Goal: Task Accomplishment & Management: Manage account settings

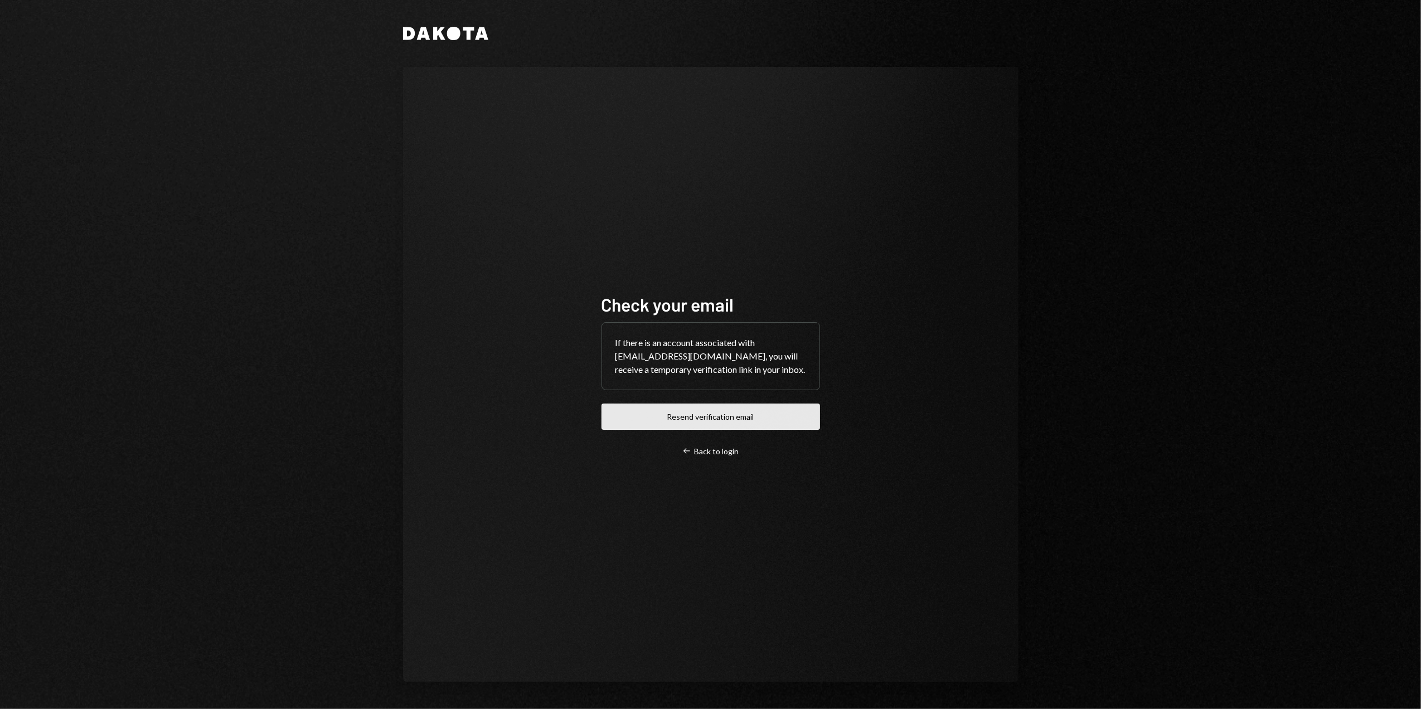
drag, startPoint x: 690, startPoint y: 407, endPoint x: 662, endPoint y: 406, distance: 27.3
click at [690, 407] on button "Resend verification email" at bounding box center [711, 417] width 219 height 26
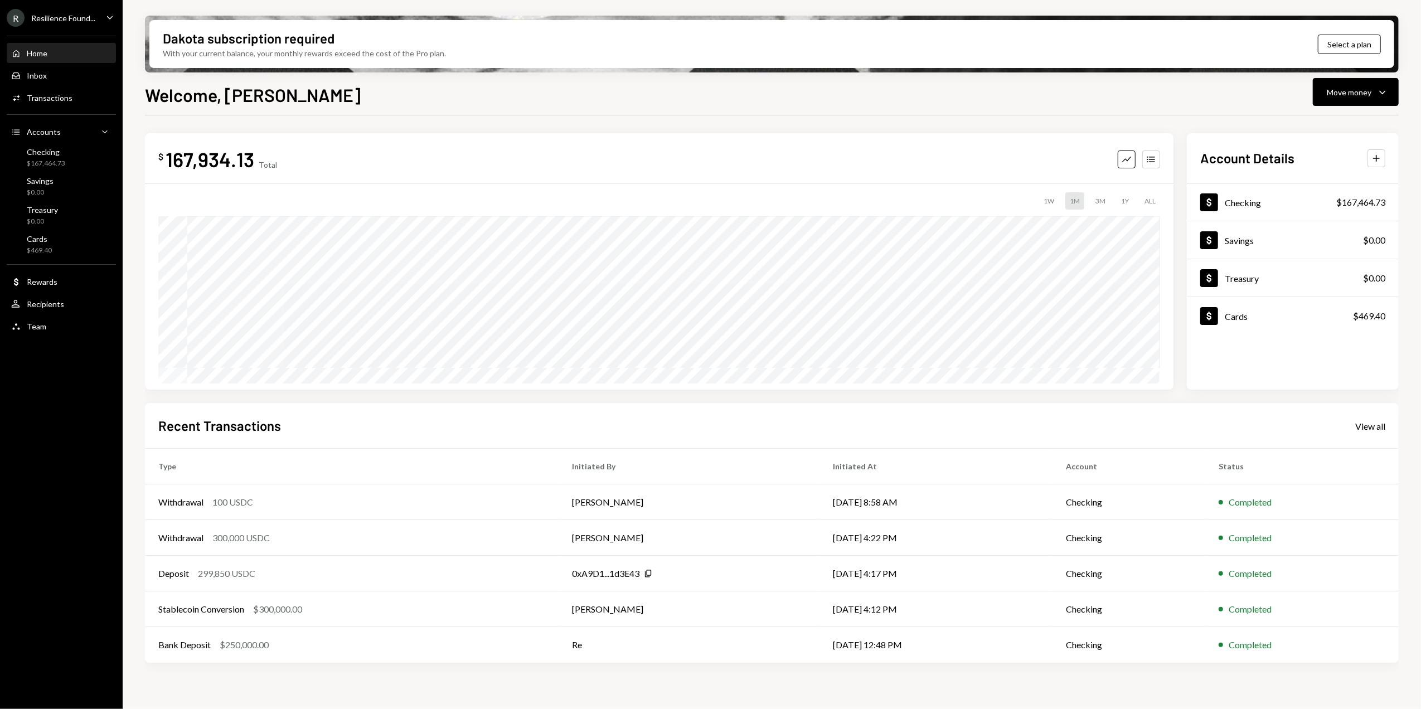
drag, startPoint x: 67, startPoint y: 18, endPoint x: 70, endPoint y: 23, distance: 5.7
click at [67, 18] on div "Resilience Found..." at bounding box center [63, 17] width 64 height 9
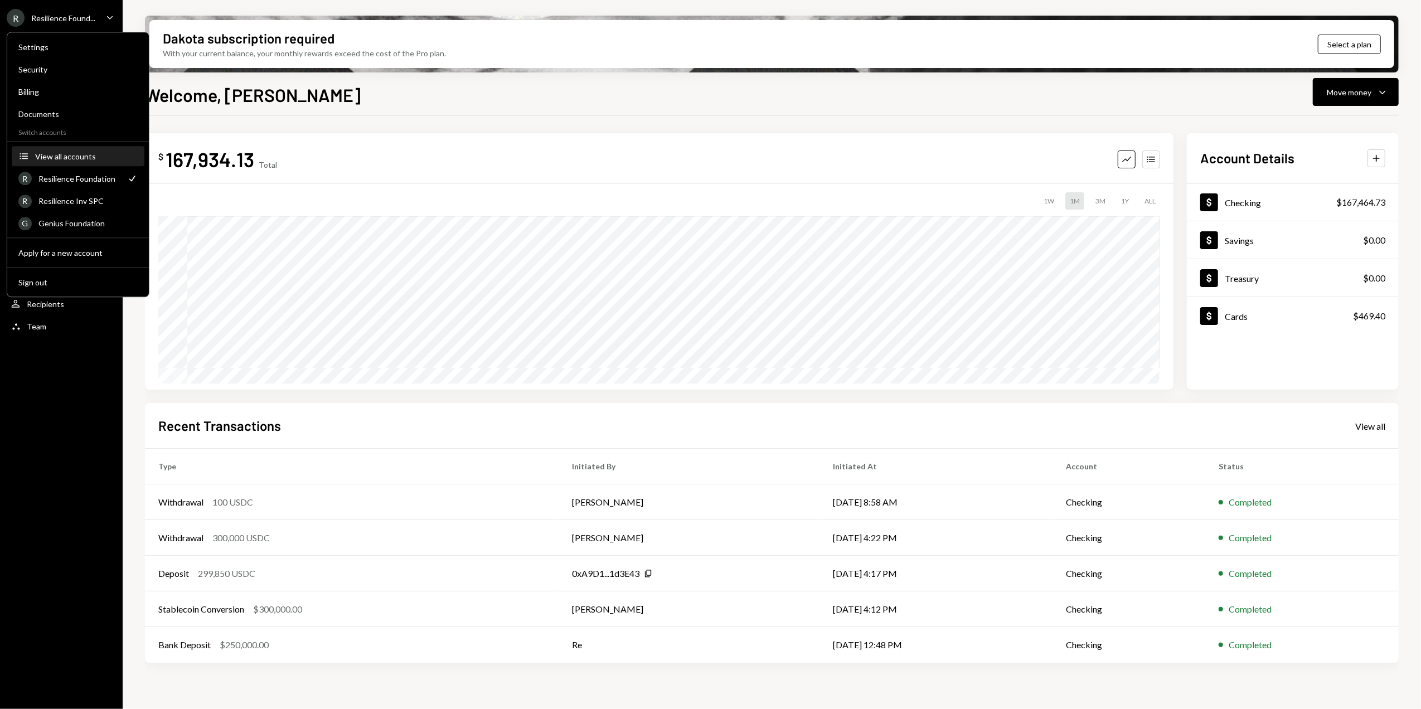
click at [85, 156] on div "View all accounts" at bounding box center [86, 156] width 103 height 9
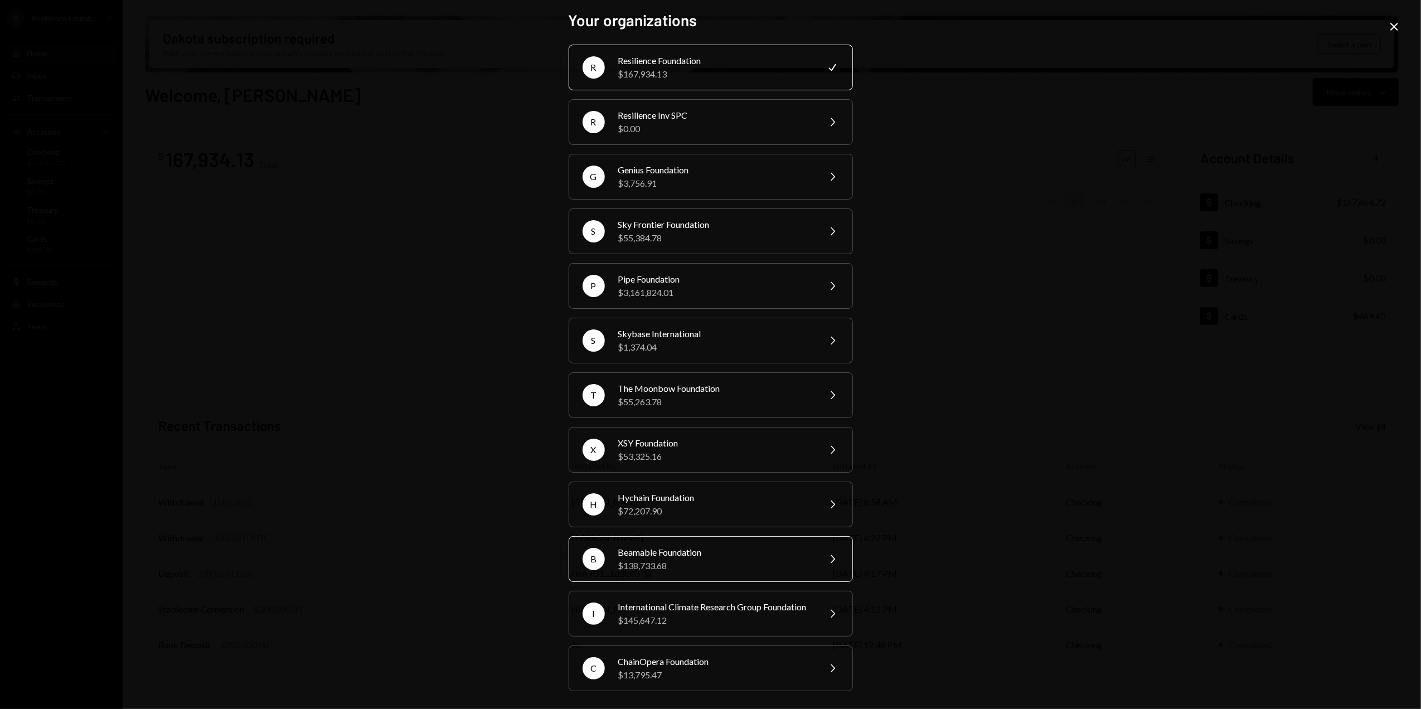
scroll to position [20, 0]
click at [667, 601] on div "International Climate Research Group Foundation" at bounding box center [715, 607] width 194 height 13
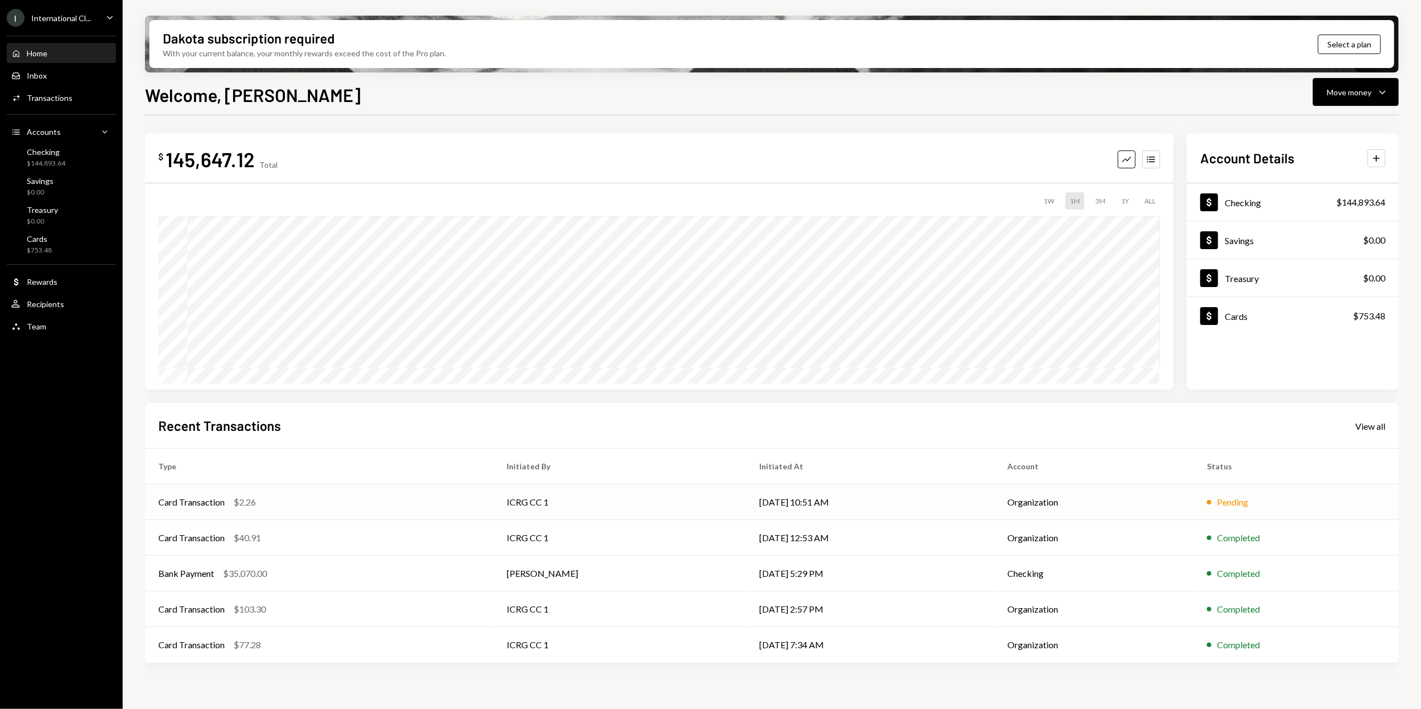
click at [588, 505] on td "ICRG CC 1" at bounding box center [619, 503] width 253 height 36
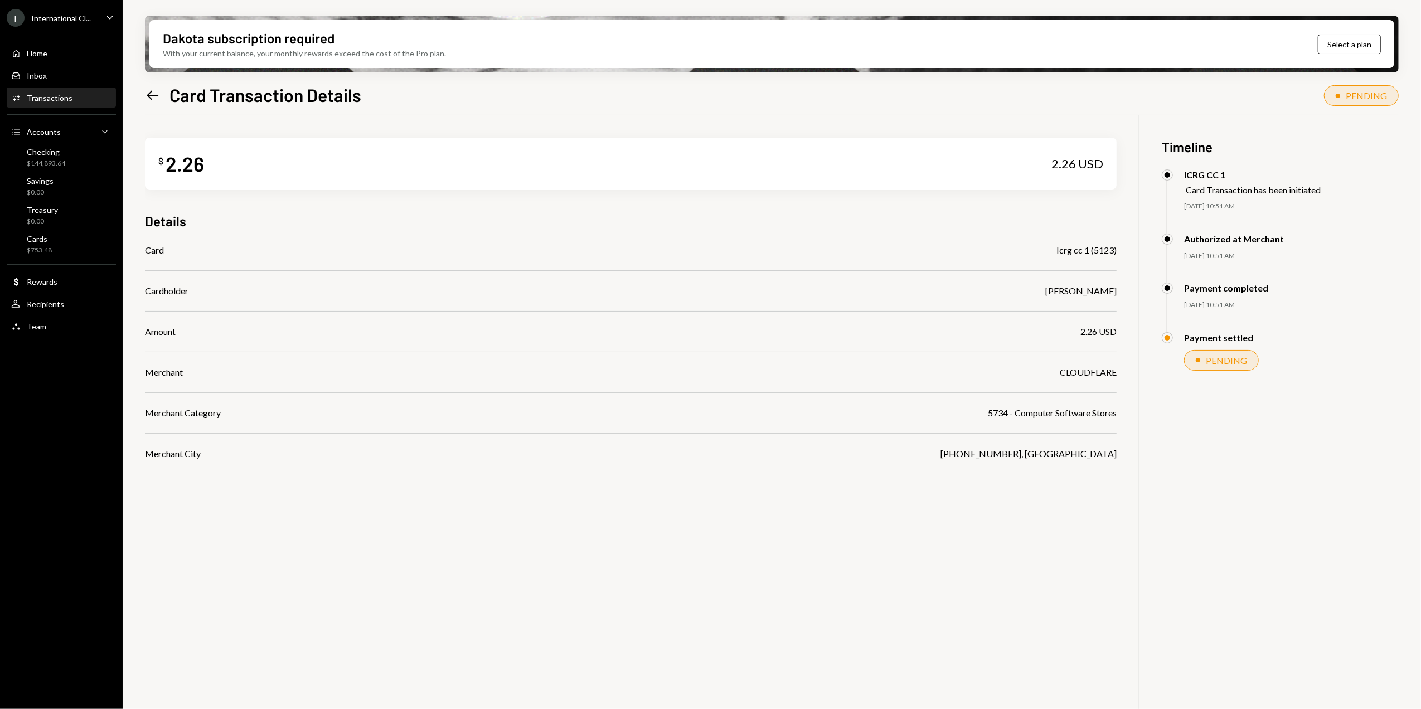
click at [153, 90] on icon "Left Arrow" at bounding box center [153, 96] width 16 height 16
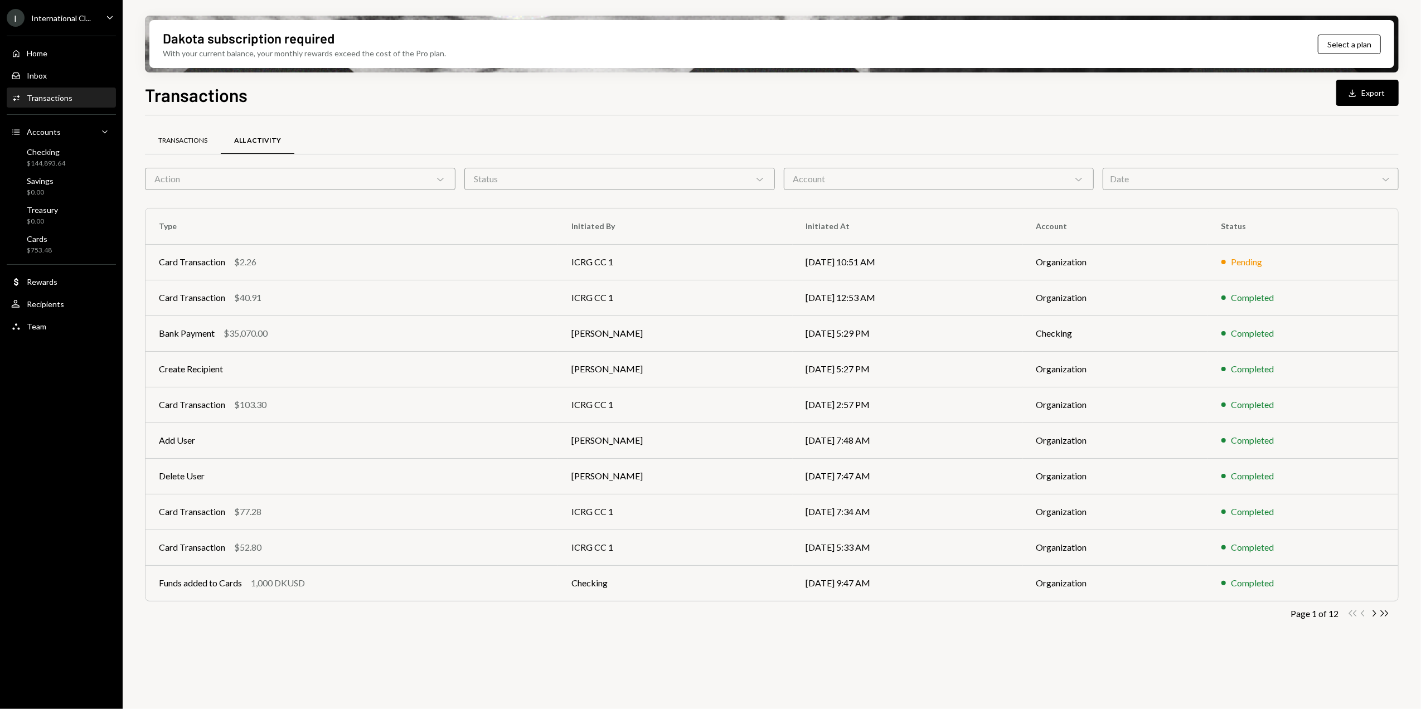
click at [172, 133] on div "Transactions" at bounding box center [183, 141] width 76 height 27
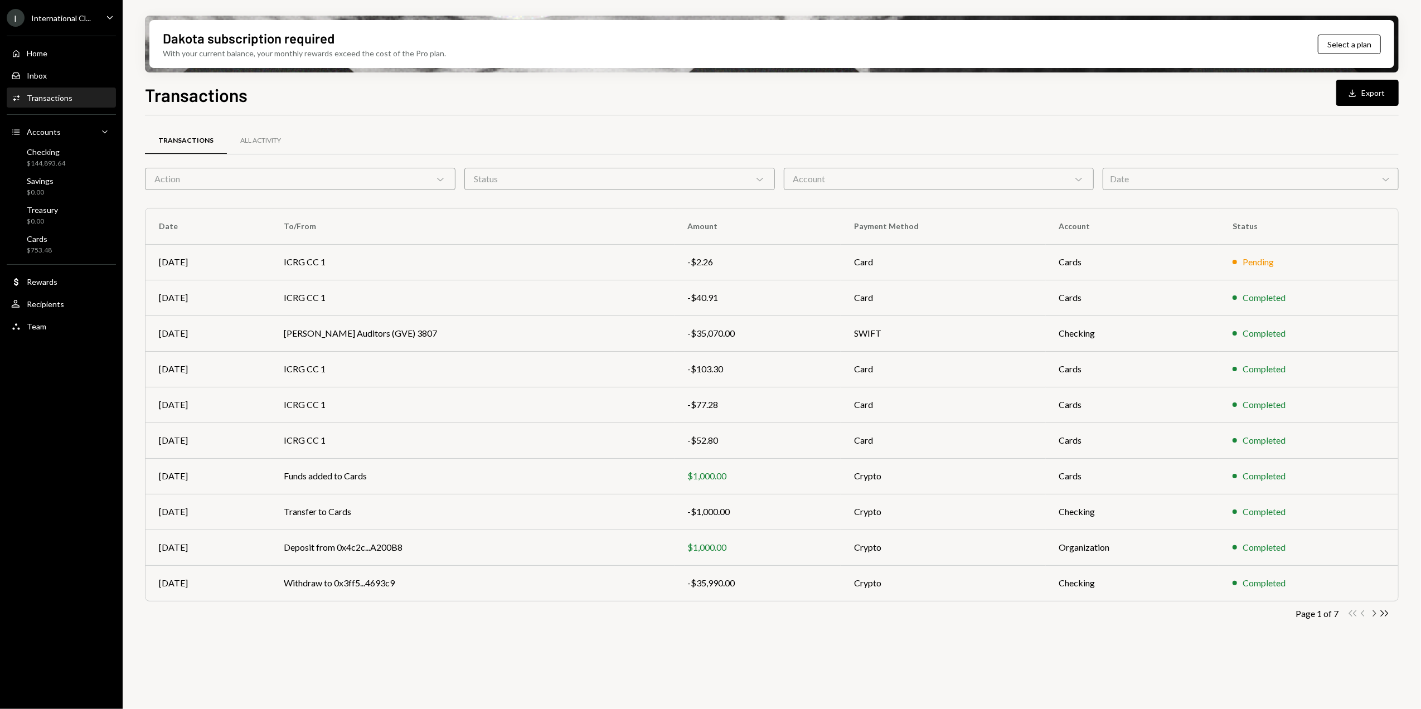
click at [1373, 612] on icon "Chevron Right" at bounding box center [1374, 613] width 11 height 11
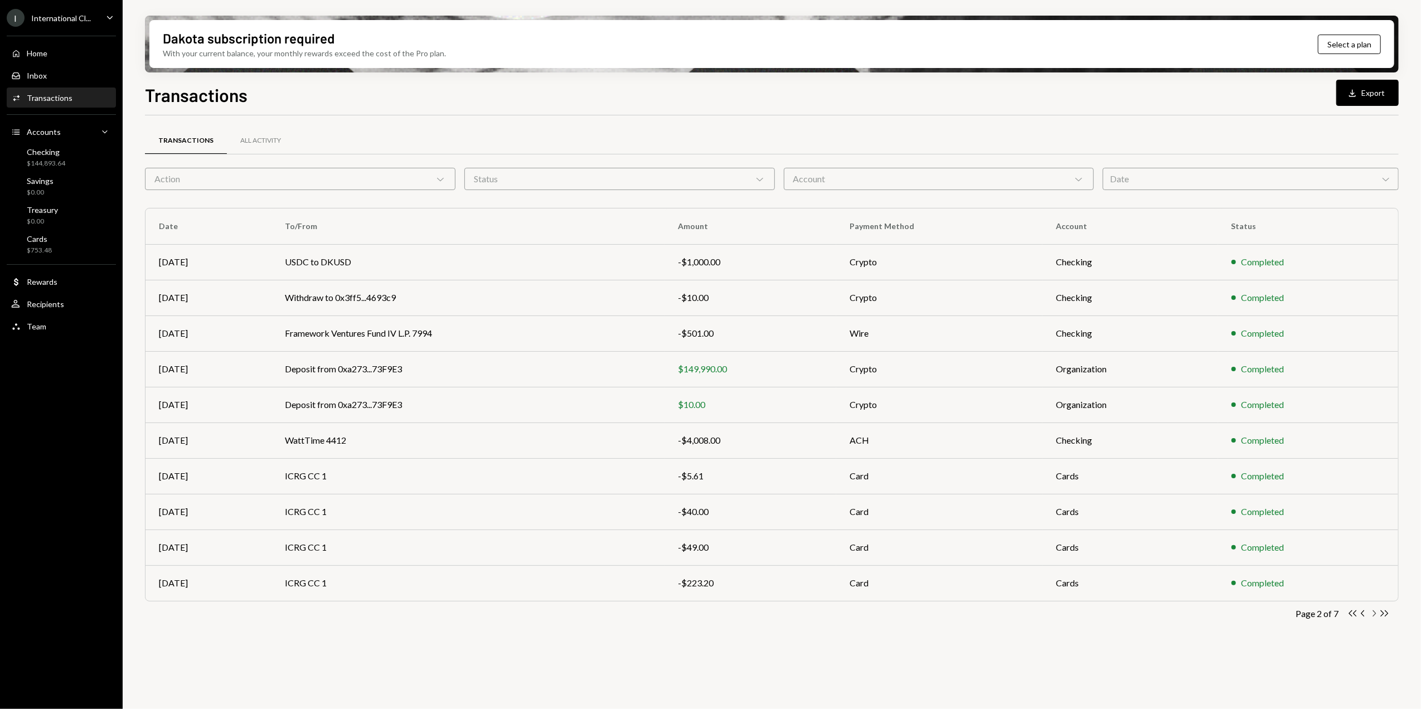
click at [1375, 614] on icon "Chevron Right" at bounding box center [1374, 613] width 11 height 11
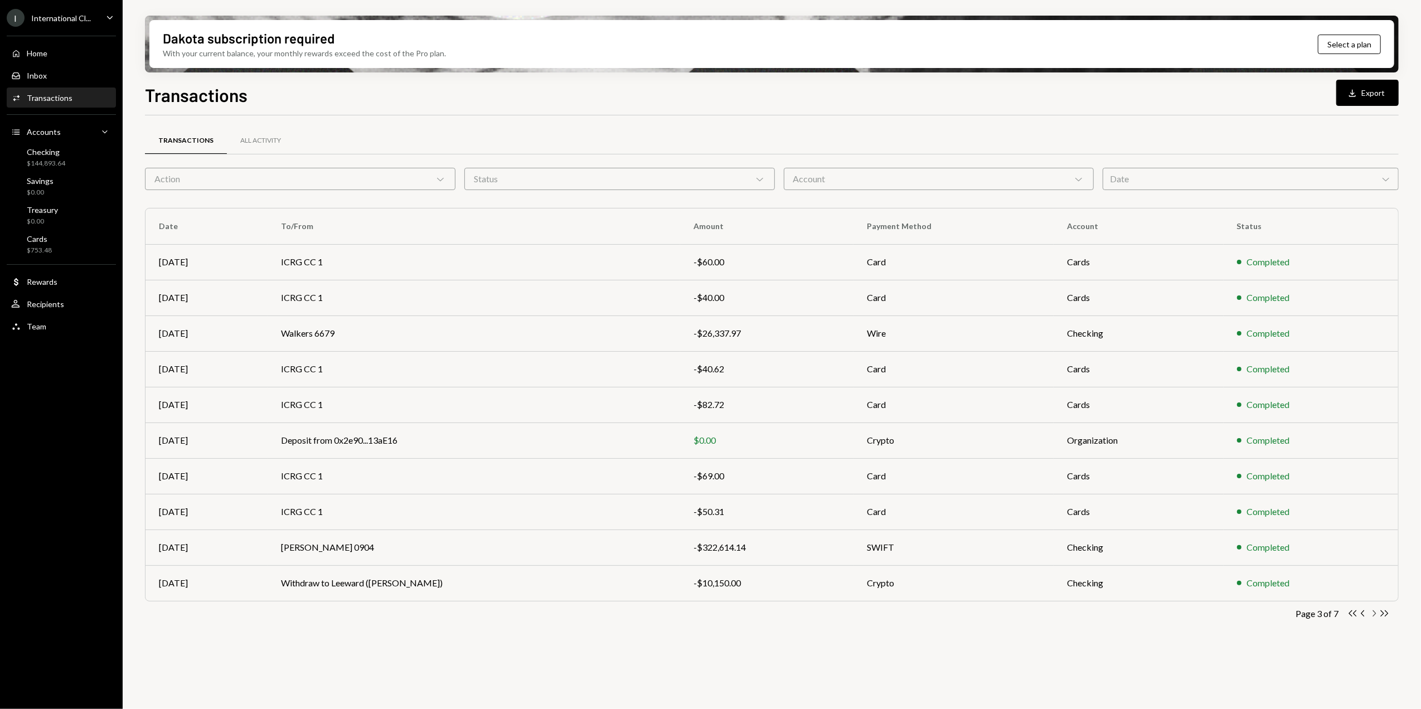
click at [1374, 616] on icon "Chevron Right" at bounding box center [1374, 613] width 11 height 11
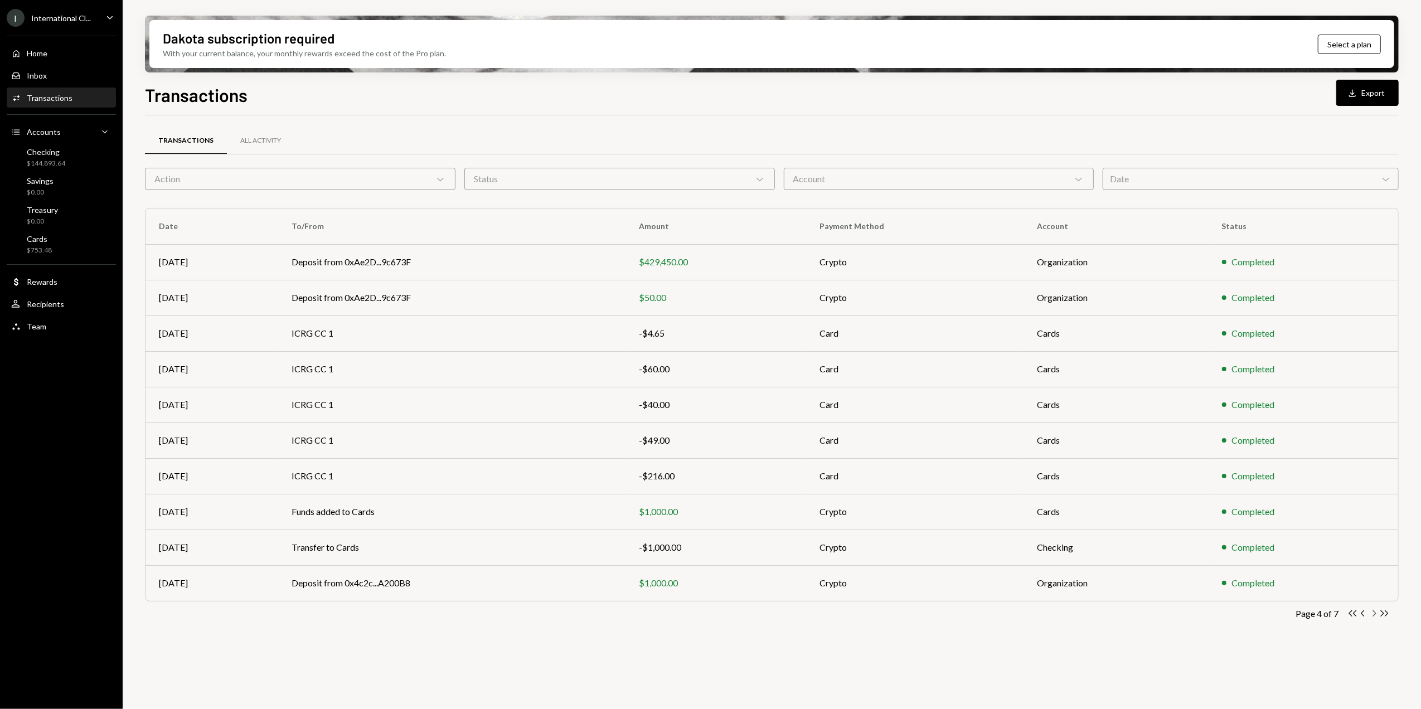
click at [1374, 613] on icon "Chevron Right" at bounding box center [1374, 613] width 11 height 11
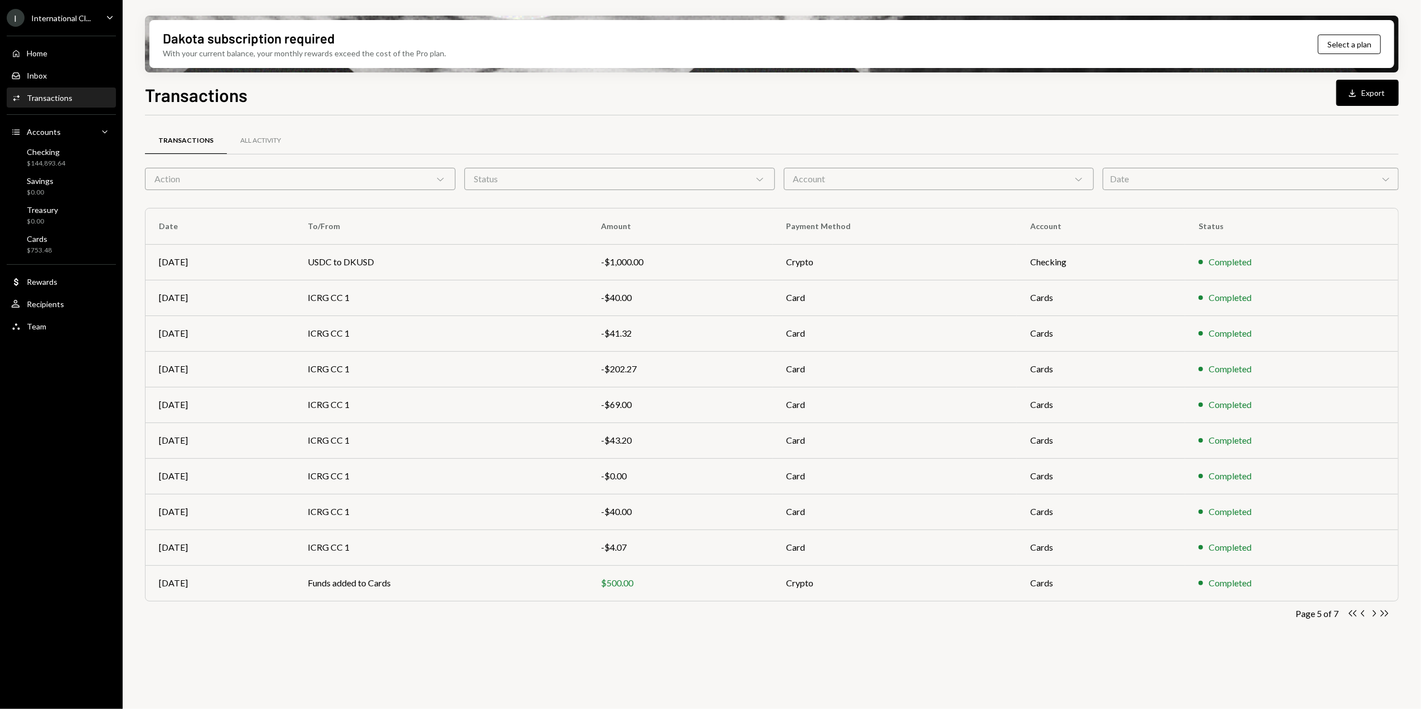
click at [1374, 613] on icon "Chevron Right" at bounding box center [1374, 613] width 11 height 11
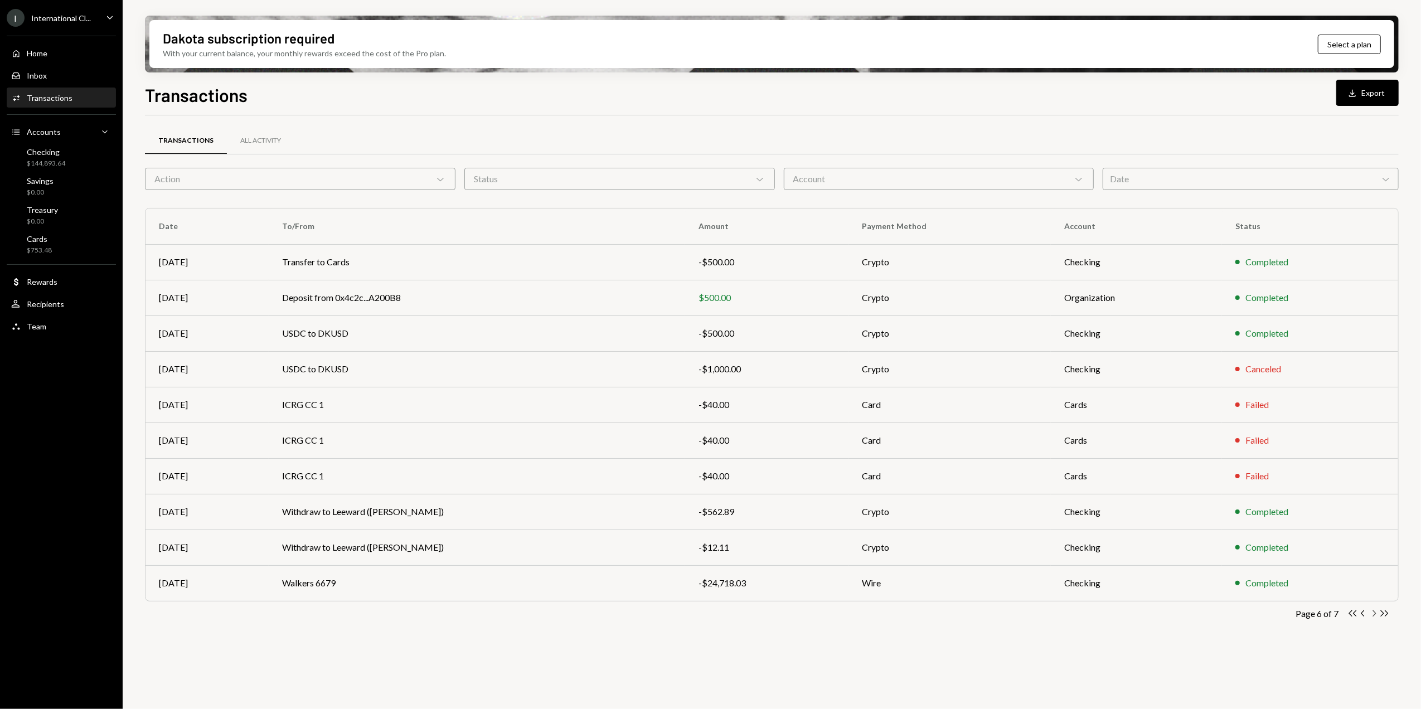
click at [1374, 612] on icon "Chevron Right" at bounding box center [1374, 613] width 11 height 11
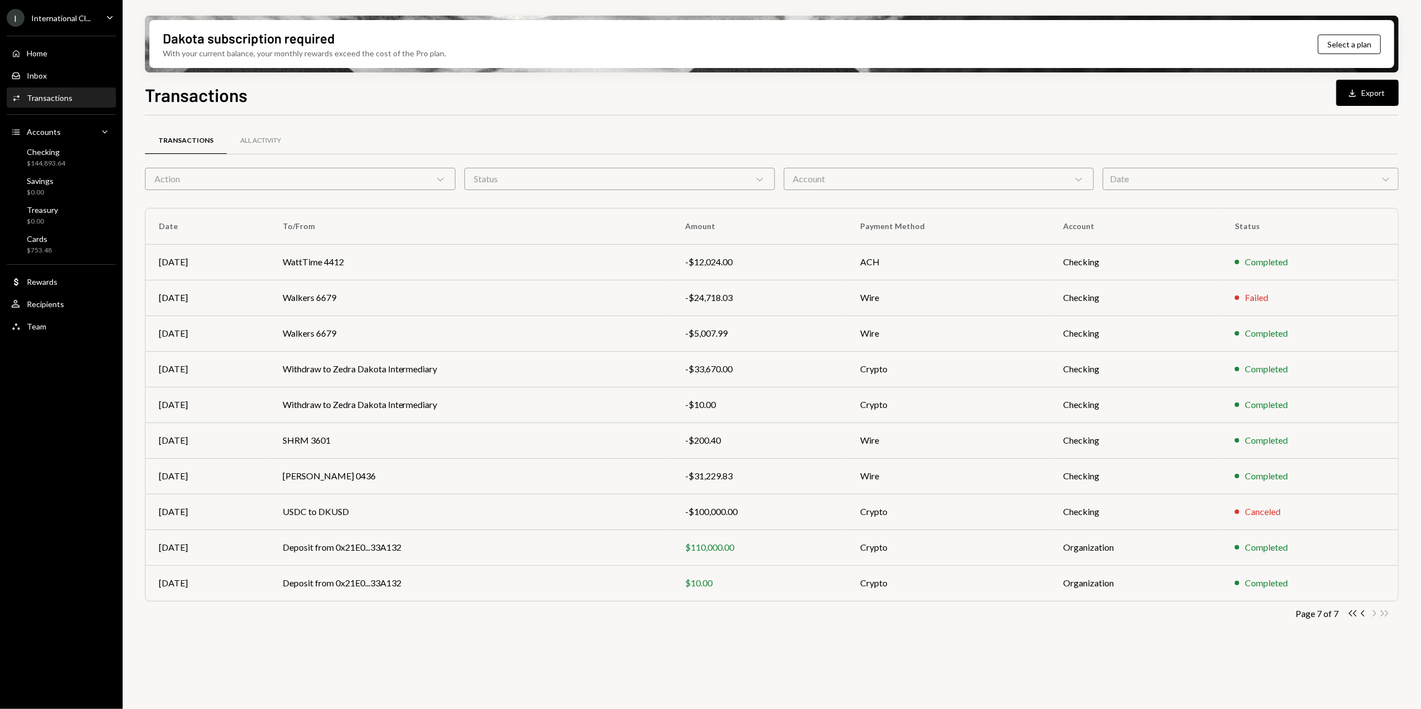
click at [1374, 612] on div "Double Arrow Left Chevron Left Chevron Right Double Arrow Right" at bounding box center [1369, 613] width 42 height 11
click at [1361, 614] on icon "Chevron Left" at bounding box center [1363, 613] width 11 height 11
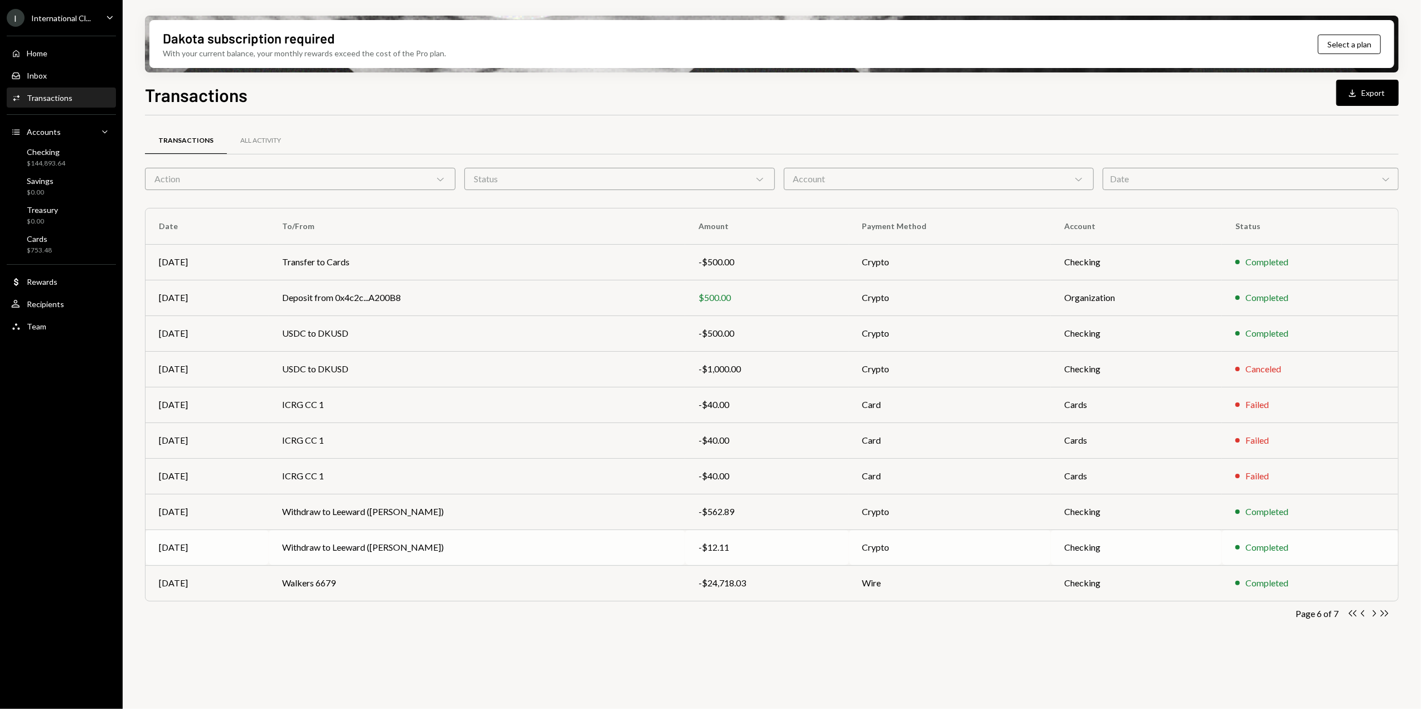
click at [755, 551] on div "-$12.11" at bounding box center [767, 547] width 137 height 13
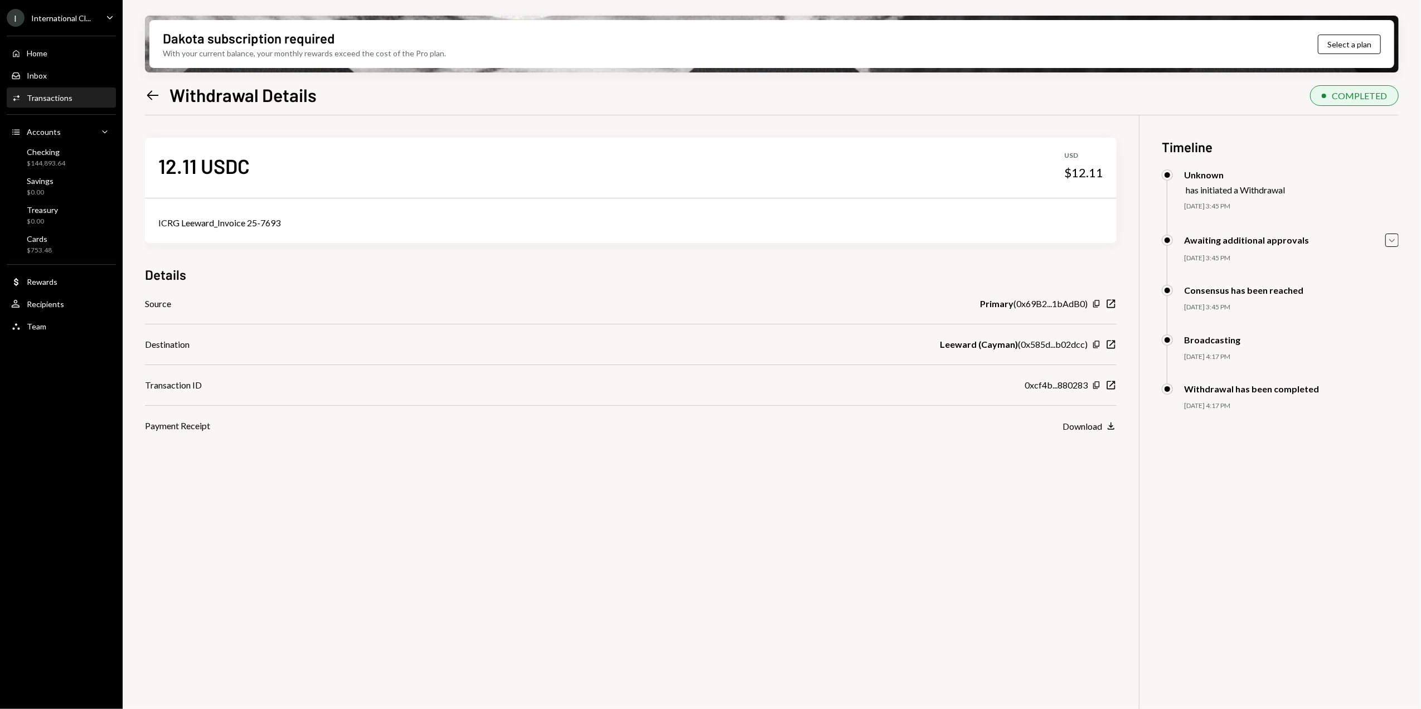
click at [150, 93] on icon at bounding box center [153, 94] width 12 height 9
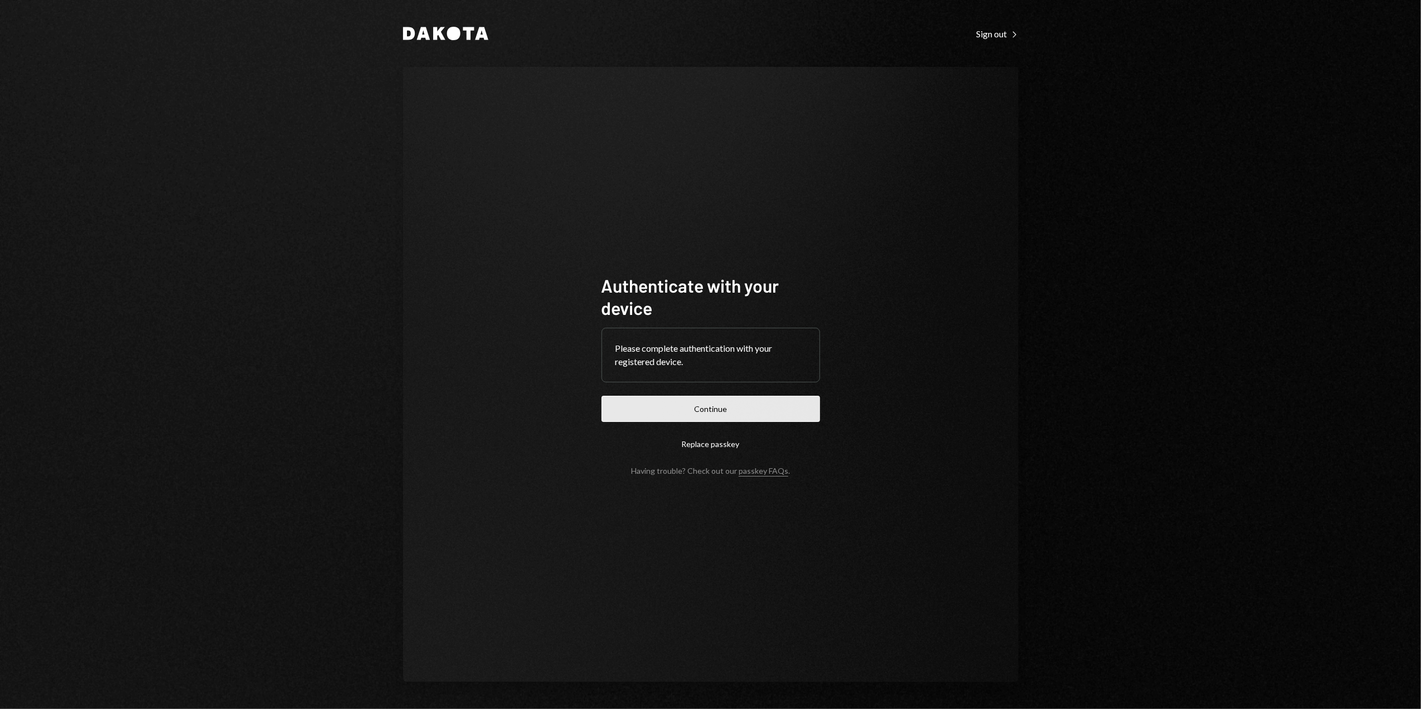
click at [707, 405] on button "Continue" at bounding box center [711, 409] width 219 height 26
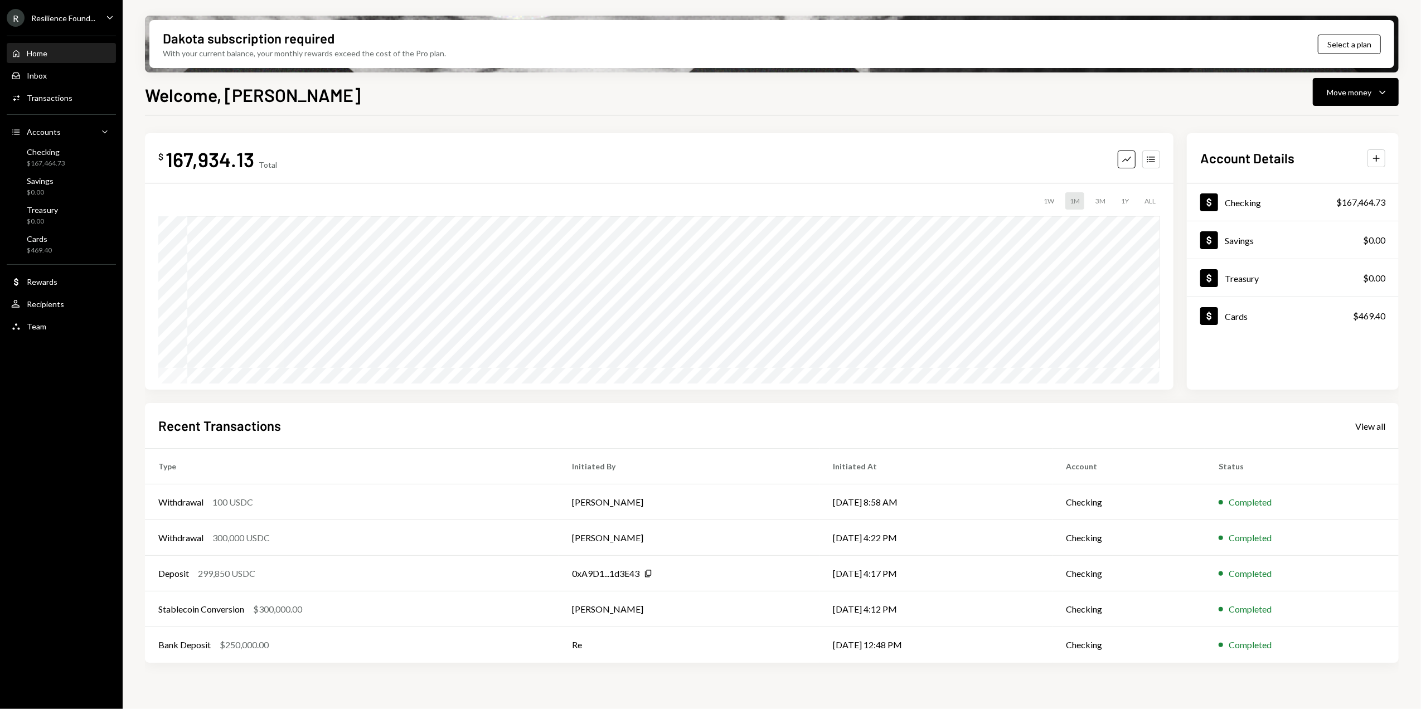
click at [55, 16] on div "Resilience Found..." at bounding box center [63, 17] width 64 height 9
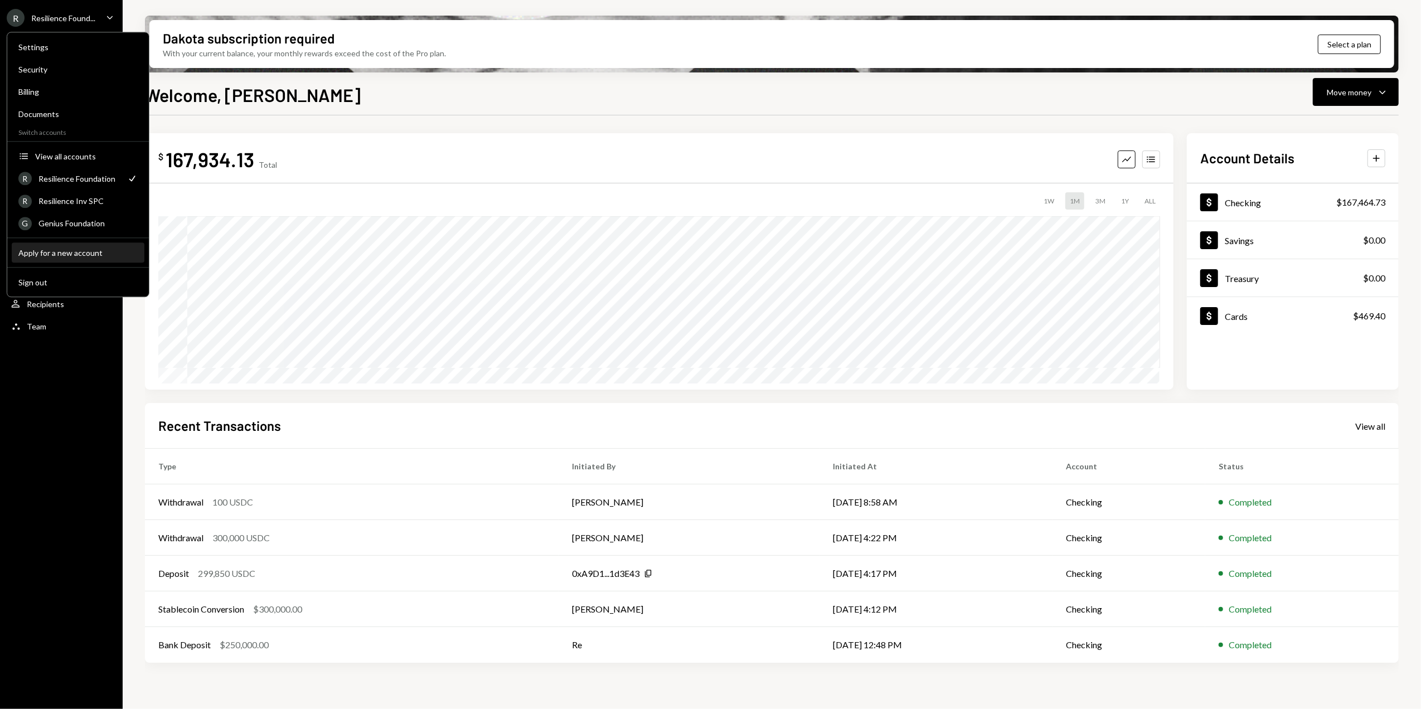
click at [64, 250] on div "Apply for a new account" at bounding box center [77, 252] width 119 height 9
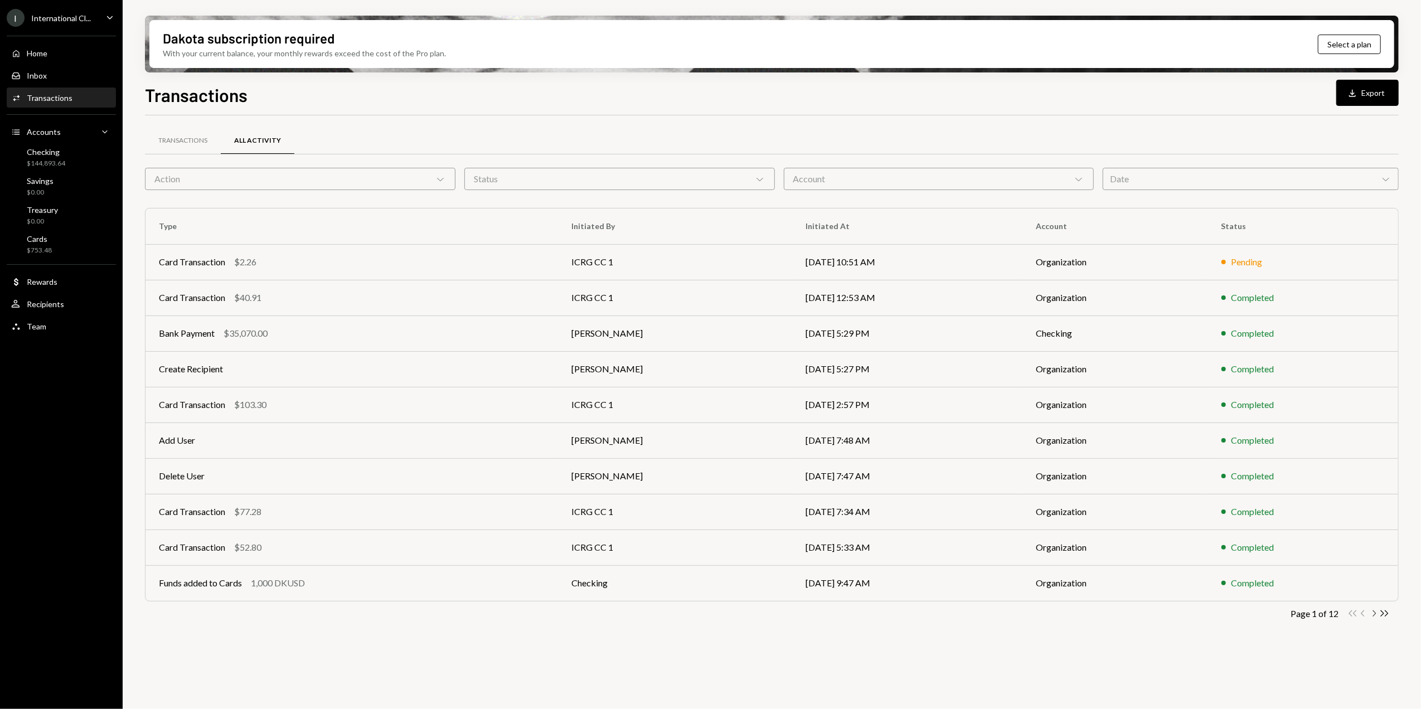
click at [1374, 614] on icon "Chevron Right" at bounding box center [1374, 613] width 11 height 11
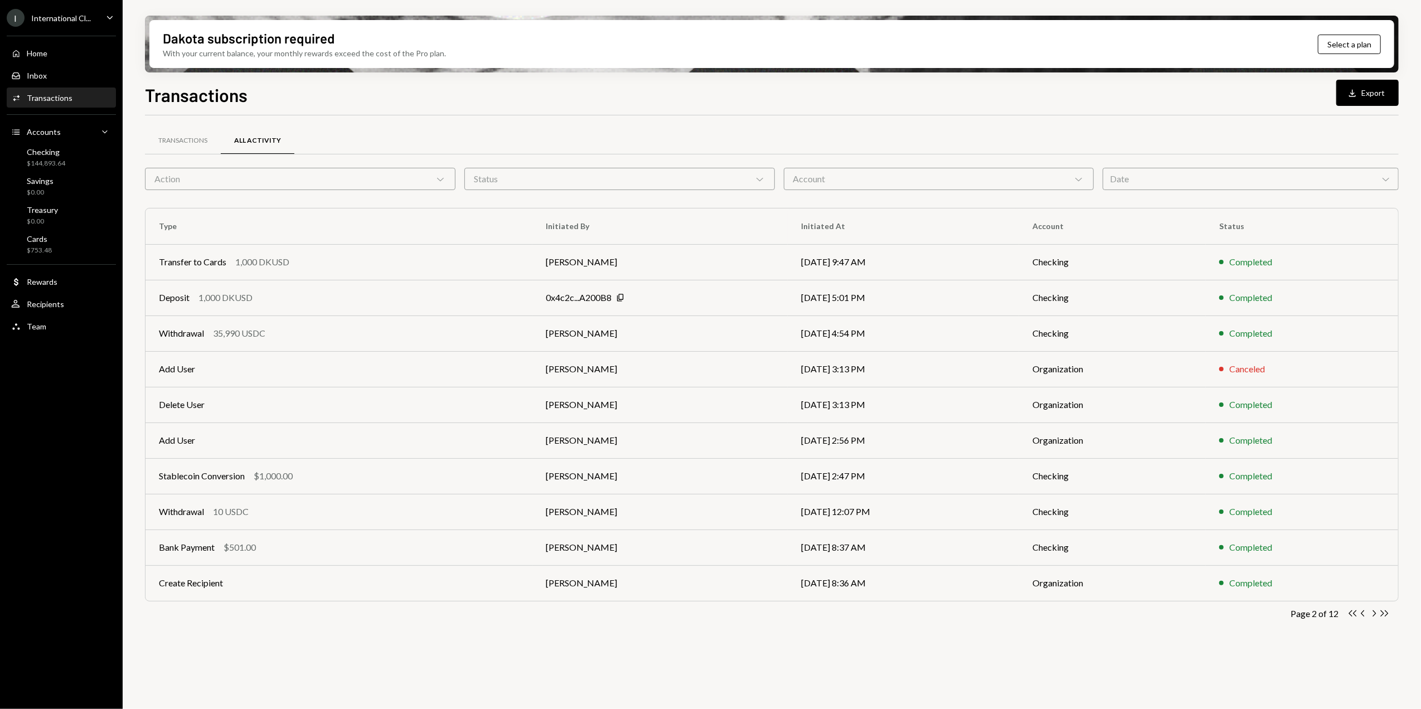
click at [1374, 614] on icon "Chevron Right" at bounding box center [1374, 613] width 11 height 11
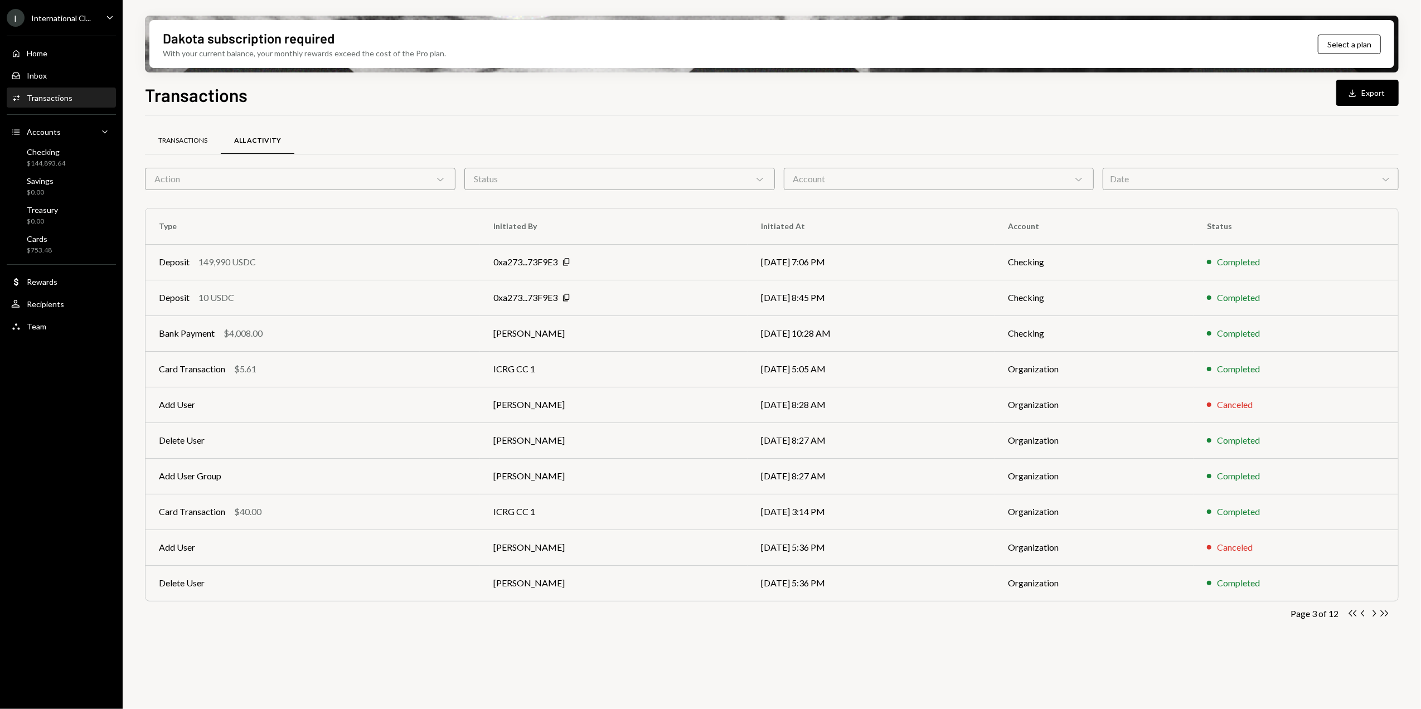
click at [181, 134] on div "Transactions" at bounding box center [183, 141] width 76 height 27
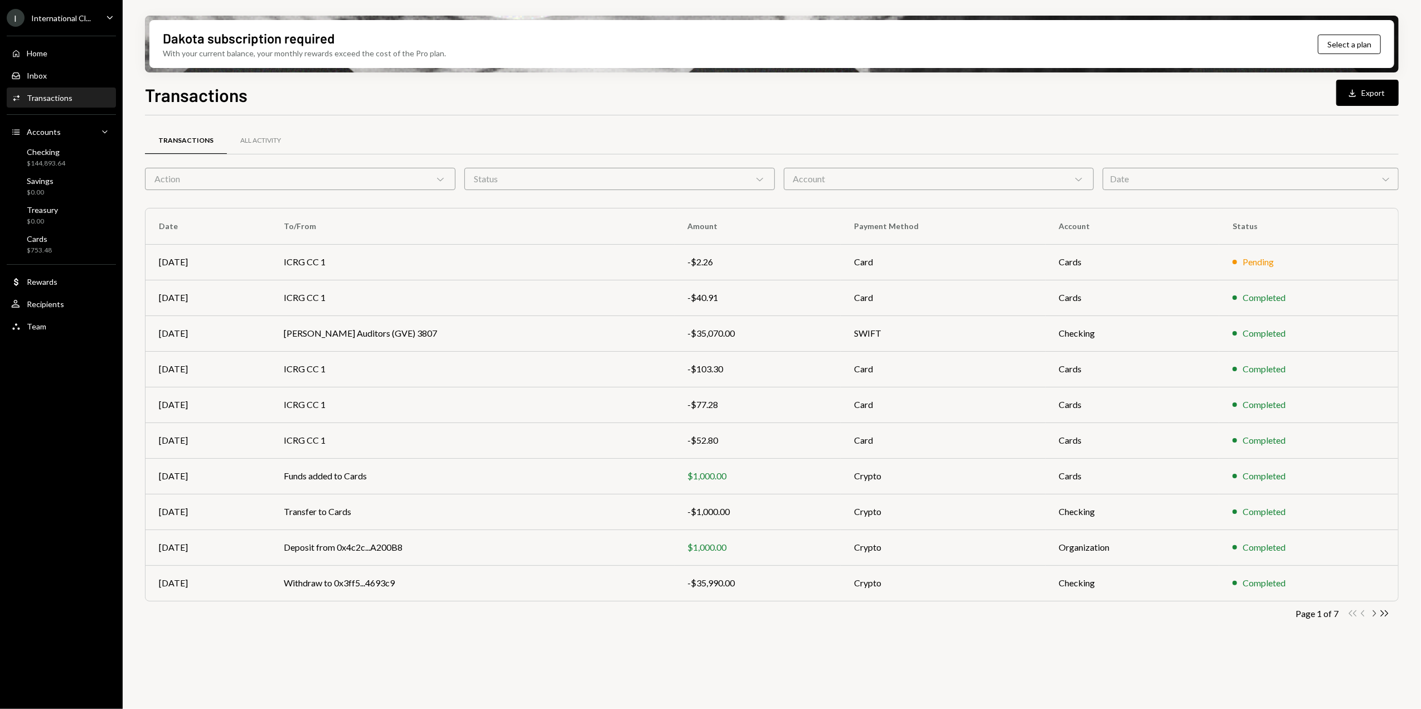
click at [1375, 614] on icon "Chevron Right" at bounding box center [1374, 613] width 11 height 11
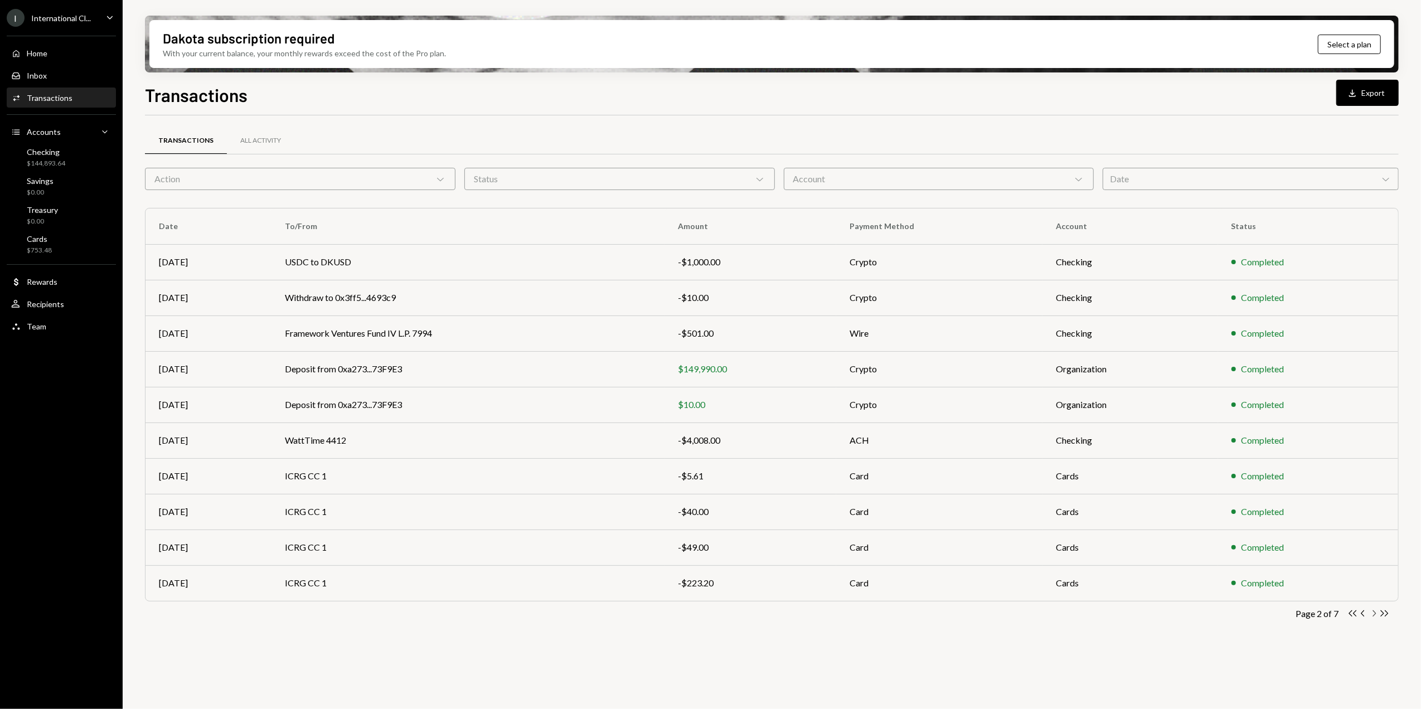
click at [1375, 614] on icon "Chevron Right" at bounding box center [1374, 613] width 11 height 11
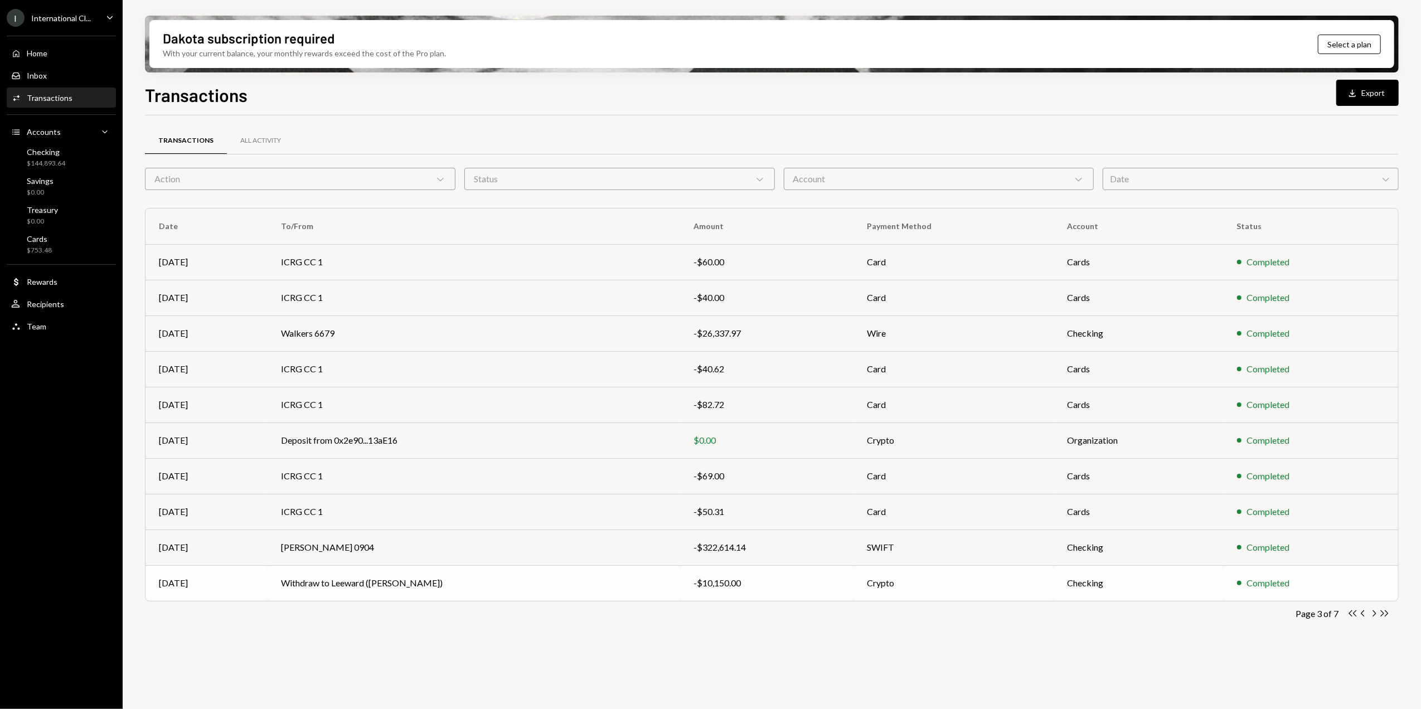
click at [564, 594] on td "Withdraw to Leeward ([PERSON_NAME])" at bounding box center [474, 583] width 413 height 36
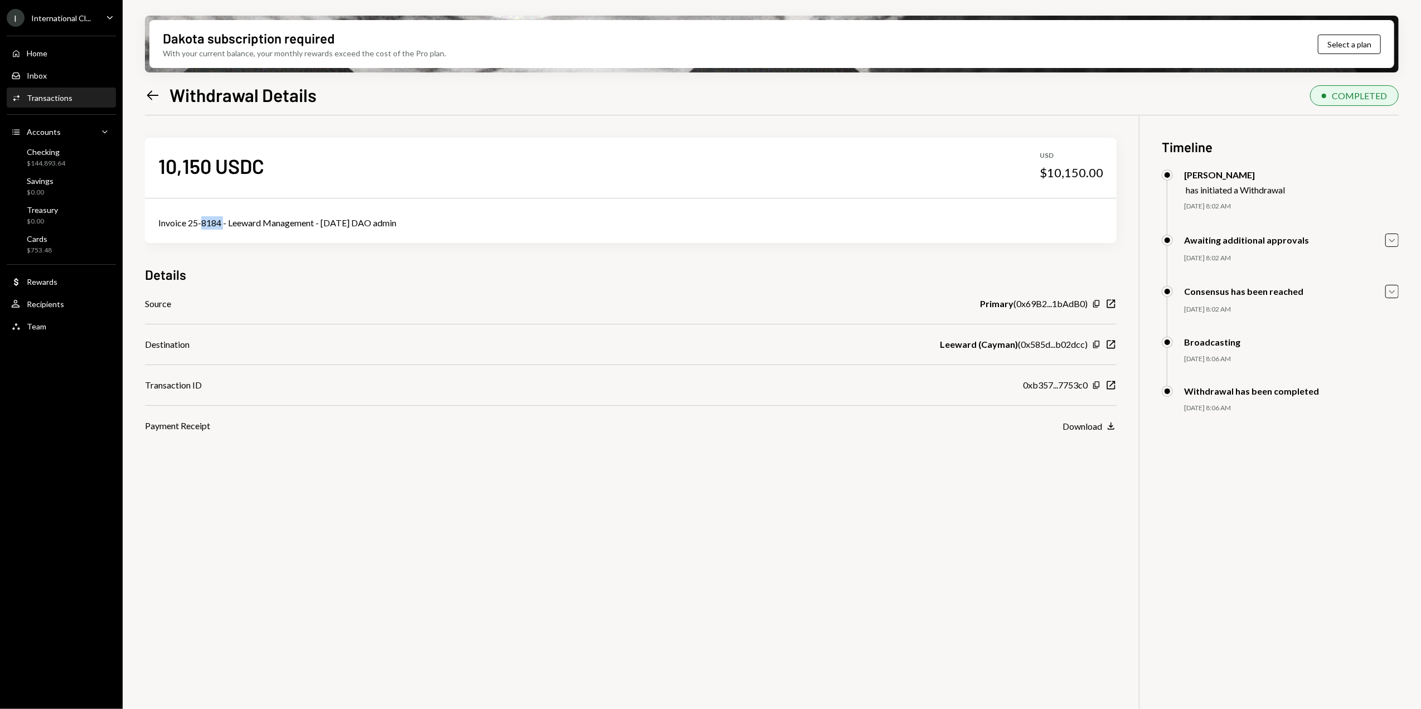
drag, startPoint x: 203, startPoint y: 223, endPoint x: 225, endPoint y: 224, distance: 22.3
click at [225, 224] on div "Invoice 25-8184 - Leeward Management - June 2025 DAO admin" at bounding box center [630, 222] width 945 height 13
click at [415, 226] on div "Invoice 25-8184 - Leeward Management - June 2025 DAO admin" at bounding box center [630, 222] width 945 height 13
click at [150, 94] on icon "Left Arrow" at bounding box center [153, 96] width 16 height 16
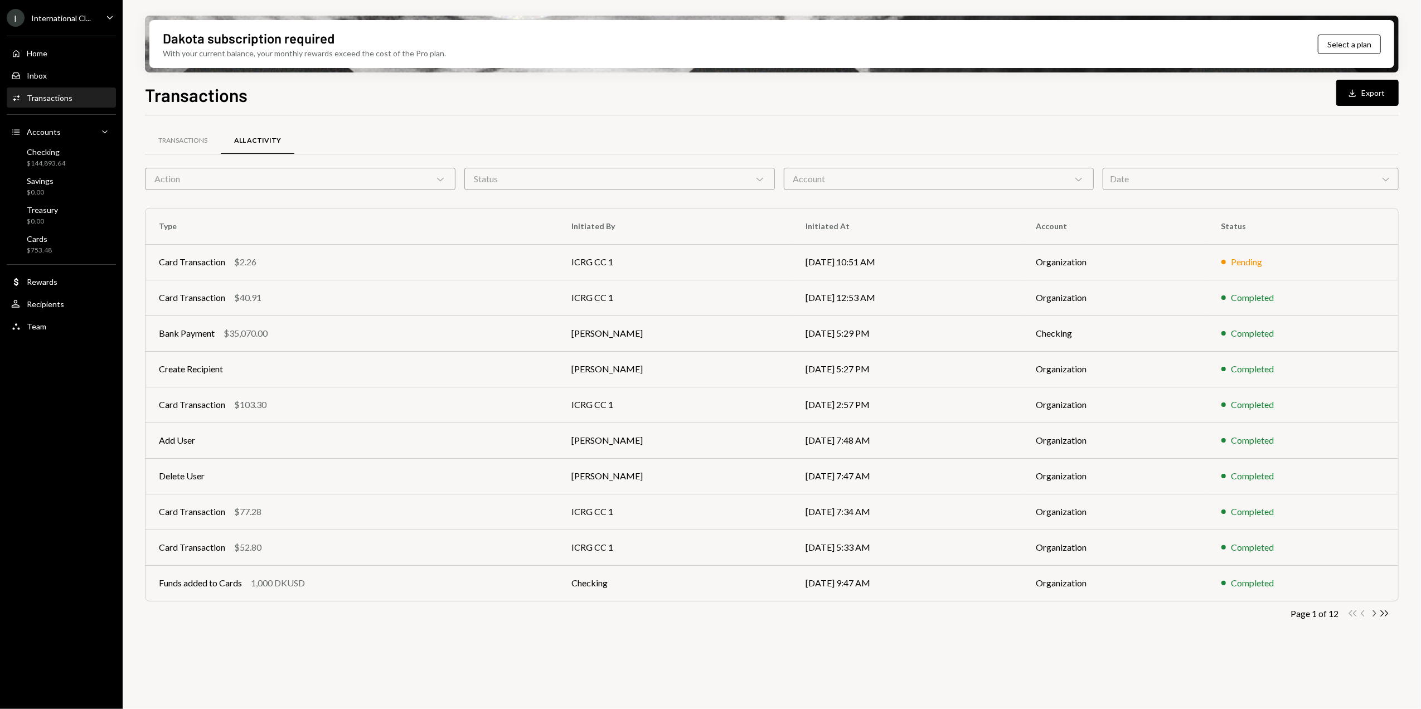
click at [1375, 613] on icon "Chevron Right" at bounding box center [1374, 613] width 11 height 11
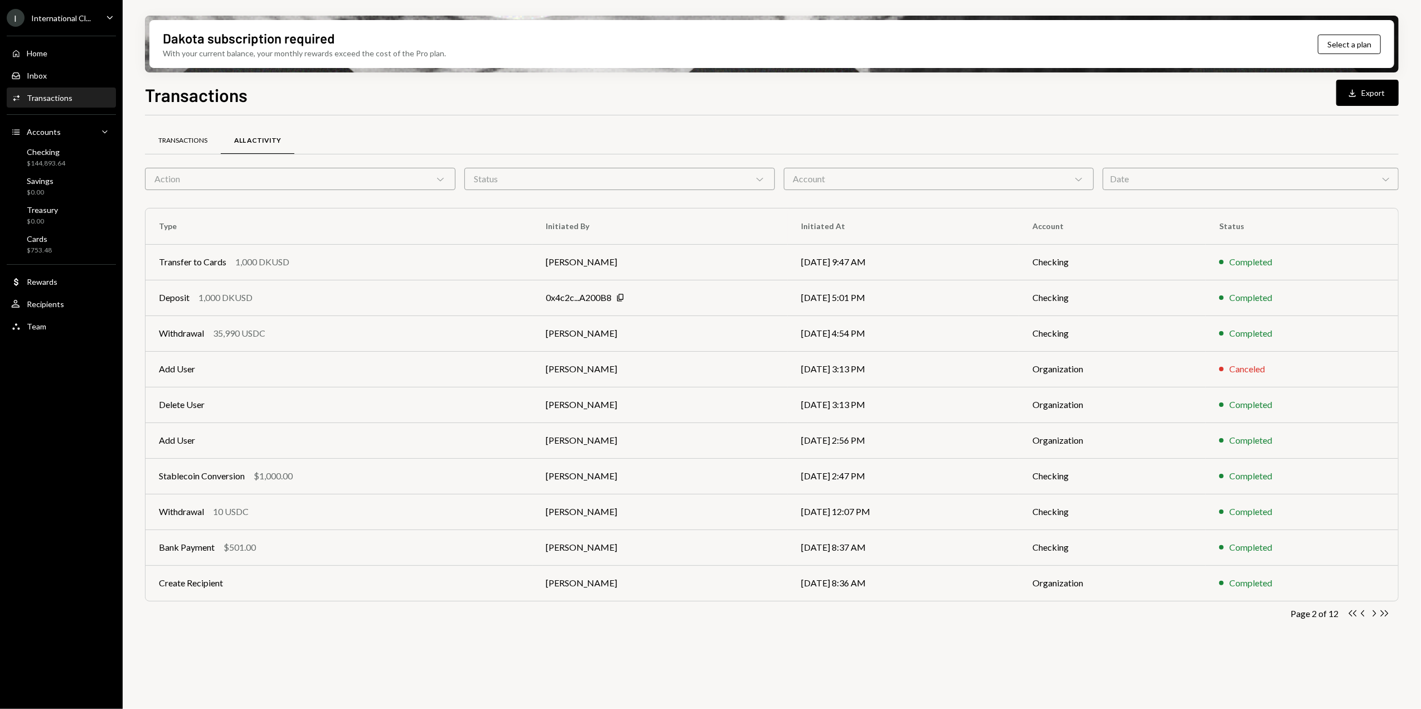
click at [195, 133] on div "Transactions" at bounding box center [183, 141] width 76 height 27
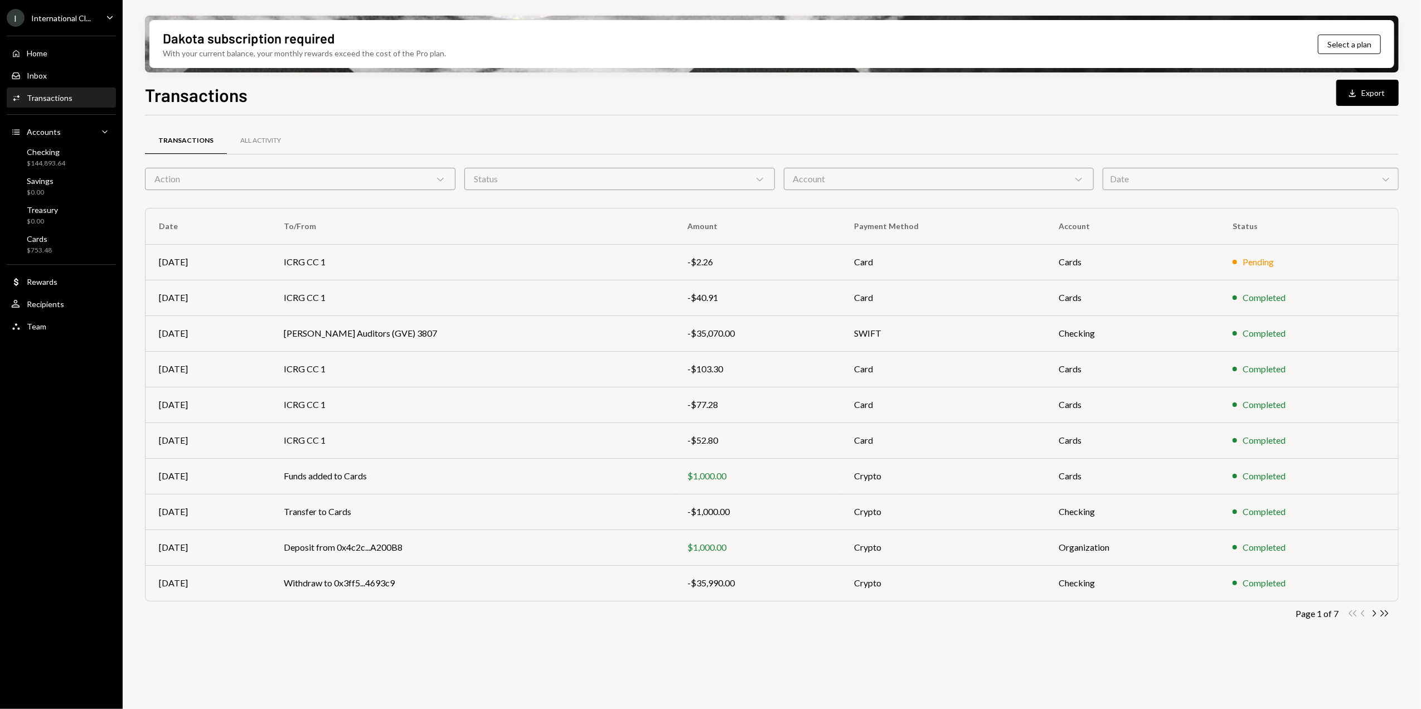
drag, startPoint x: 1372, startPoint y: 614, endPoint x: 1358, endPoint y: 600, distance: 19.3
click at [1372, 614] on icon "Chevron Right" at bounding box center [1374, 613] width 11 height 11
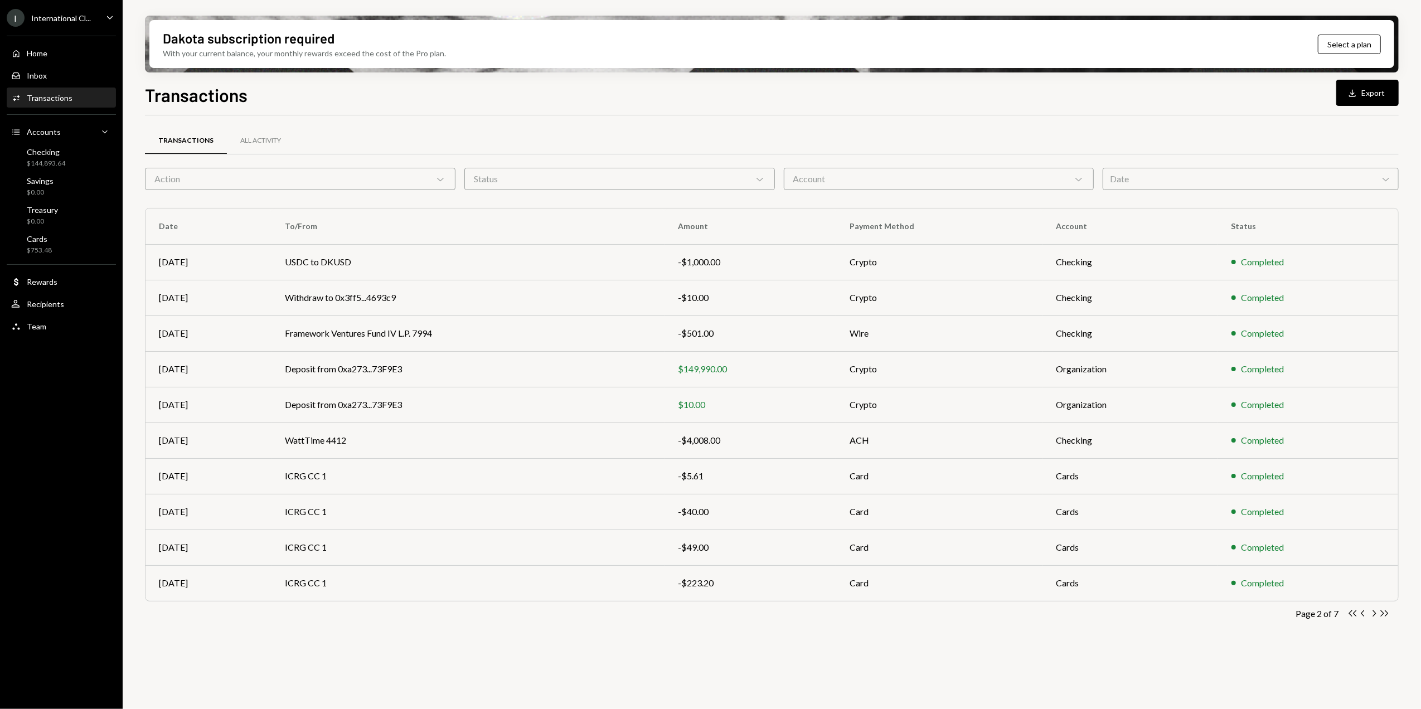
click at [1373, 614] on icon "Chevron Right" at bounding box center [1374, 613] width 11 height 11
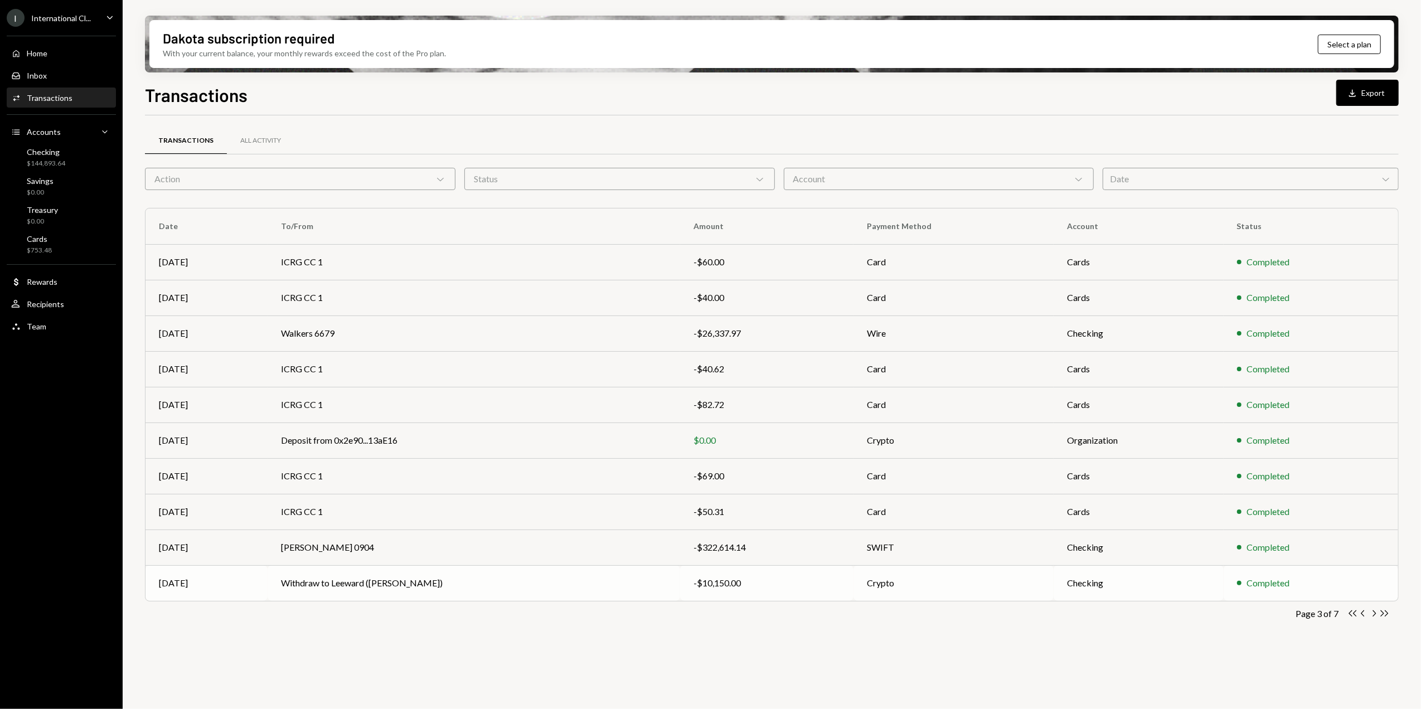
click at [192, 587] on div "Jul 29" at bounding box center [206, 583] width 95 height 13
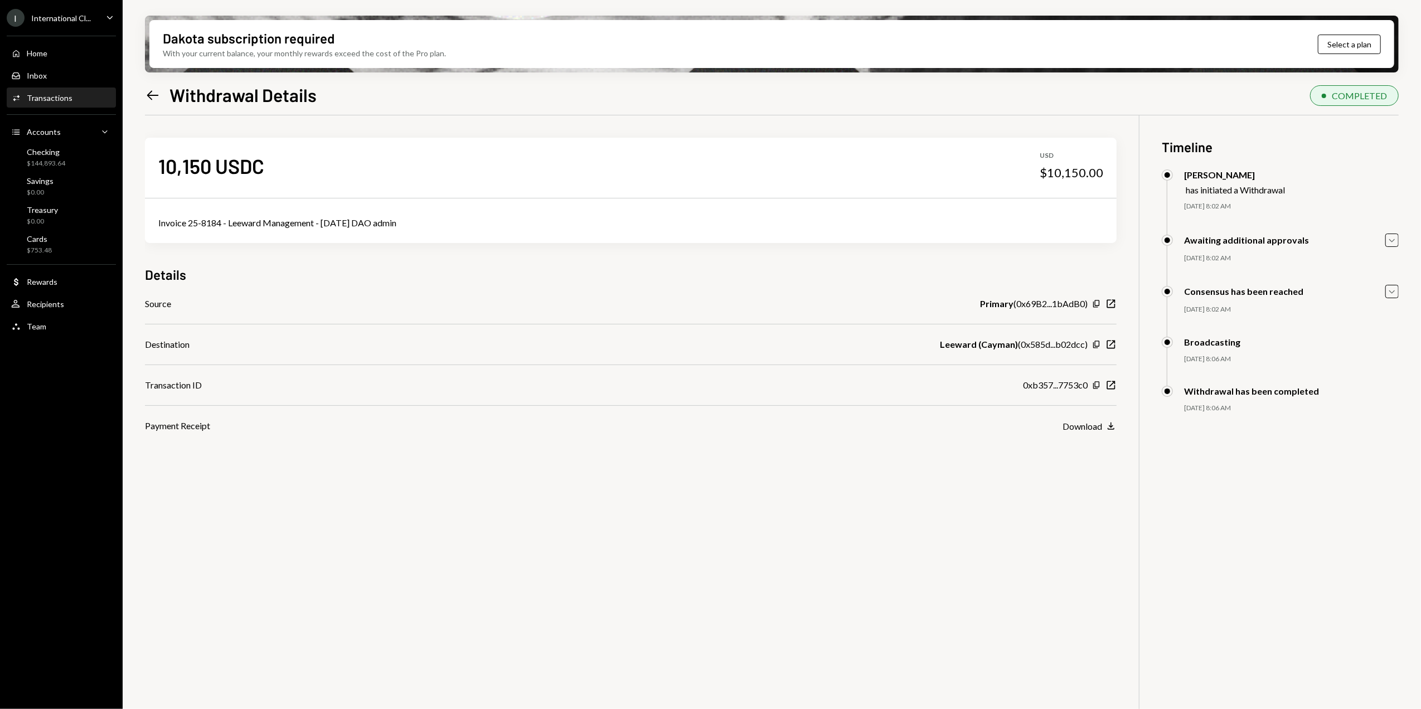
click at [209, 225] on div "Invoice 25-8184 - Leeward Management - June 2025 DAO admin" at bounding box center [630, 222] width 945 height 13
drag, startPoint x: 221, startPoint y: 223, endPoint x: 190, endPoint y: 221, distance: 31.3
click at [190, 221] on div "Invoice 25-8184 - Leeward Management - June 2025 DAO admin" at bounding box center [630, 222] width 945 height 13
copy div "25-8184"
drag, startPoint x: 323, startPoint y: 222, endPoint x: 413, endPoint y: 224, distance: 89.2
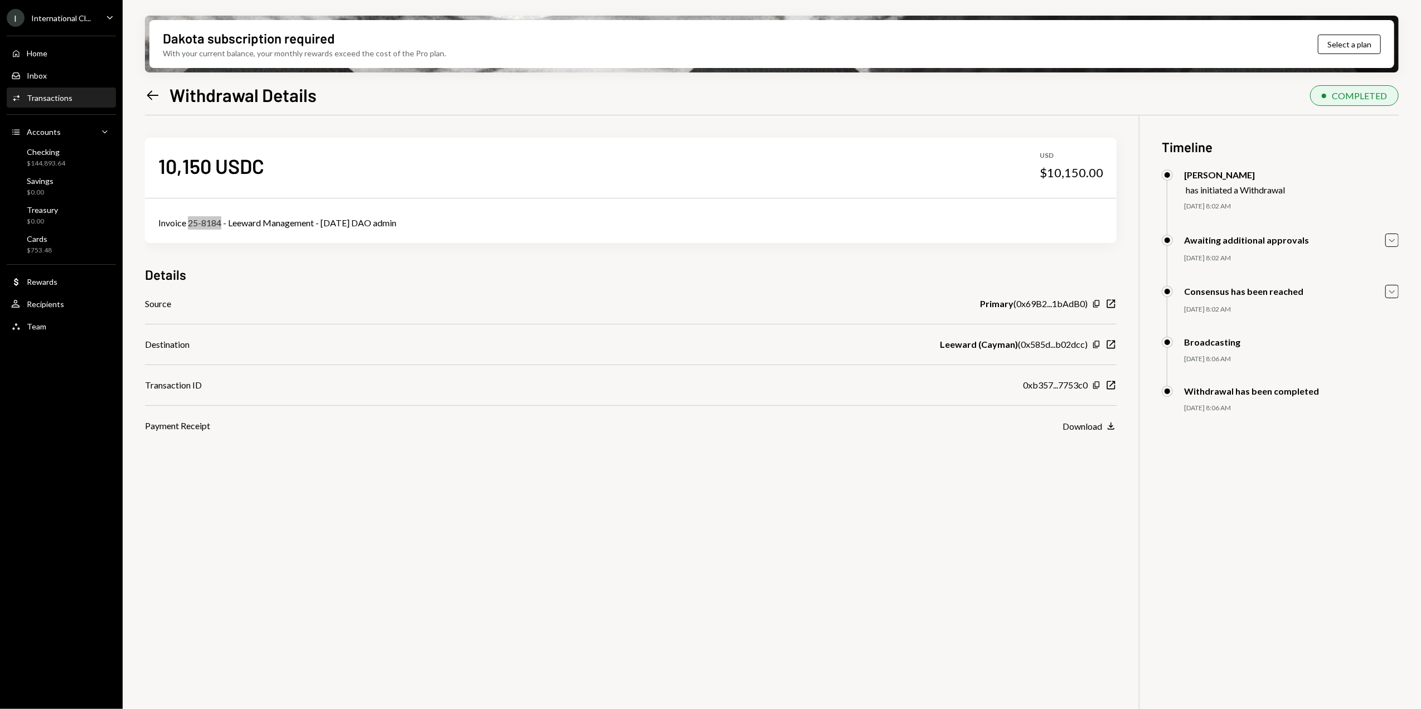
click at [413, 224] on div "Invoice 25-8184 - Leeward Management - June 2025 DAO admin" at bounding box center [630, 222] width 945 height 13
click at [151, 97] on icon "Left Arrow" at bounding box center [153, 96] width 16 height 16
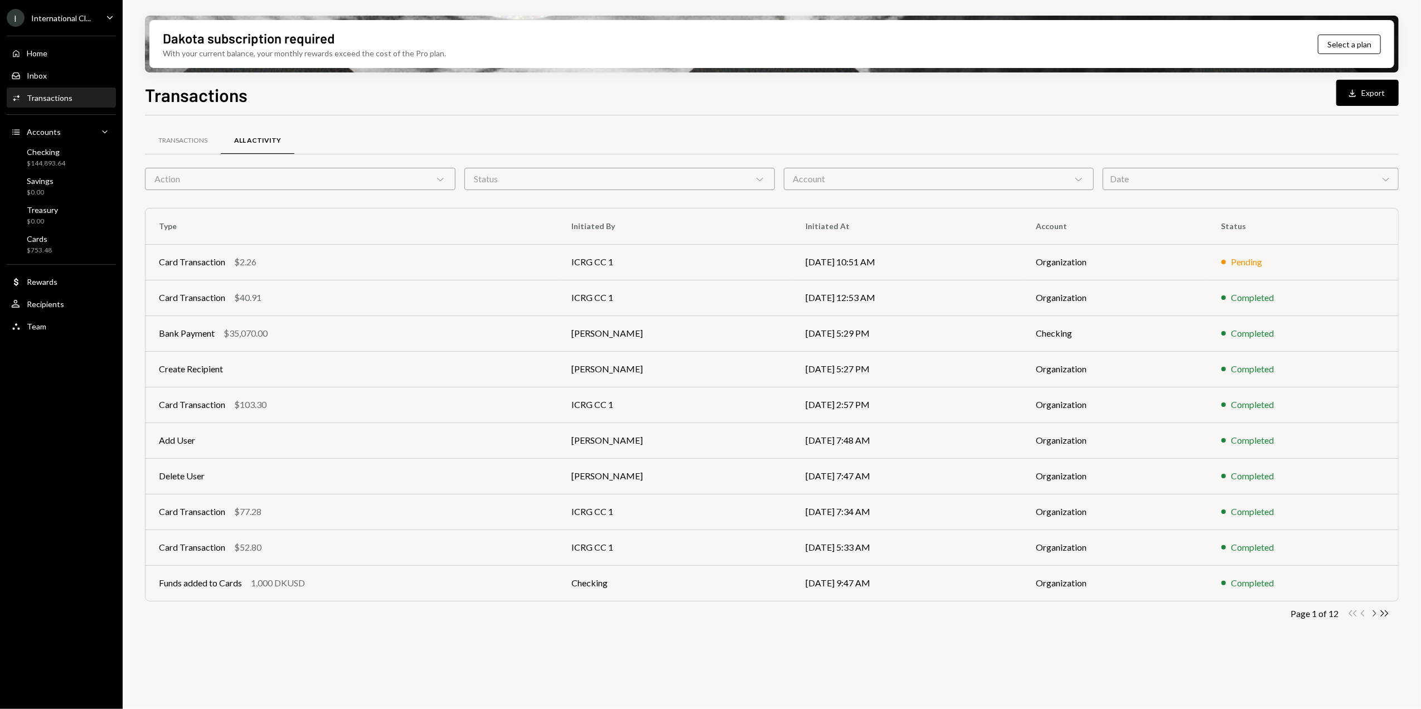
click at [1376, 618] on icon "Chevron Right" at bounding box center [1374, 613] width 11 height 11
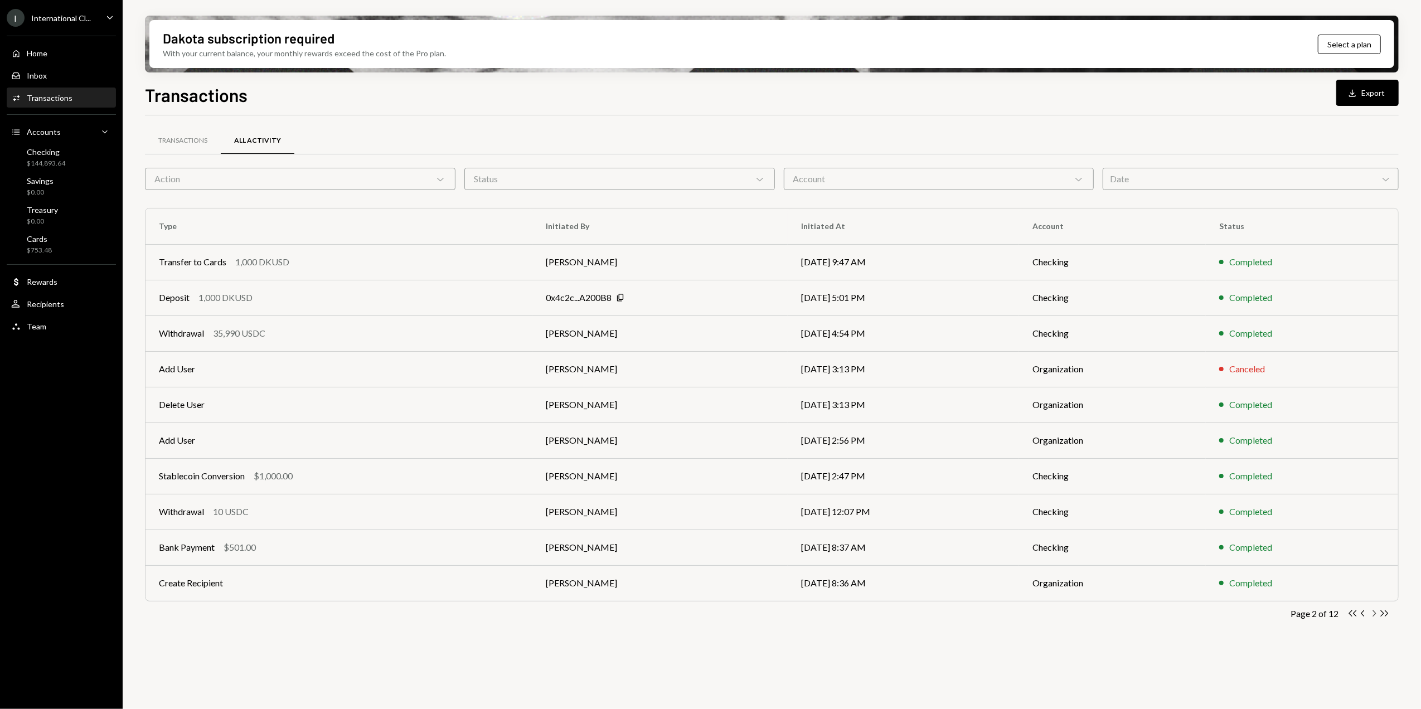
click at [1374, 617] on icon "button" at bounding box center [1374, 614] width 3 height 6
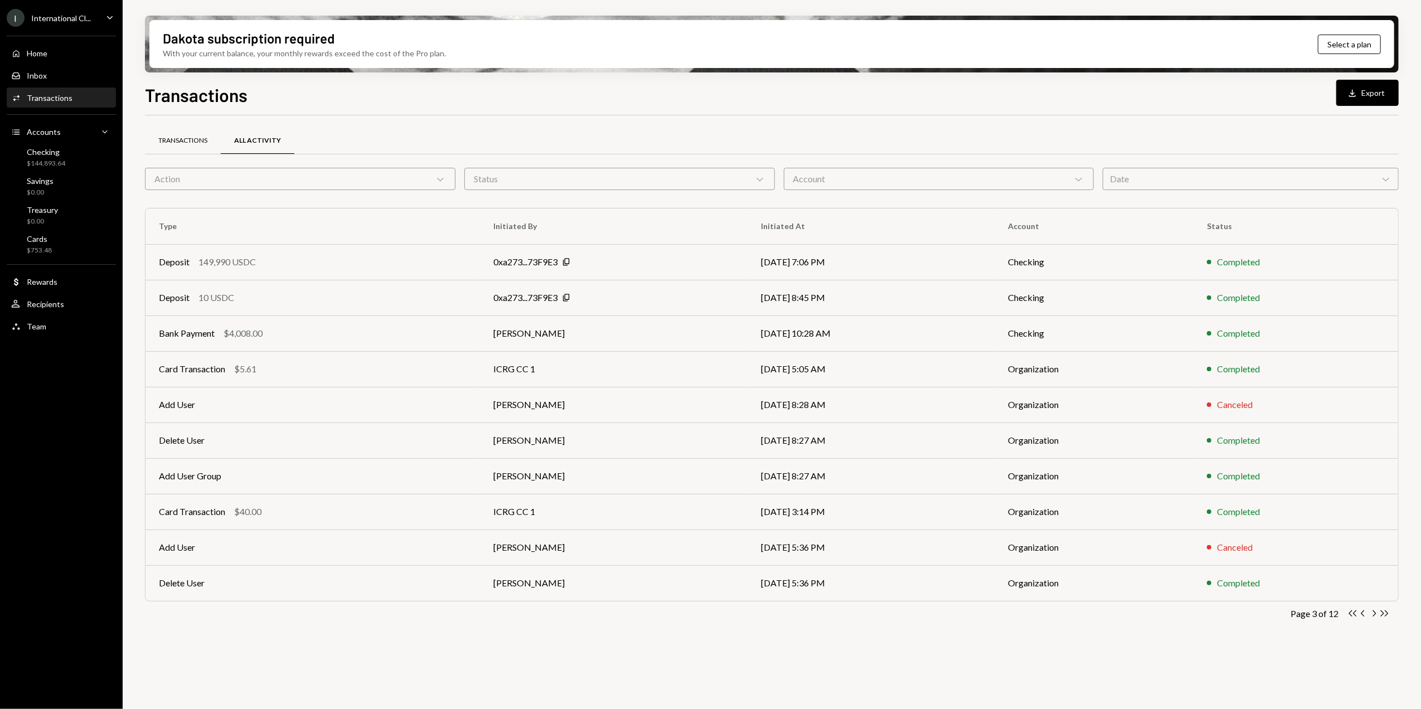
click at [172, 128] on link "Transactions" at bounding box center [183, 141] width 76 height 28
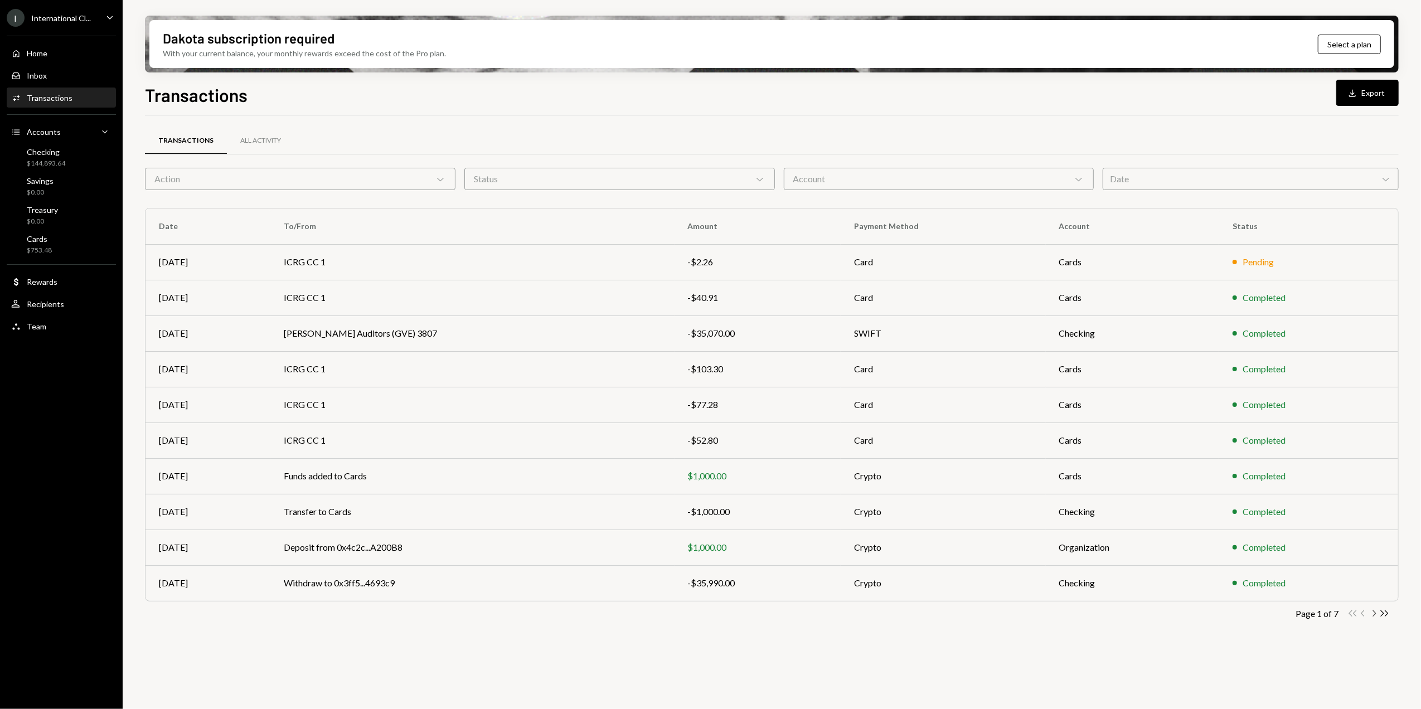
click at [1376, 612] on icon "Chevron Right" at bounding box center [1374, 613] width 11 height 11
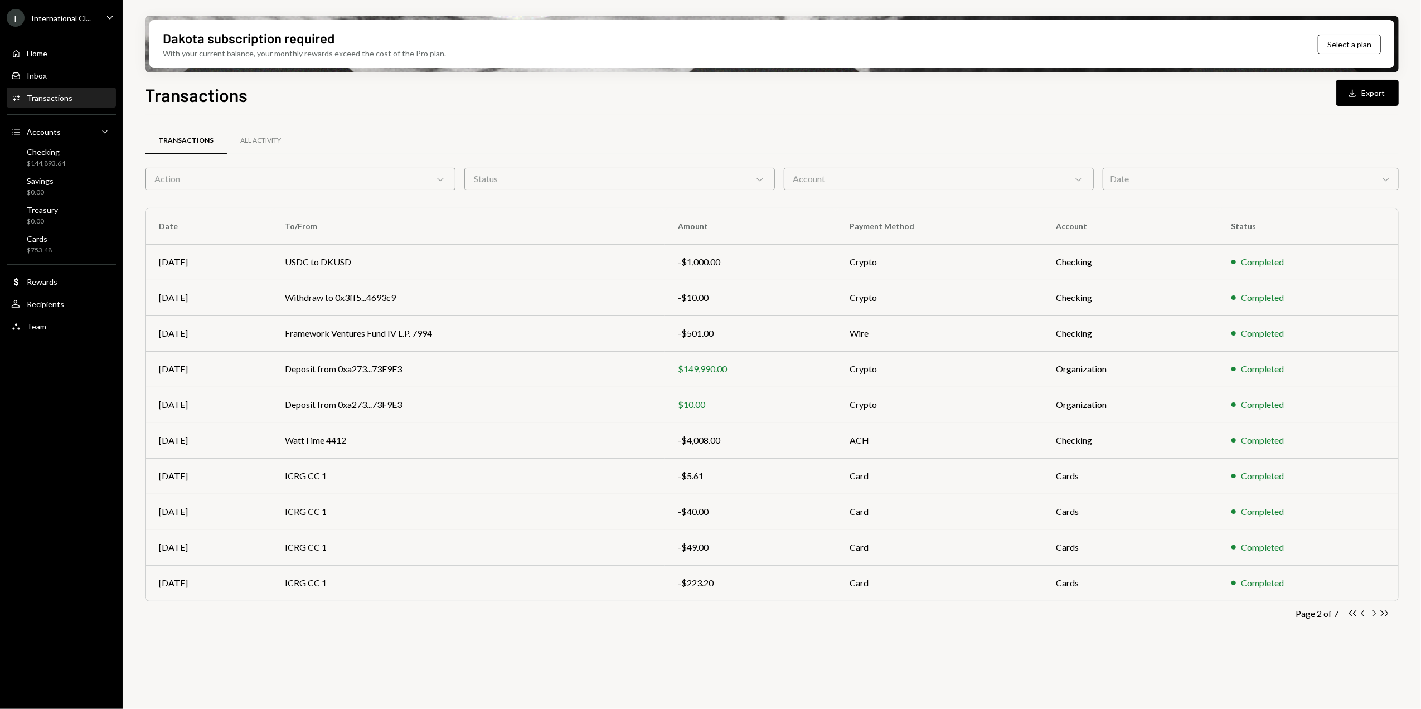
click at [1376, 616] on icon "Chevron Right" at bounding box center [1374, 613] width 11 height 11
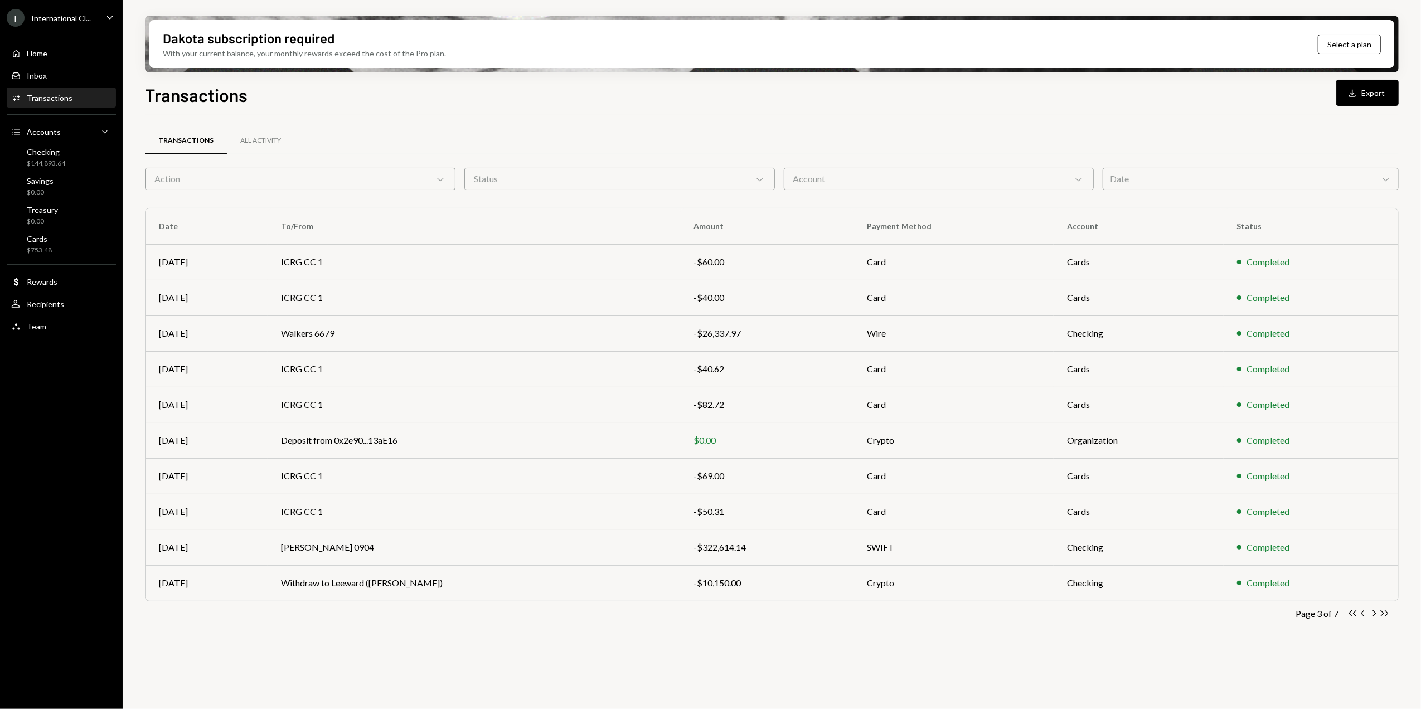
click at [1375, 616] on icon "Chevron Right" at bounding box center [1374, 613] width 11 height 11
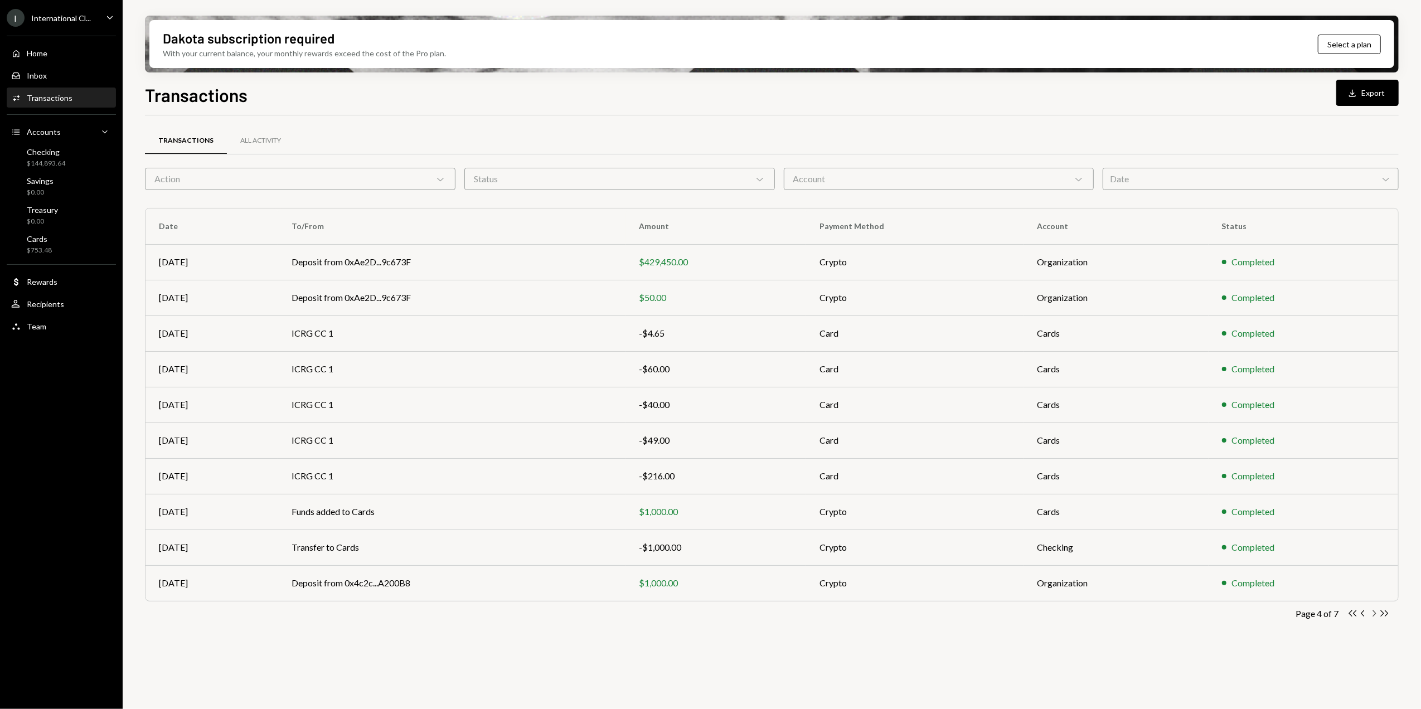
click at [1373, 614] on icon "Chevron Right" at bounding box center [1374, 613] width 11 height 11
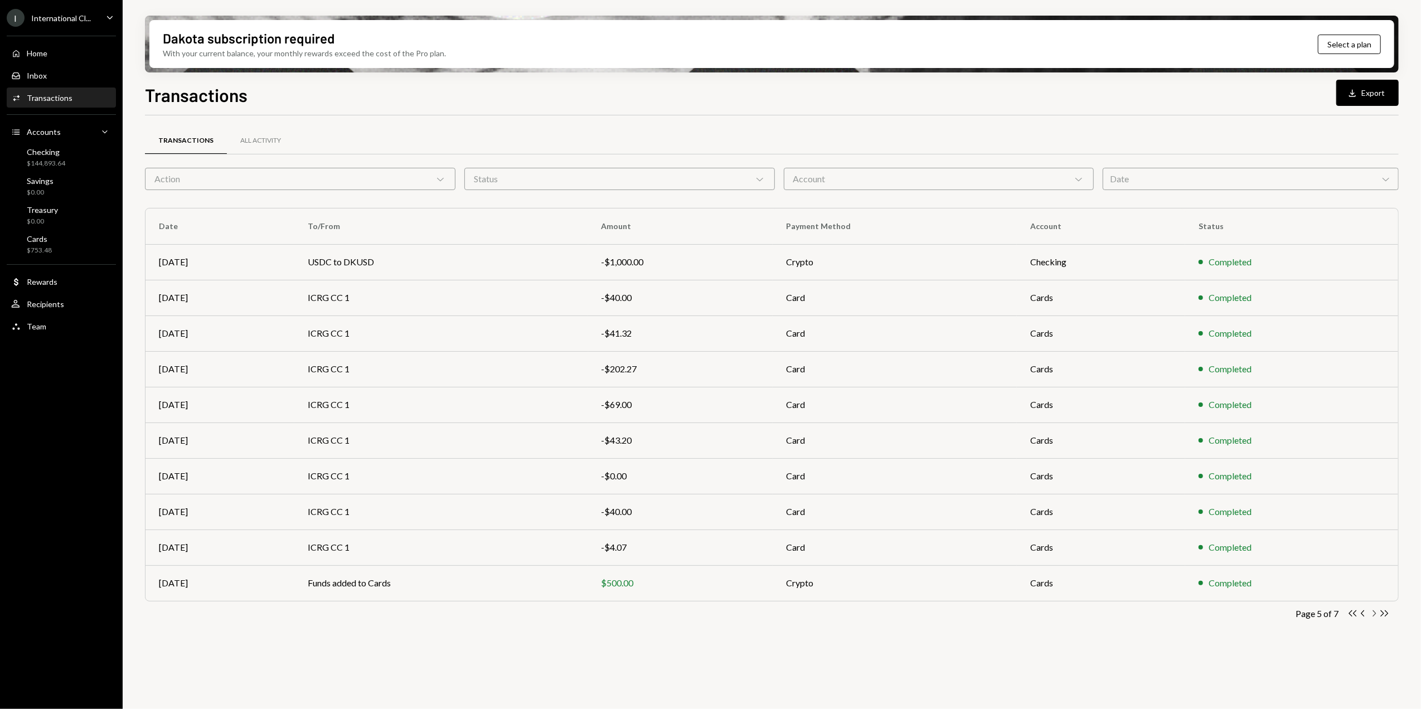
click at [1377, 614] on icon "Chevron Right" at bounding box center [1374, 613] width 11 height 11
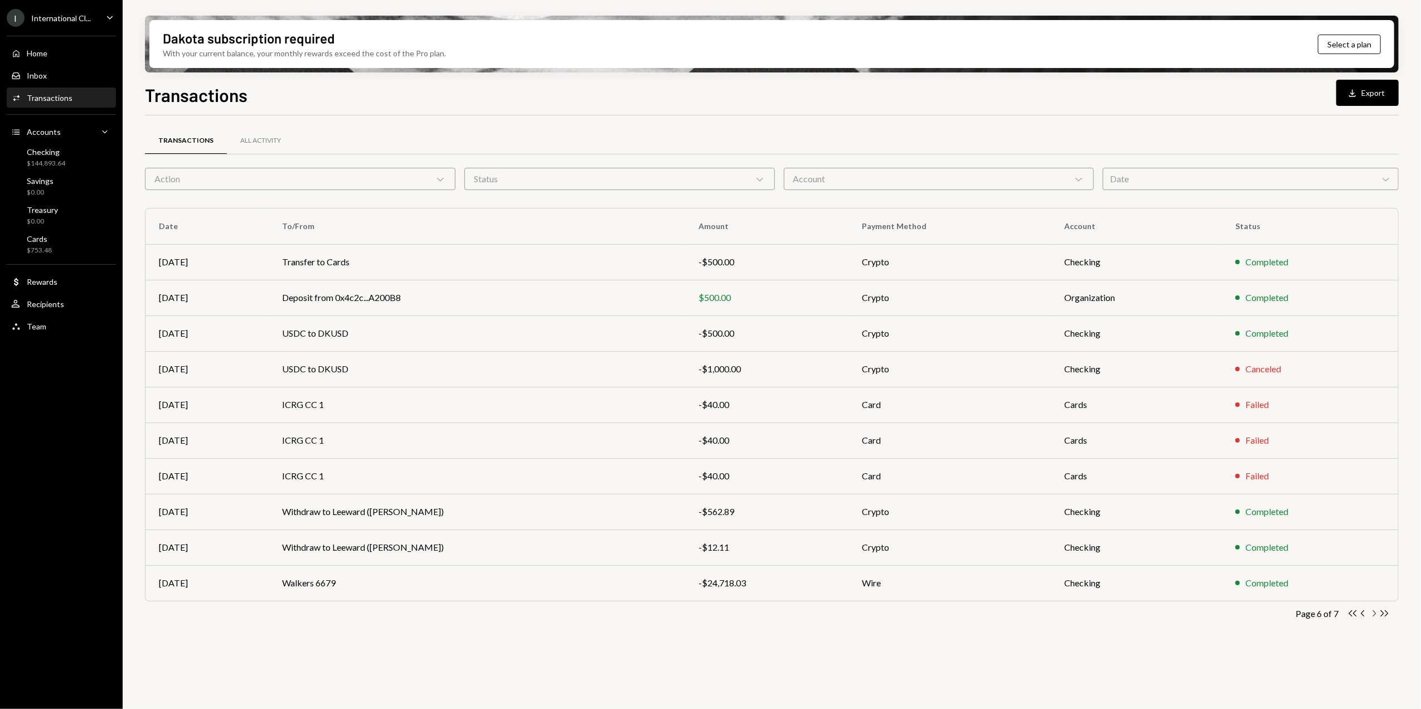
click at [1374, 613] on icon "Chevron Right" at bounding box center [1374, 613] width 11 height 11
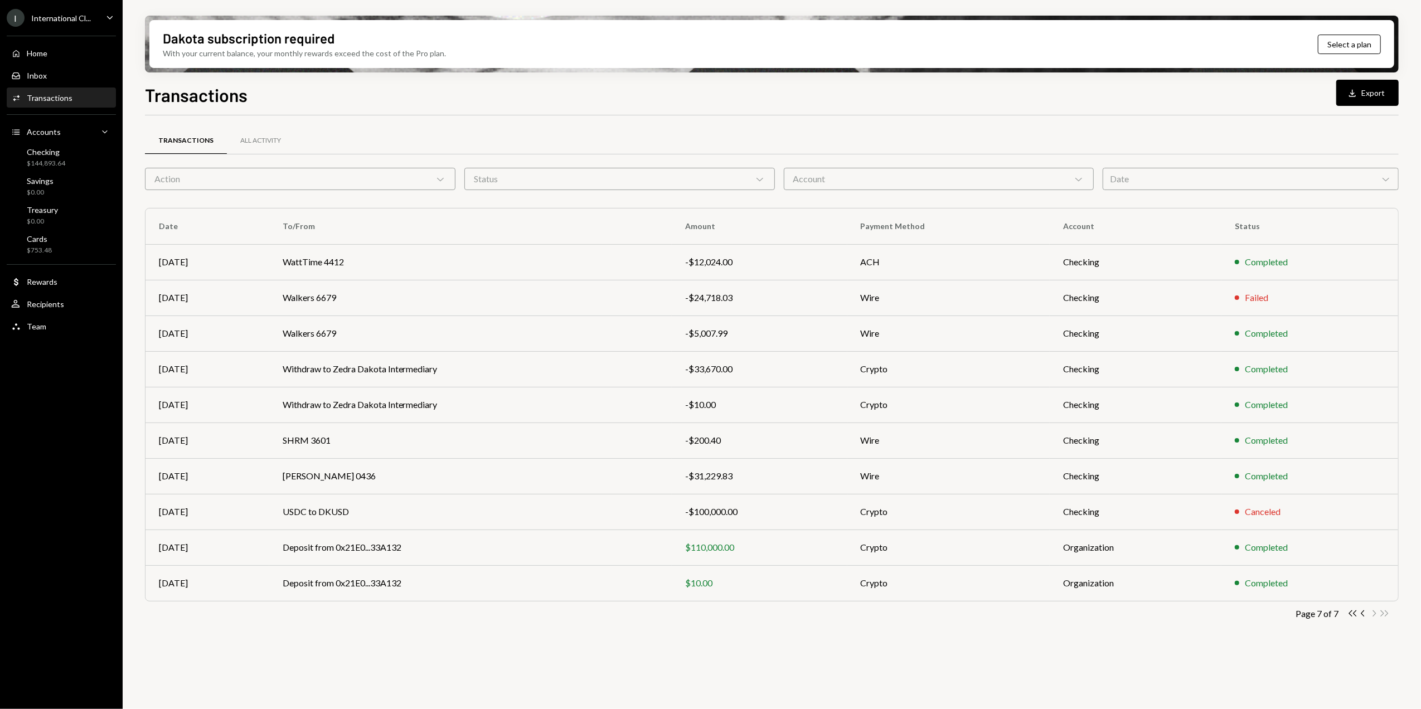
click at [1375, 617] on div "Double Arrow Left Chevron Left Chevron Right Double Arrow Right" at bounding box center [1369, 613] width 42 height 11
click at [1363, 616] on icon "button" at bounding box center [1362, 614] width 3 height 6
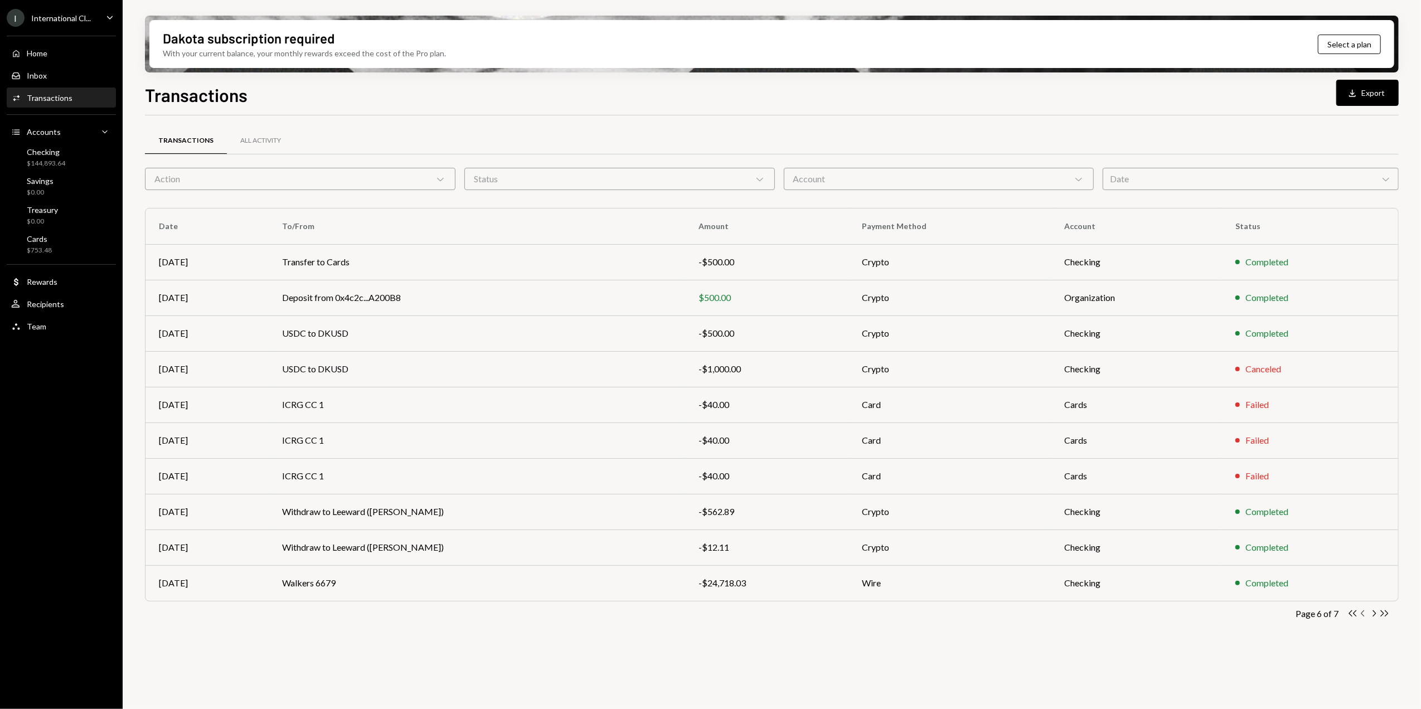
click at [1364, 616] on icon "Chevron Left" at bounding box center [1363, 613] width 11 height 11
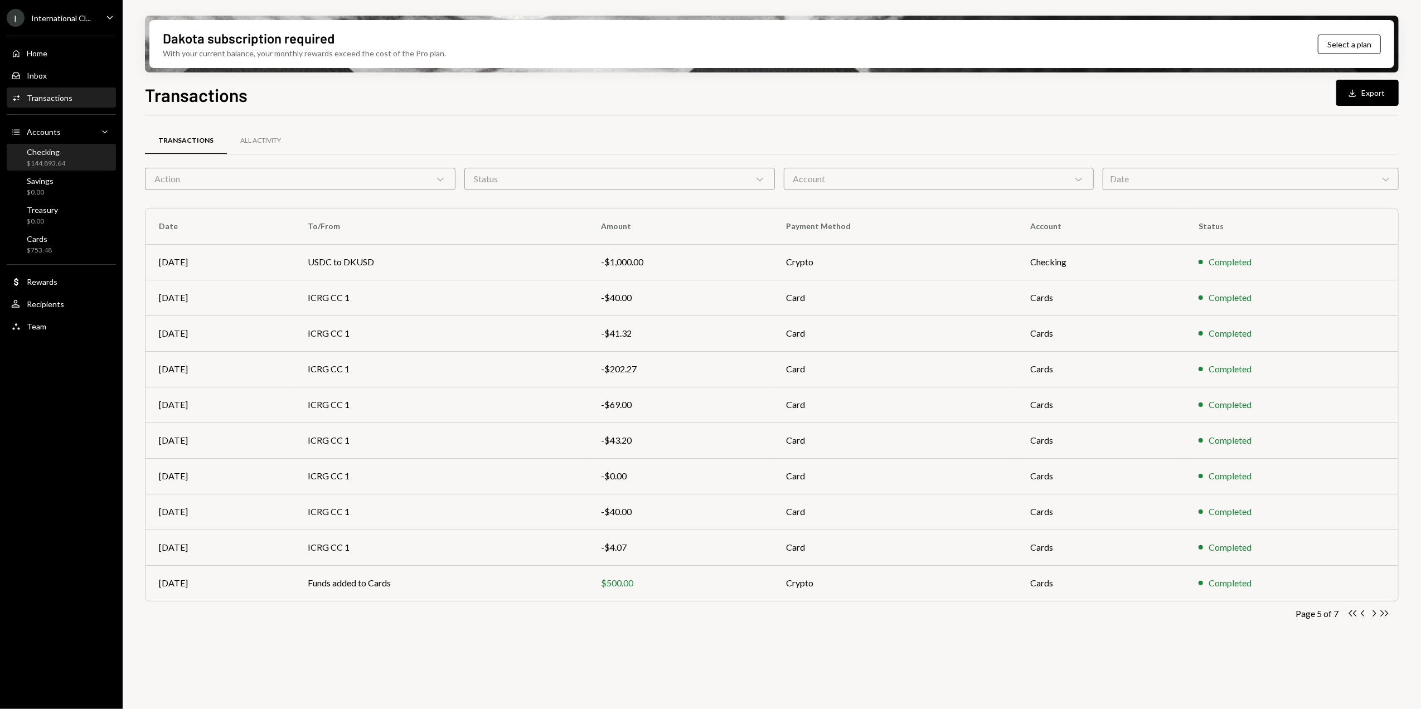
click at [74, 156] on div "Checking $144,893.64" at bounding box center [61, 157] width 100 height 21
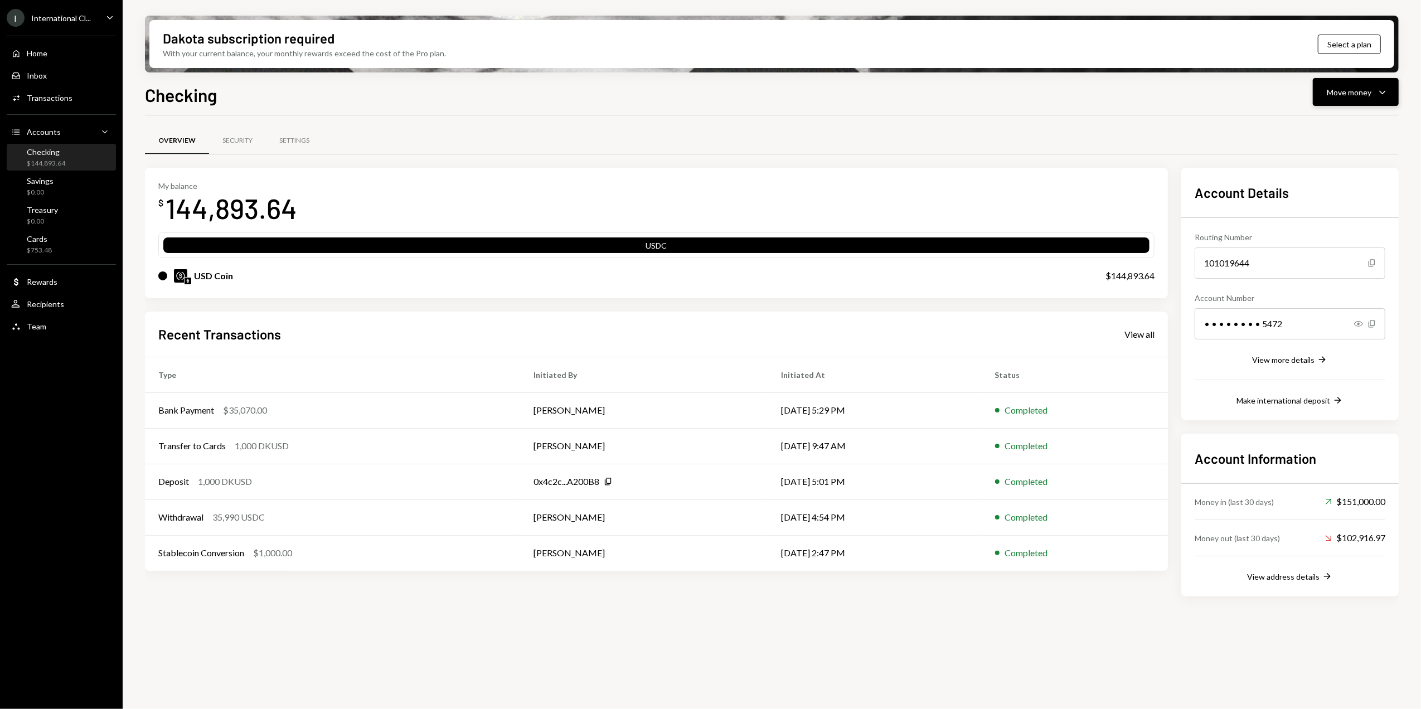
click at [1356, 93] on div "Move money" at bounding box center [1349, 92] width 45 height 12
click at [1325, 120] on div "Send" at bounding box center [1346, 126] width 81 height 12
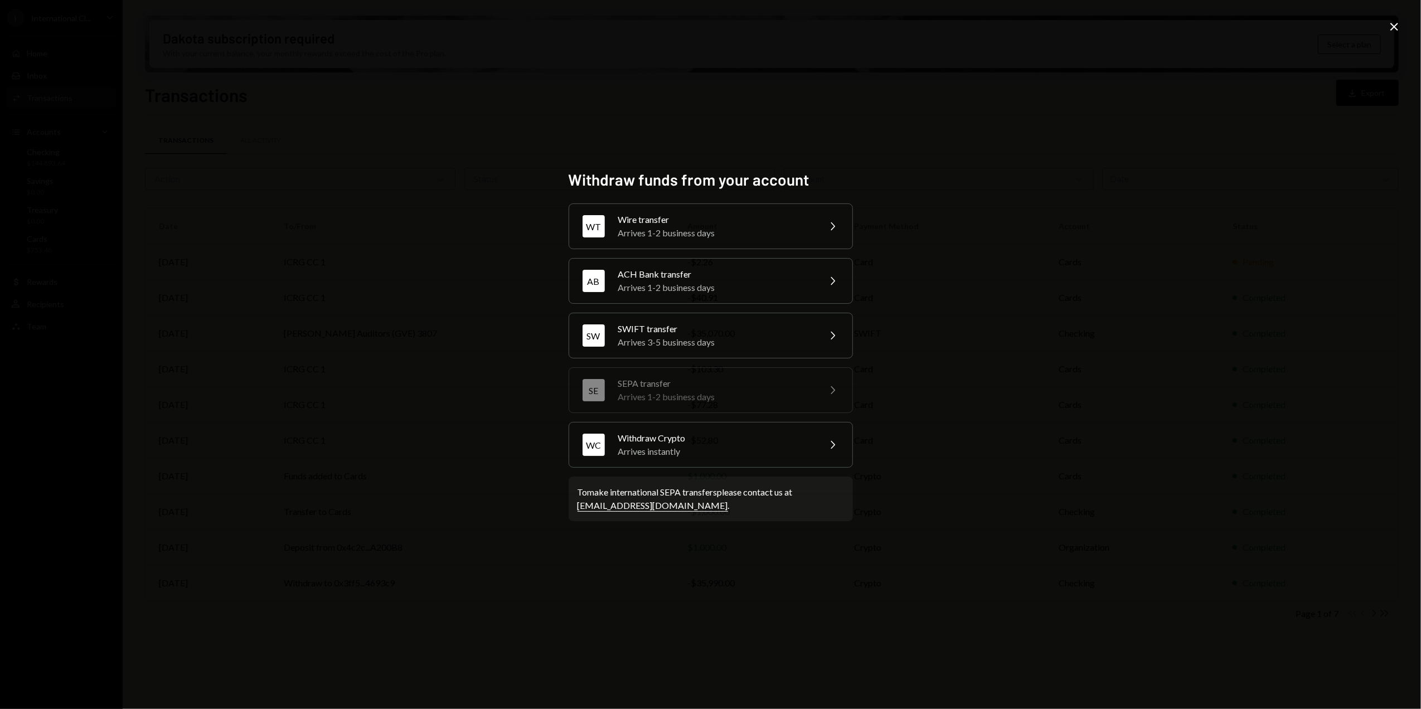
click at [1390, 23] on icon "Close" at bounding box center [1394, 26] width 13 height 13
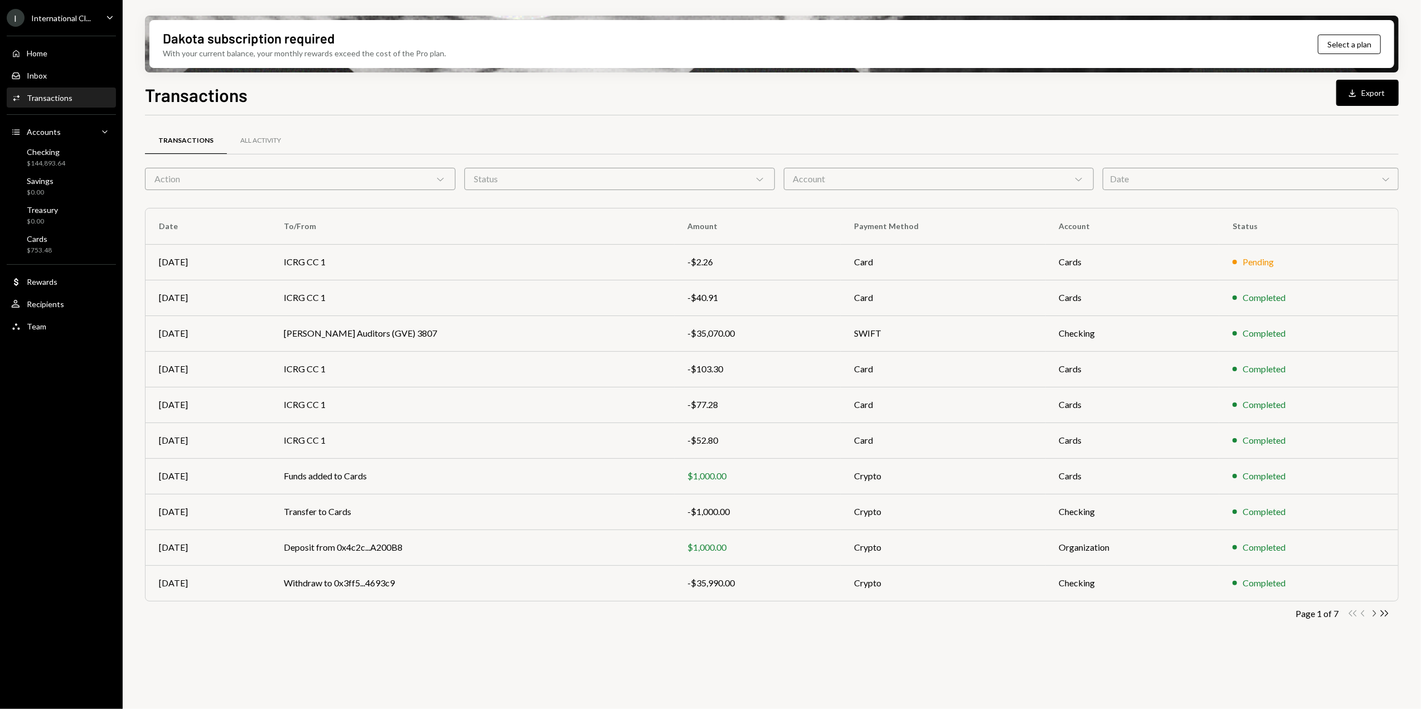
click at [1372, 614] on icon "Chevron Right" at bounding box center [1374, 613] width 11 height 11
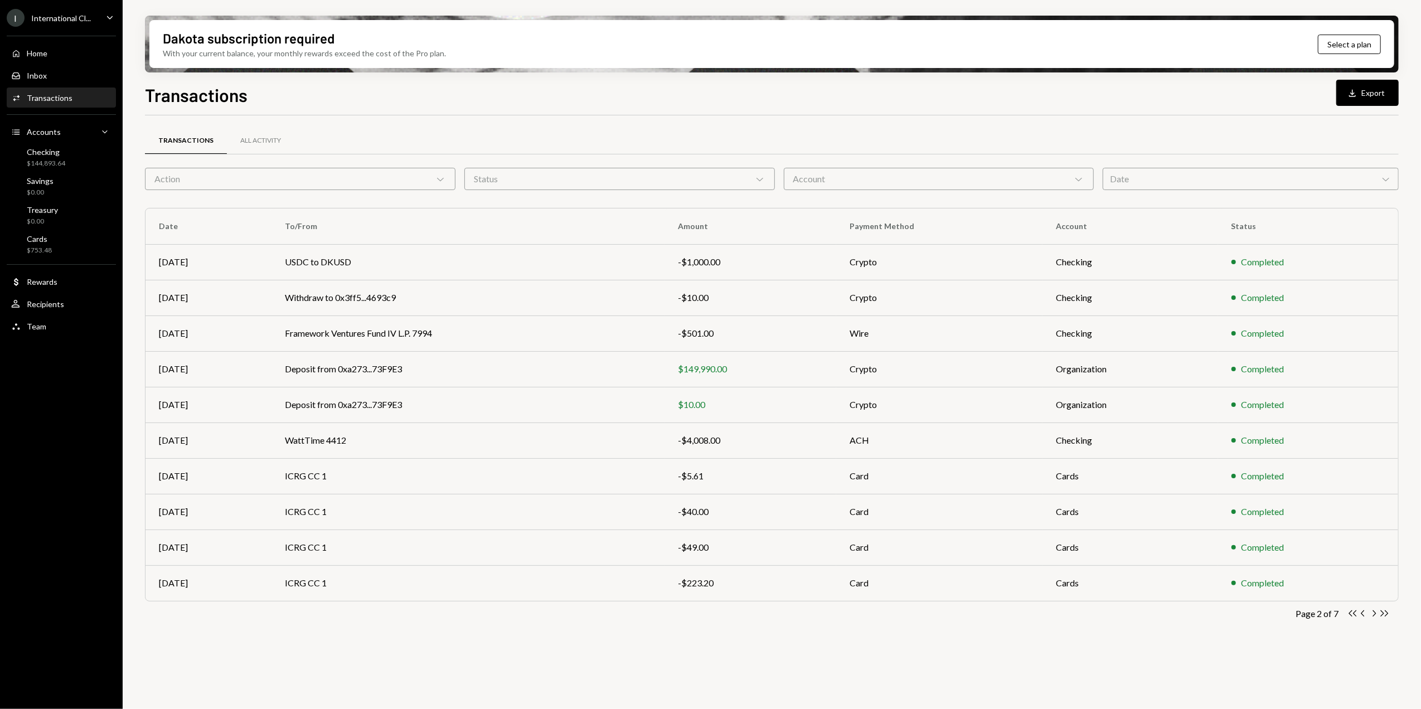
click at [1372, 614] on icon "Chevron Right" at bounding box center [1374, 613] width 11 height 11
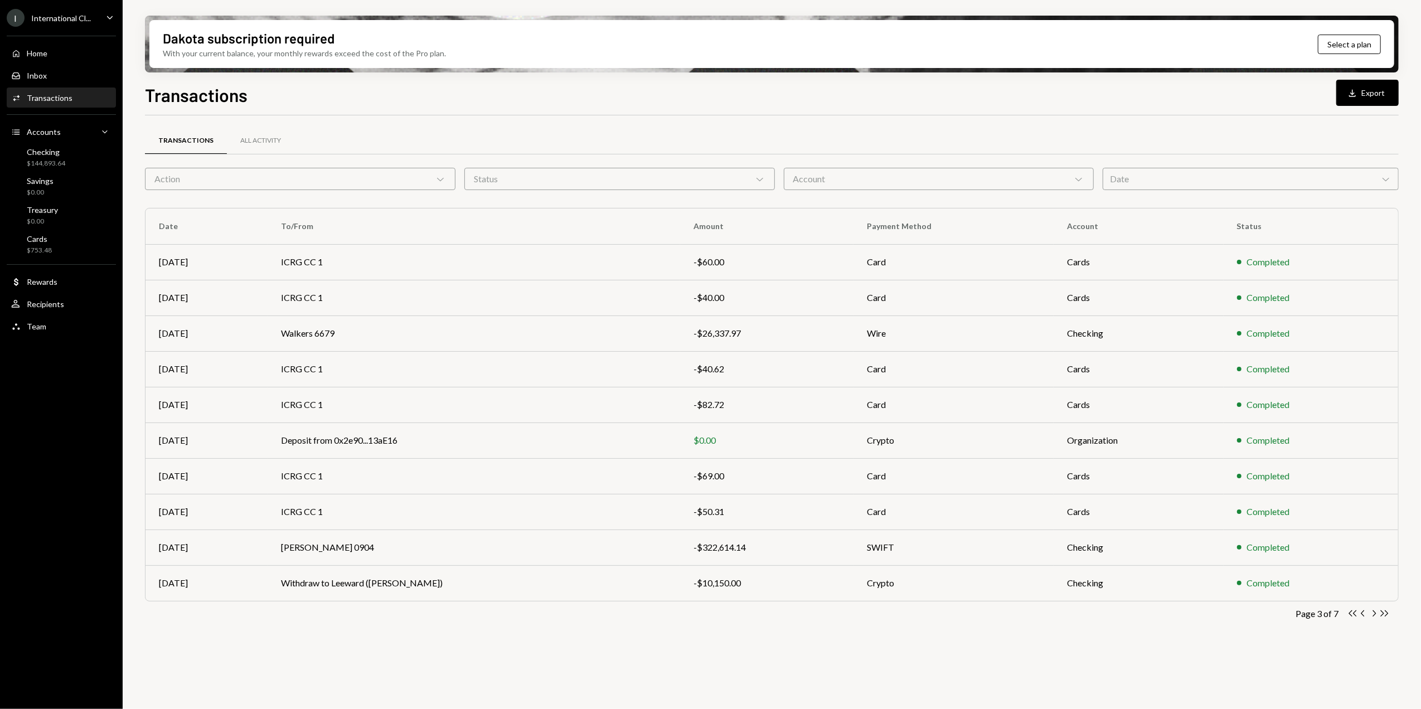
drag, startPoint x: 453, startPoint y: 589, endPoint x: 560, endPoint y: 565, distance: 109.8
click at [454, 589] on td "Withdraw to Leeward ([PERSON_NAME])" at bounding box center [474, 583] width 413 height 36
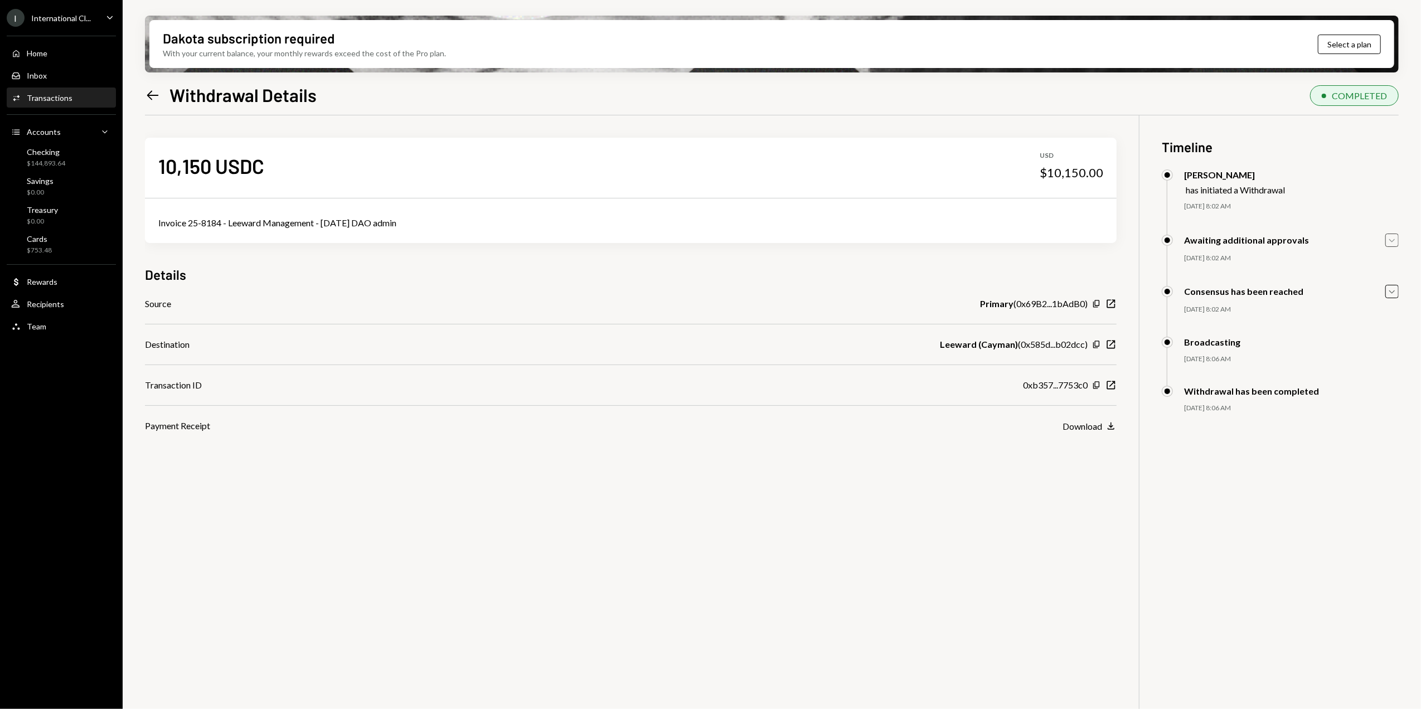
click at [1393, 242] on icon "Caret Down" at bounding box center [1392, 240] width 12 height 12
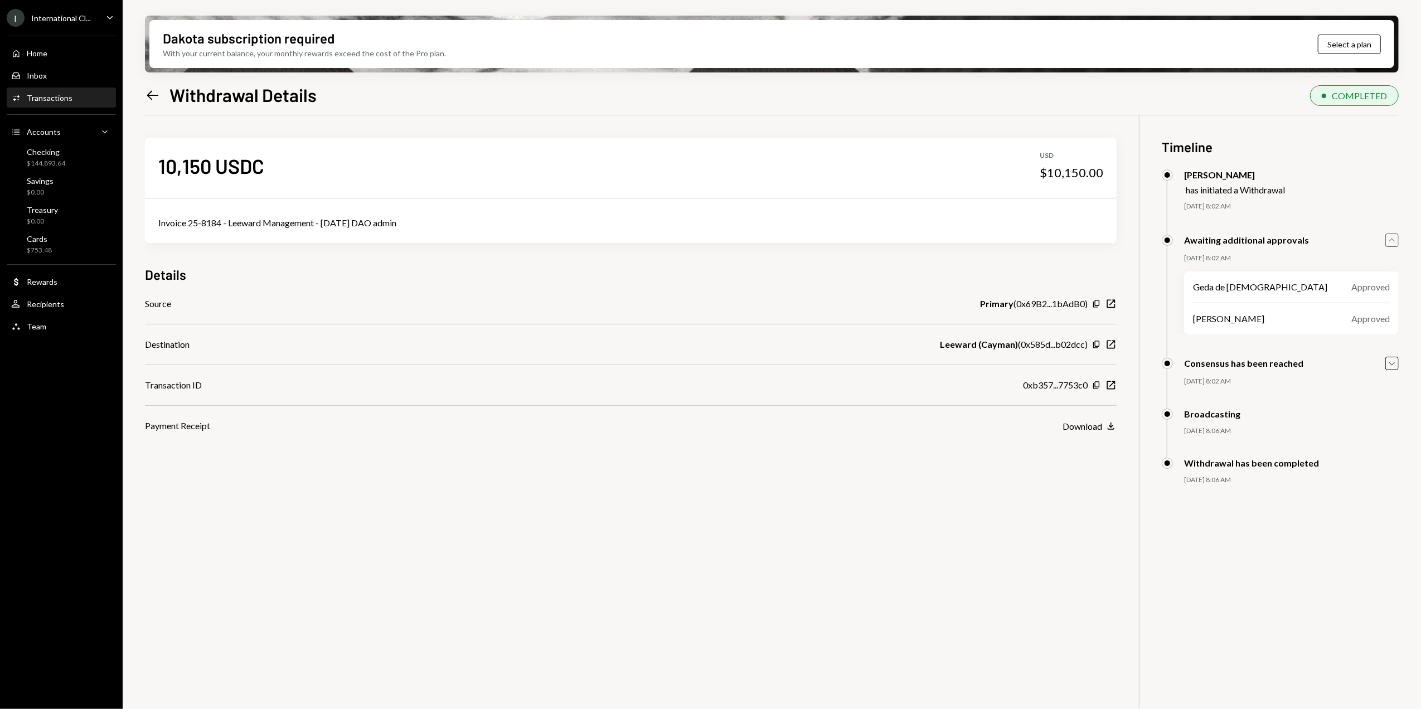
click at [1399, 362] on div "Dakota subscription required With your current balance, your monthly rewards ex…" at bounding box center [772, 354] width 1299 height 709
click at [1394, 362] on icon "Caret Down" at bounding box center [1392, 363] width 12 height 12
click at [832, 620] on div "10,150 USDC USD $10,150.00 Invoice 25-8184 - Leeward Management - June 2025 DAO…" at bounding box center [772, 469] width 1254 height 709
drag, startPoint x: 422, startPoint y: 219, endPoint x: 157, endPoint y: 236, distance: 265.4
click at [157, 236] on div "Invoice 25-8184 - Leeward Management - June 2025 DAO admin" at bounding box center [631, 223] width 972 height 40
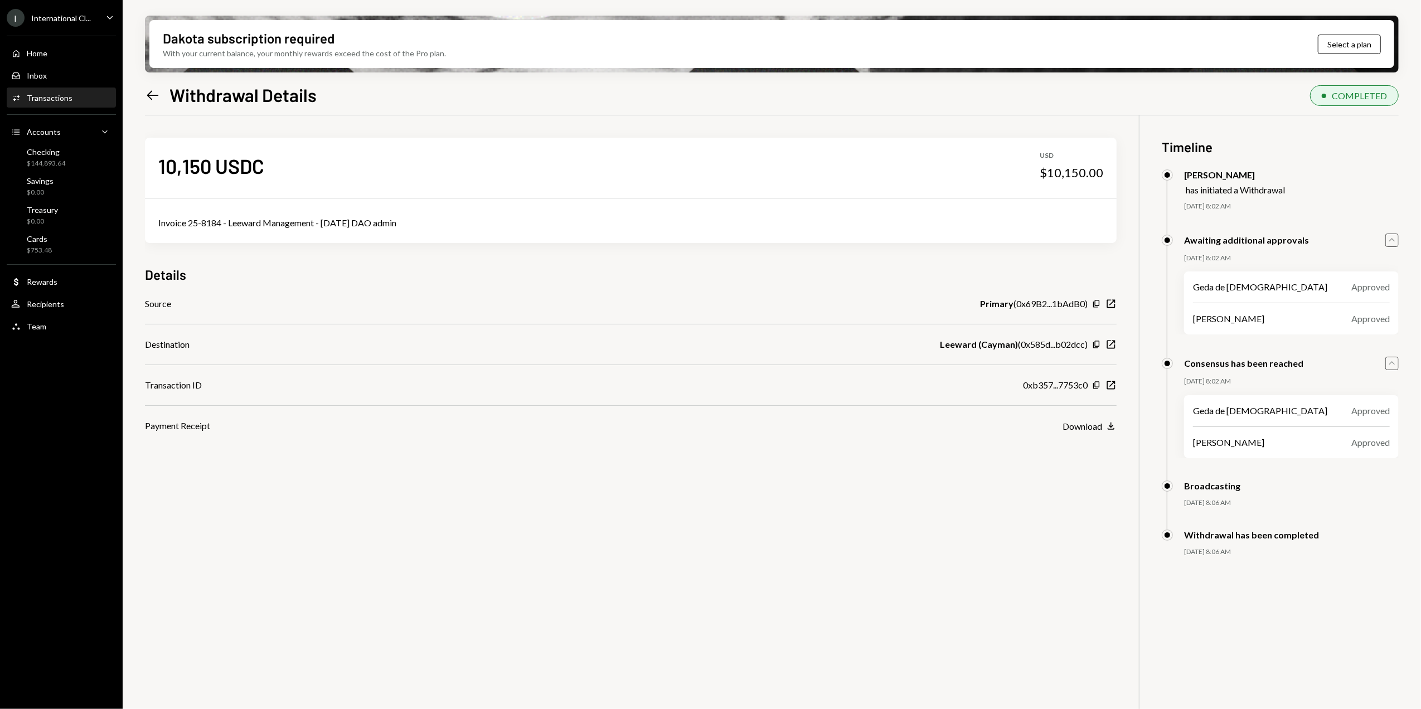
click at [398, 273] on div "Details" at bounding box center [631, 274] width 972 height 18
click at [1110, 426] on icon "button" at bounding box center [1111, 426] width 7 height 7
click at [76, 148] on div "Checking $144,893.64" at bounding box center [61, 157] width 100 height 21
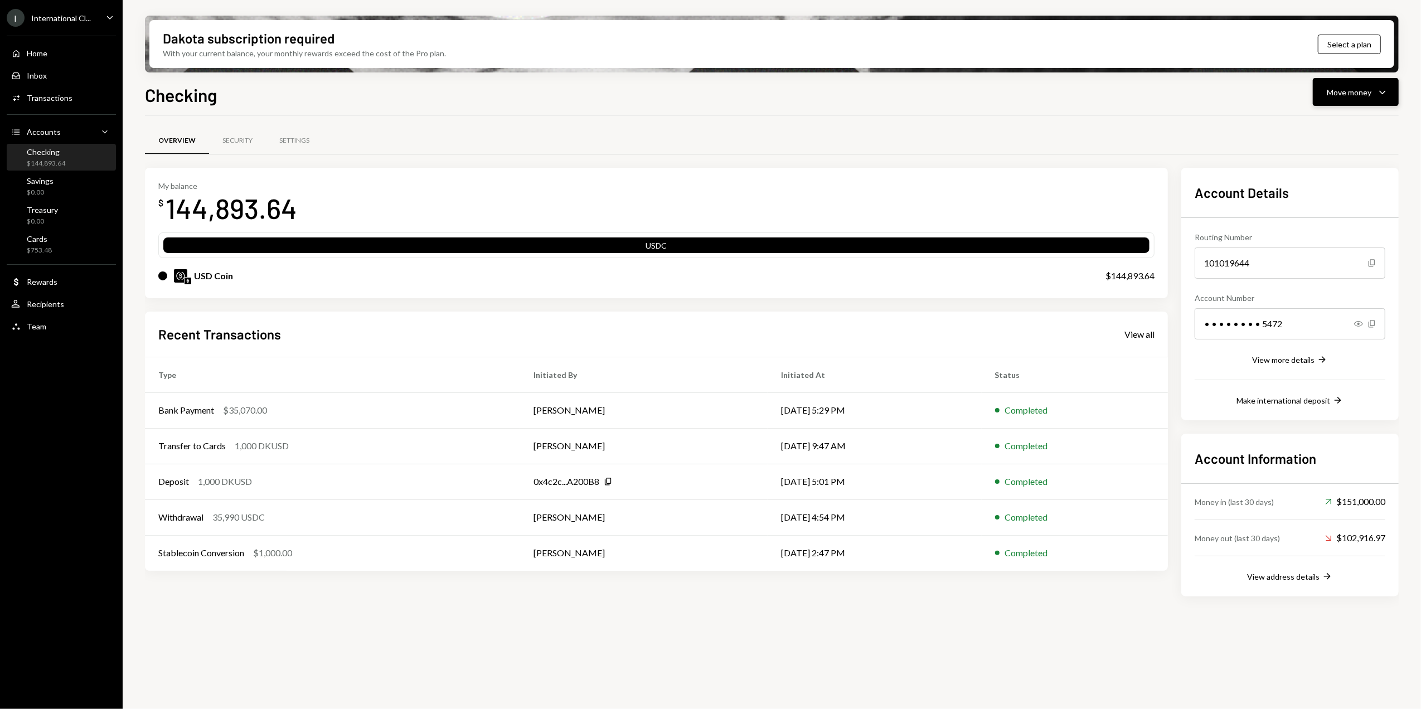
click at [1347, 91] on div "Move money" at bounding box center [1349, 92] width 45 height 12
click at [1327, 122] on div "Send" at bounding box center [1346, 126] width 81 height 12
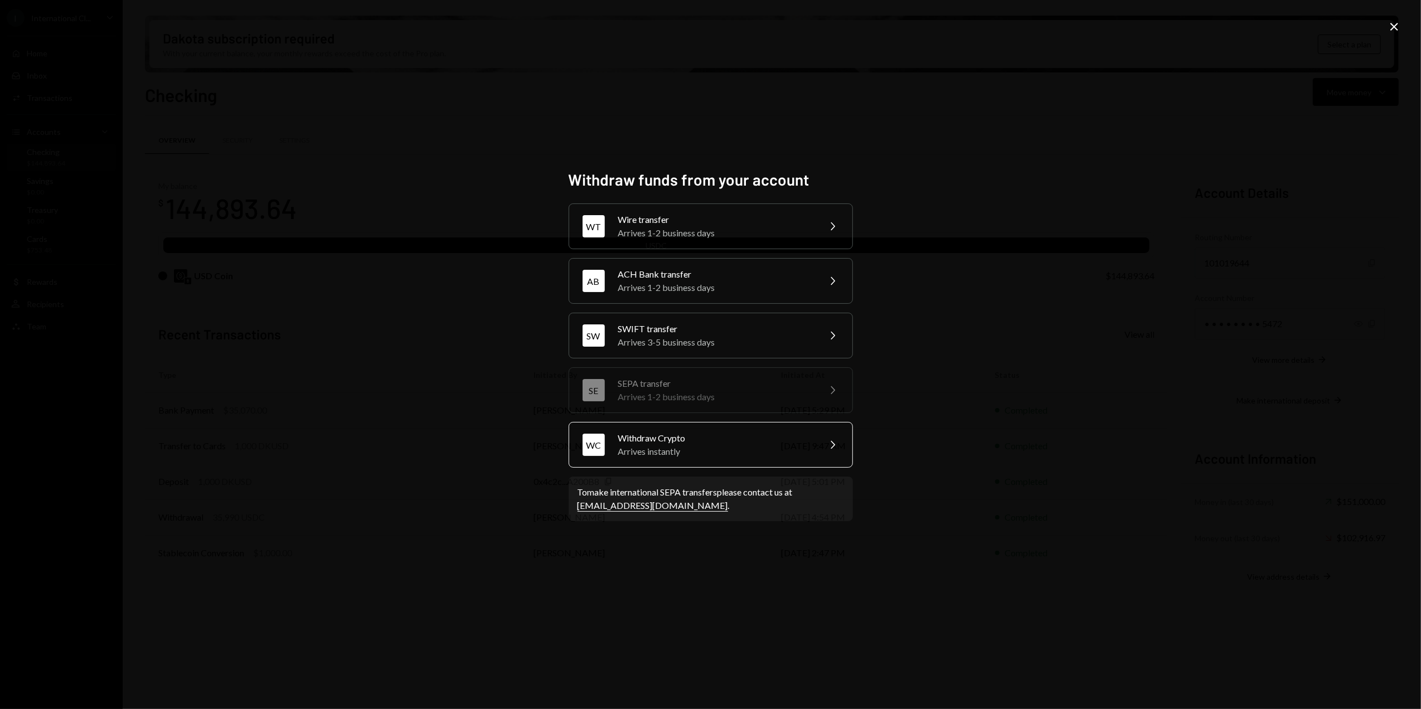
click at [836, 443] on icon "Chevron Right" at bounding box center [832, 444] width 13 height 13
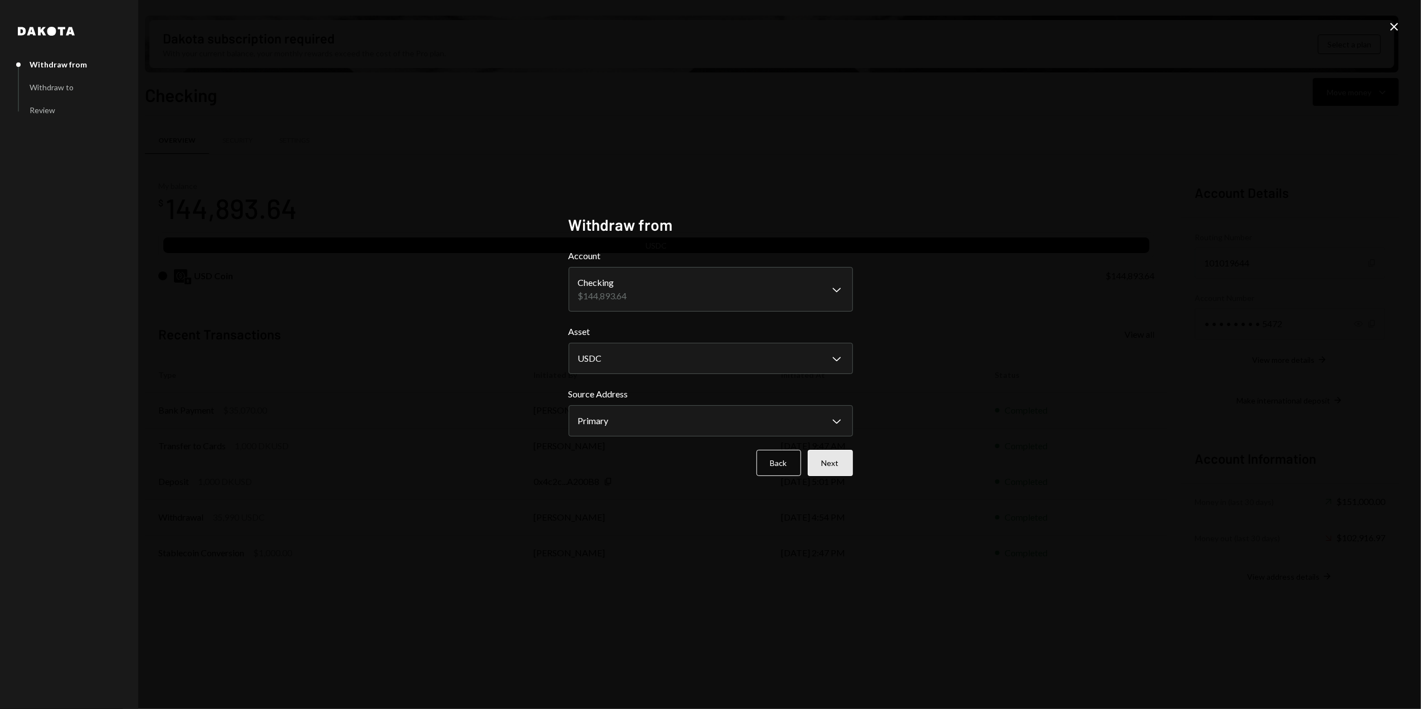
click at [828, 464] on button "Next" at bounding box center [830, 463] width 45 height 26
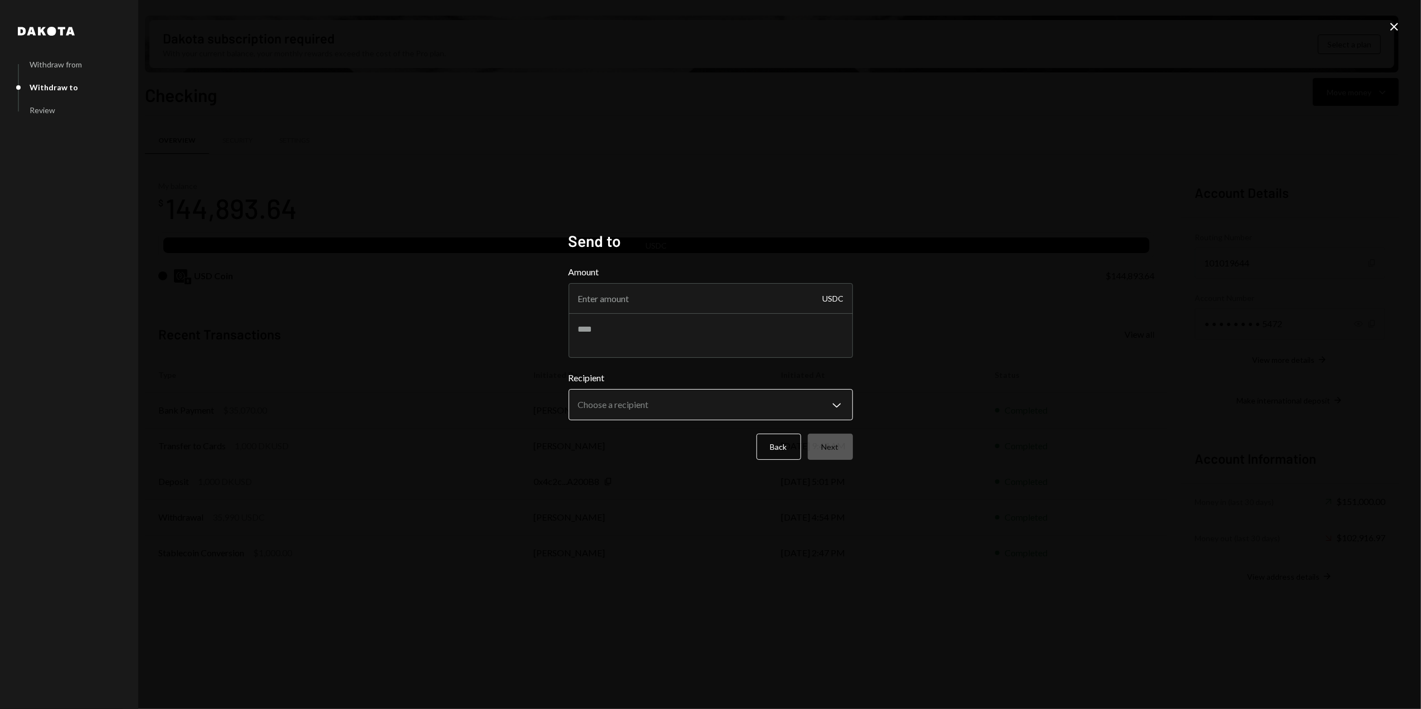
click at [632, 401] on body "I International Cl... Caret Down Home Home Inbox Inbox Activities Transactions …" at bounding box center [710, 354] width 1421 height 709
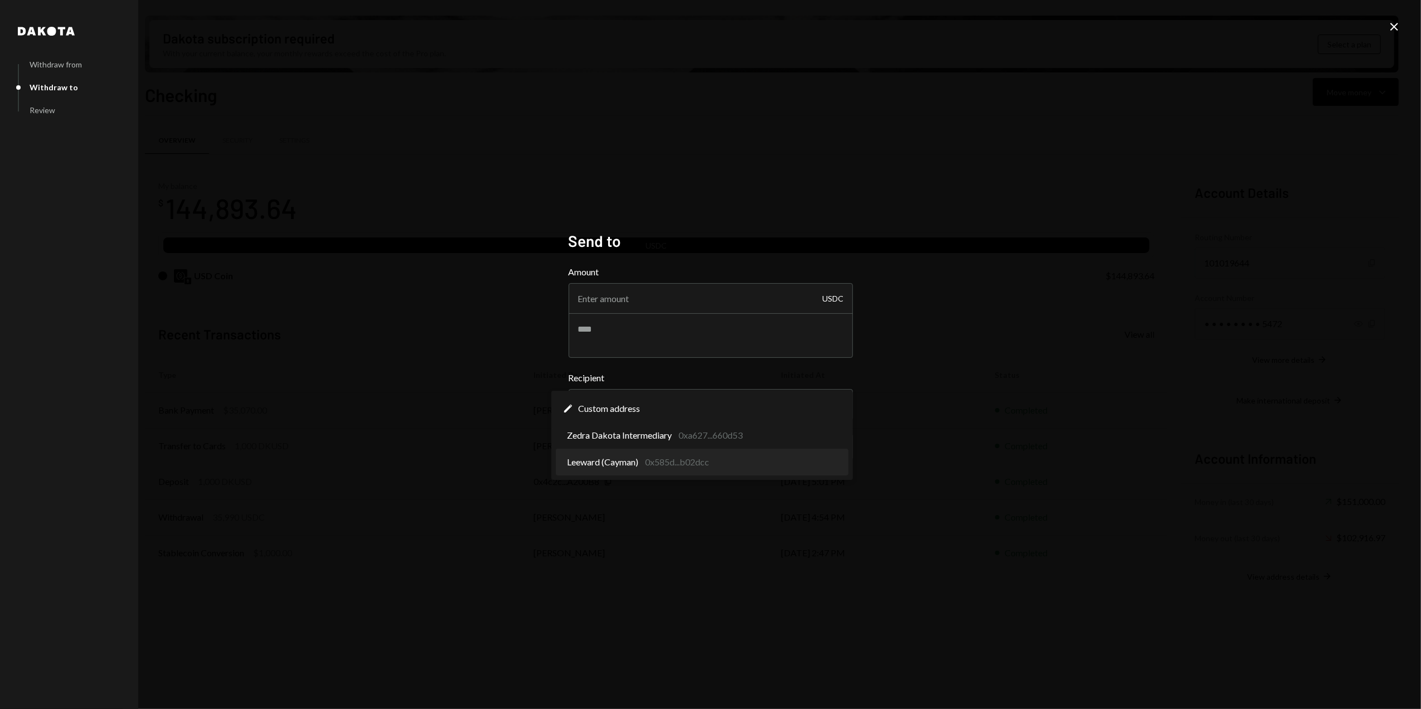
select select "**********"
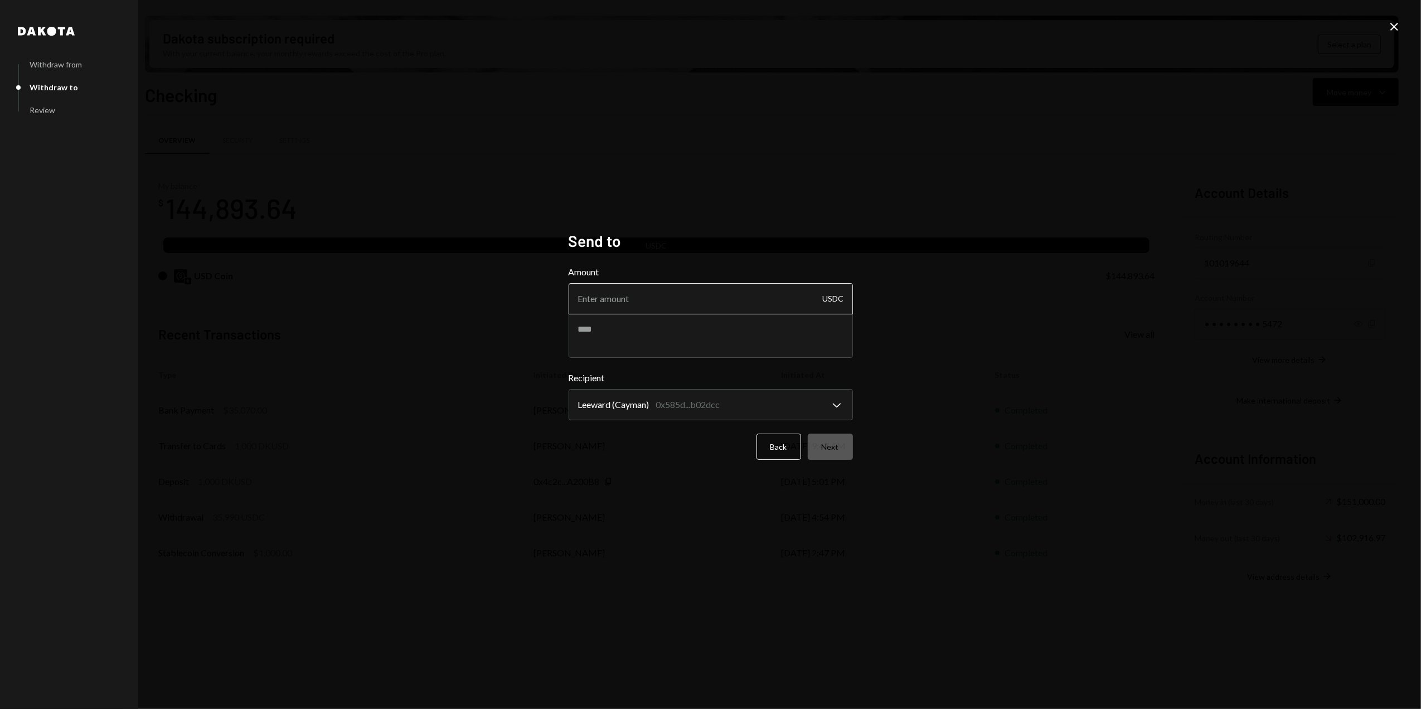
click at [617, 299] on input "Amount" at bounding box center [711, 298] width 284 height 31
click at [596, 296] on input "Amount" at bounding box center [711, 298] width 284 height 31
paste input "20633"
type input "20633"
click at [612, 332] on textarea at bounding box center [711, 335] width 284 height 45
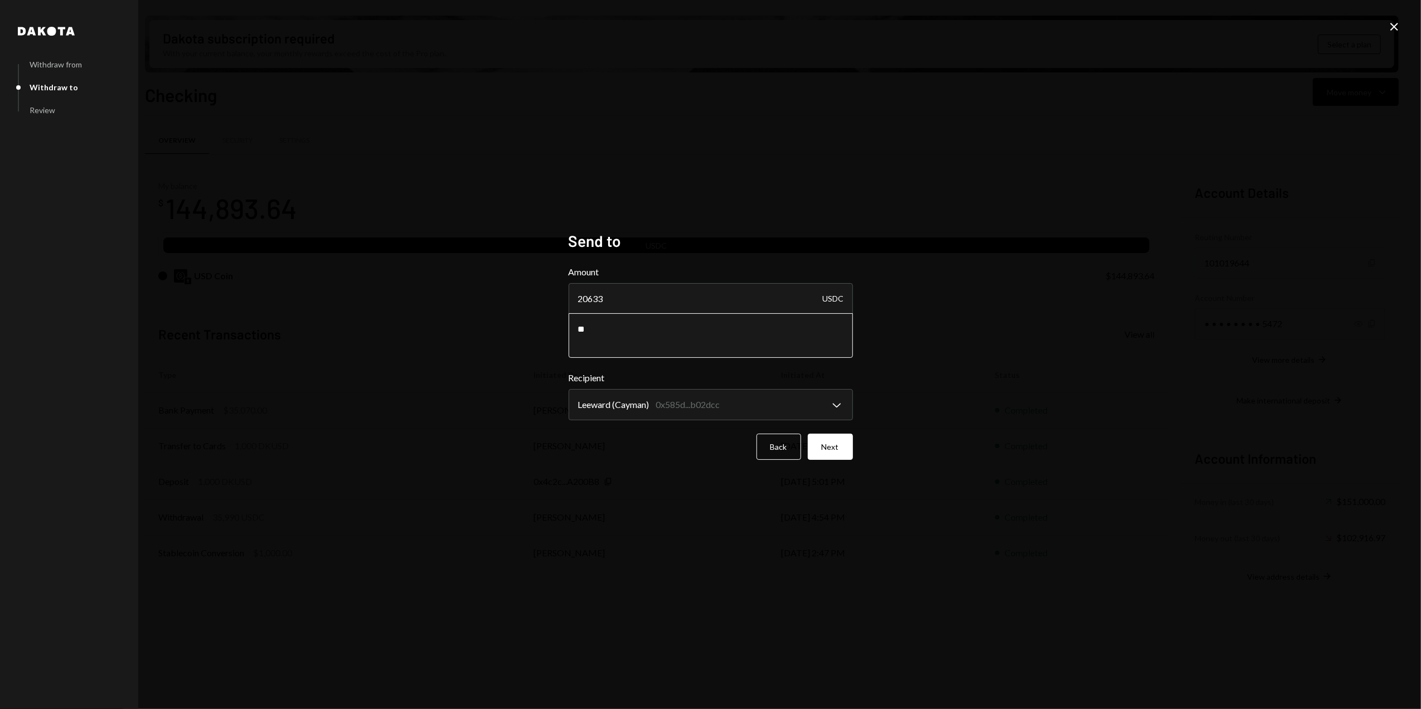
type textarea "*"
type textarea "**********"
click at [832, 449] on button "Next" at bounding box center [830, 447] width 45 height 26
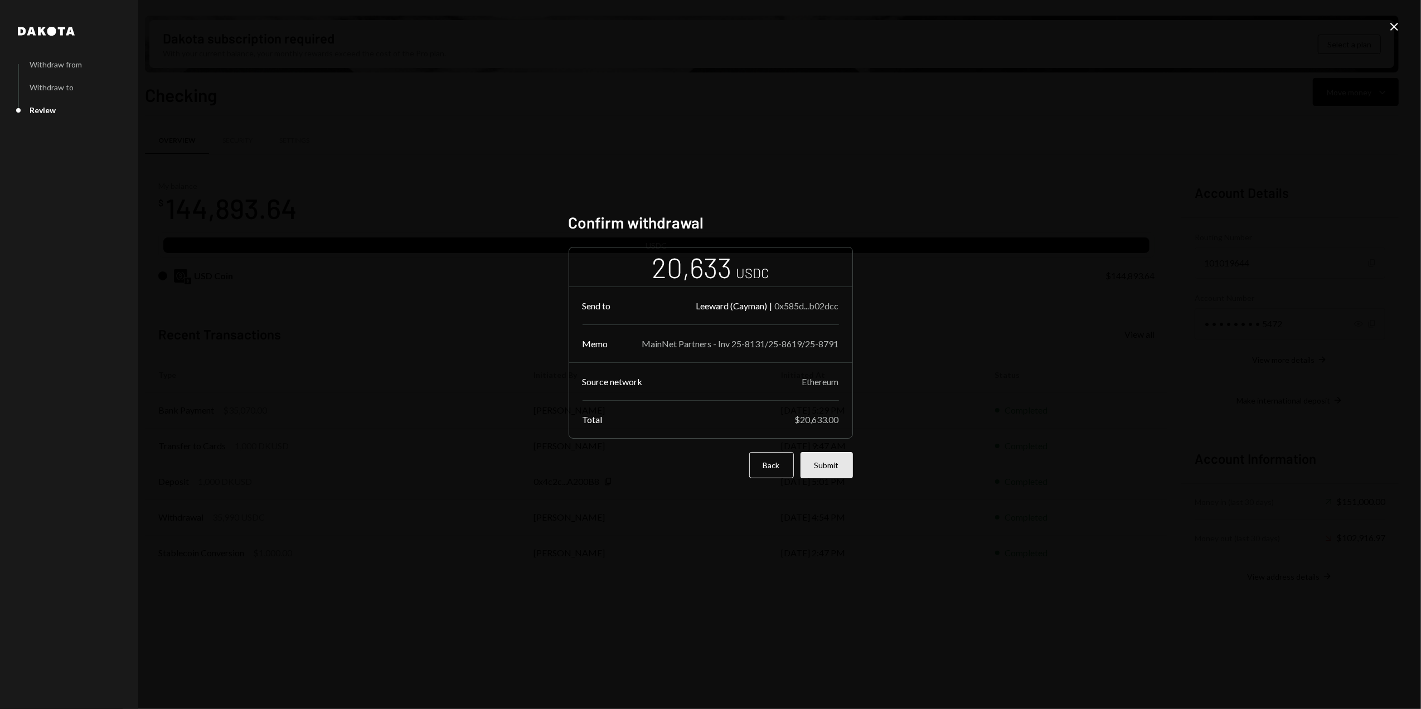
click at [826, 464] on button "Submit" at bounding box center [827, 465] width 52 height 26
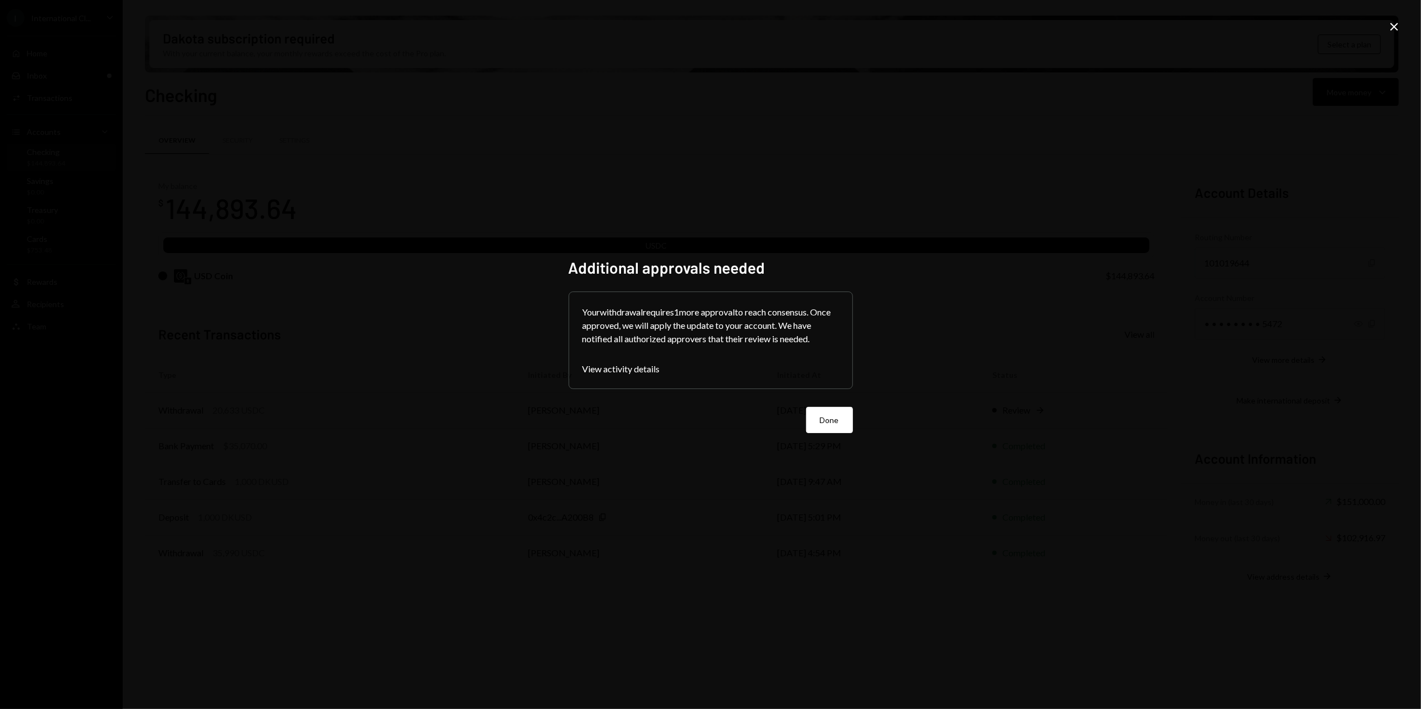
click at [834, 428] on button "Done" at bounding box center [829, 420] width 47 height 26
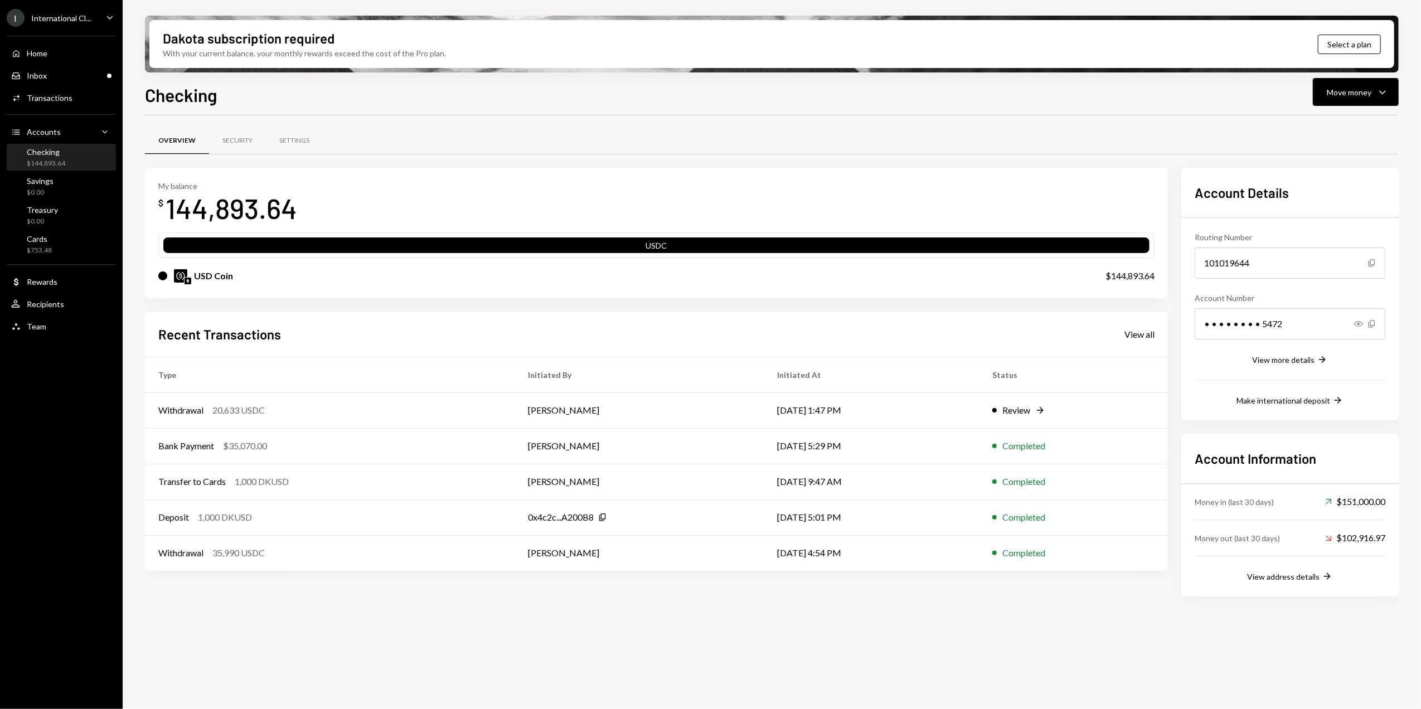
drag, startPoint x: 917, startPoint y: 626, endPoint x: 950, endPoint y: 611, distance: 36.5
click at [917, 625] on div "Overview Security Settings My balance $ 144,893.64 USDC USD Coin $144,893.64 Re…" at bounding box center [772, 418] width 1254 height 607
click at [1058, 405] on div "Review Right Arrow" at bounding box center [1074, 410] width 162 height 13
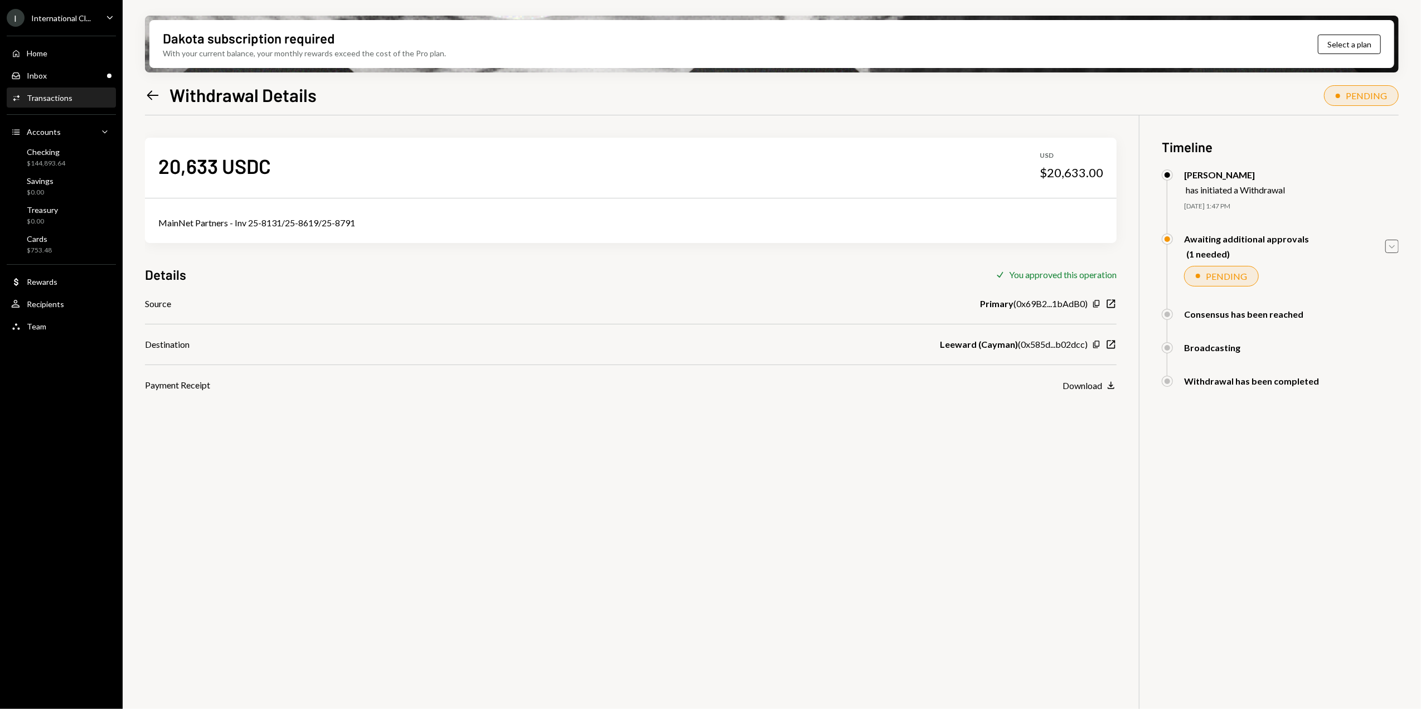
click at [1391, 246] on icon "Caret Down" at bounding box center [1392, 246] width 12 height 12
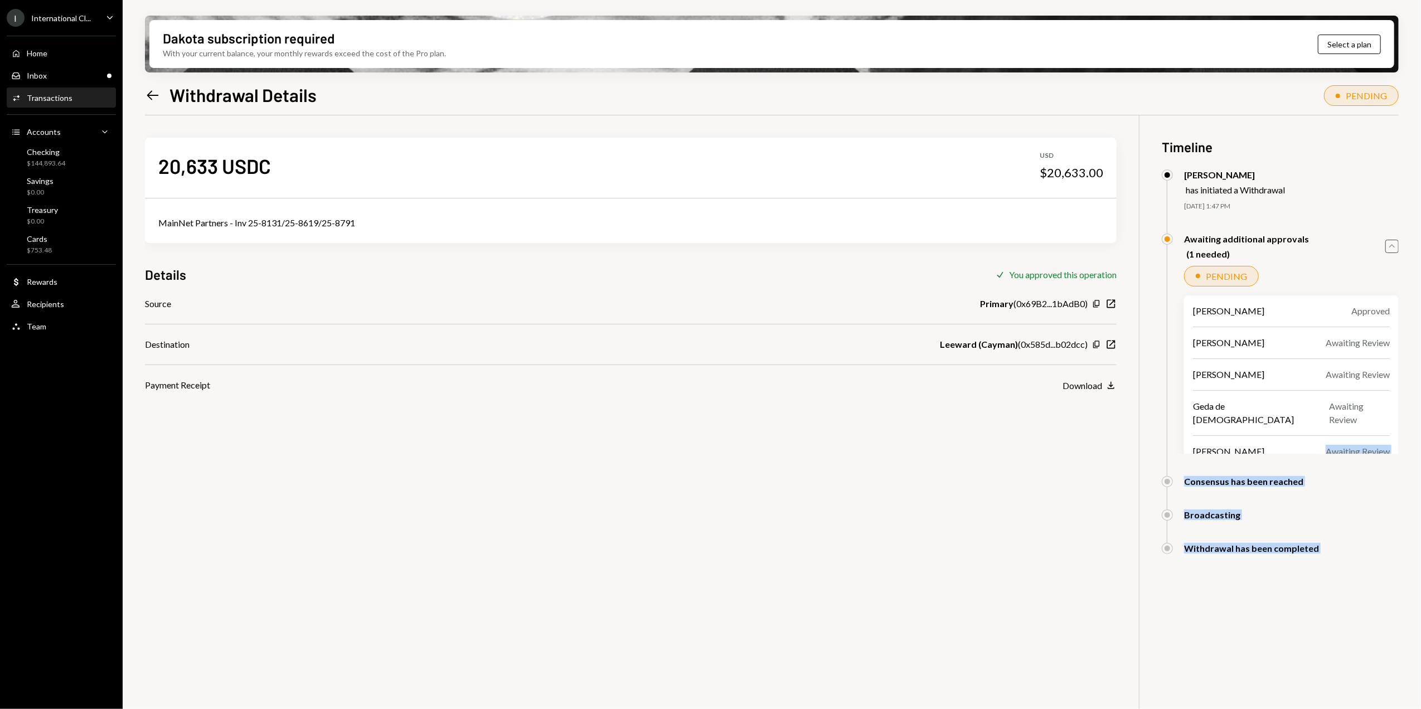
drag, startPoint x: 1305, startPoint y: 436, endPoint x: 1407, endPoint y: 441, distance: 102.7
click at [1407, 441] on div "Dakota subscription required With your current balance, your monthly rewards ex…" at bounding box center [772, 354] width 1299 height 709
drag, startPoint x: 1407, startPoint y: 441, endPoint x: 1392, endPoint y: 245, distance: 195.7
click at [1392, 245] on icon "Caret Up" at bounding box center [1392, 246] width 12 height 12
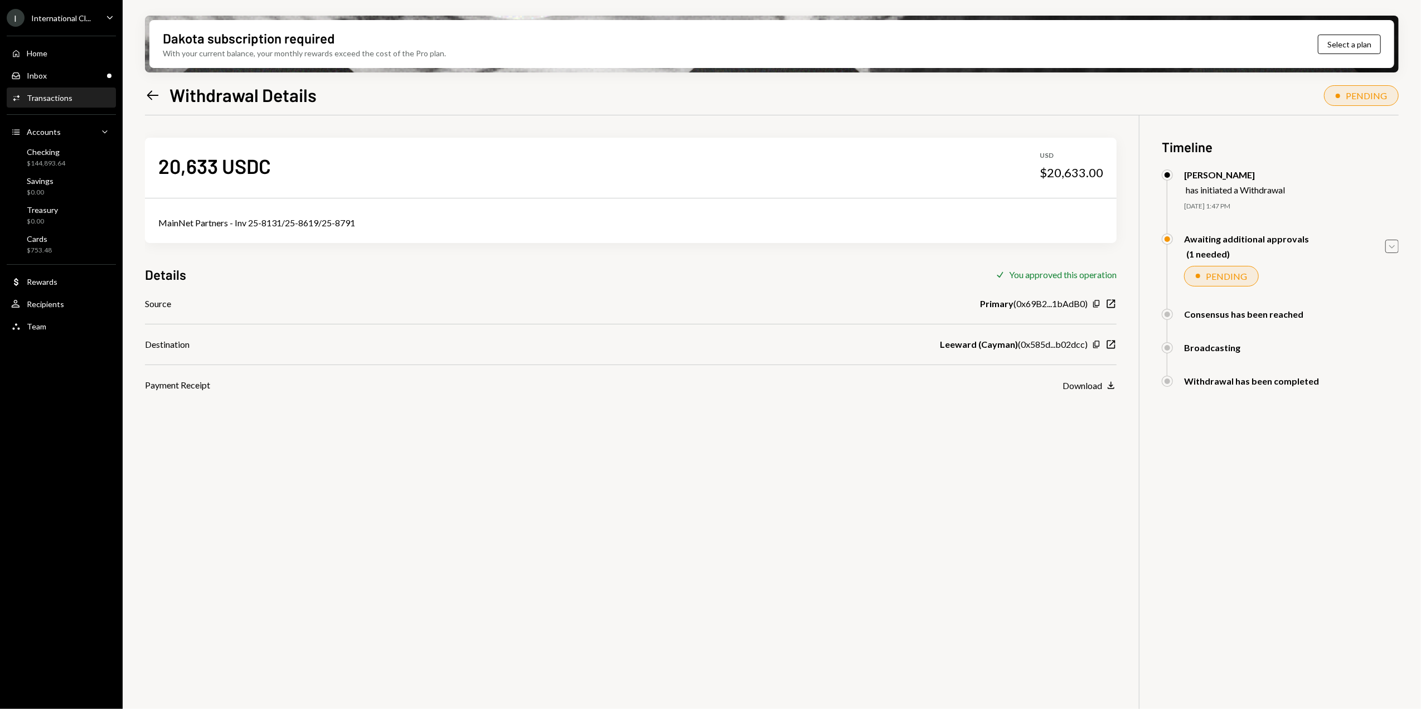
click at [965, 99] on div "Left Arrow Withdrawal Details PENDING" at bounding box center [772, 93] width 1254 height 25
click at [560, 103] on div "Left Arrow Withdrawal Details PENDING 20,633 USDC USD $20,633.00 MainNet Partne…" at bounding box center [772, 428] width 1254 height 694
click at [152, 95] on icon at bounding box center [153, 94] width 12 height 9
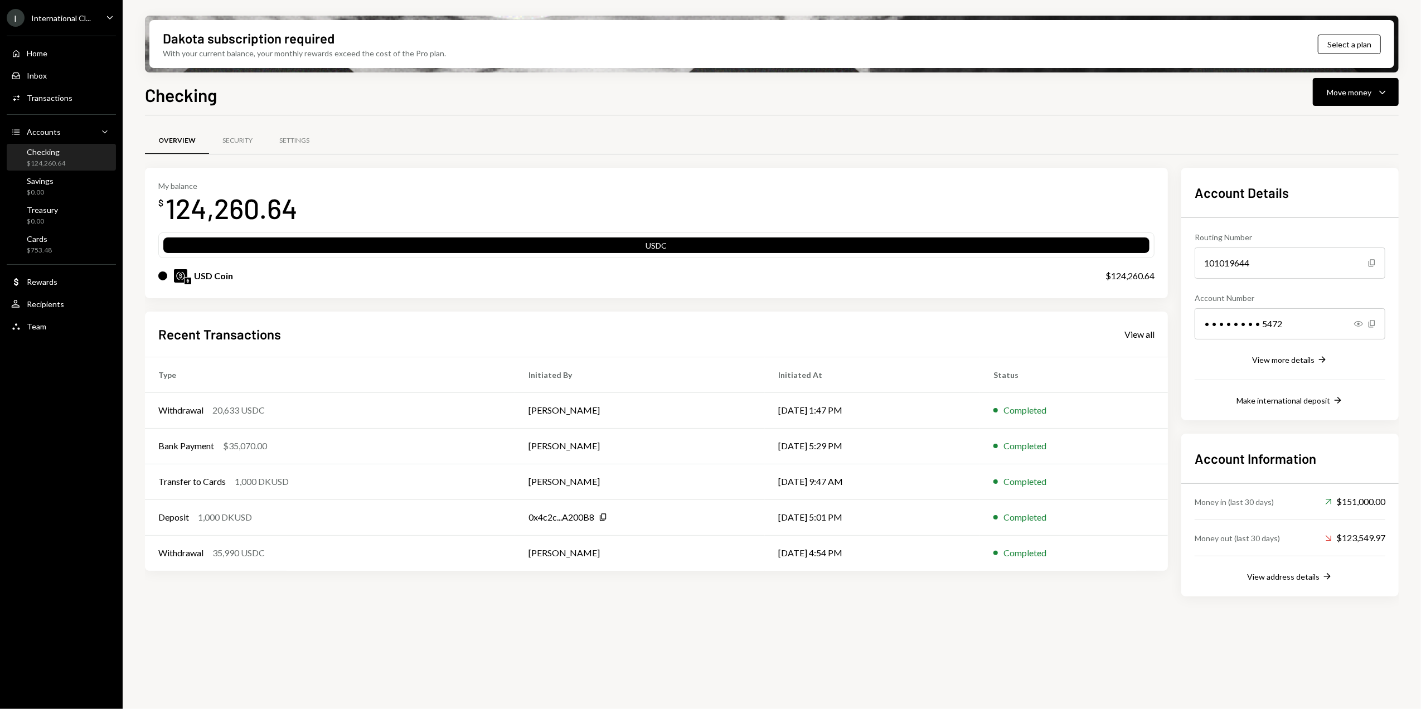
click at [67, 16] on div "International Cl..." at bounding box center [61, 17] width 60 height 9
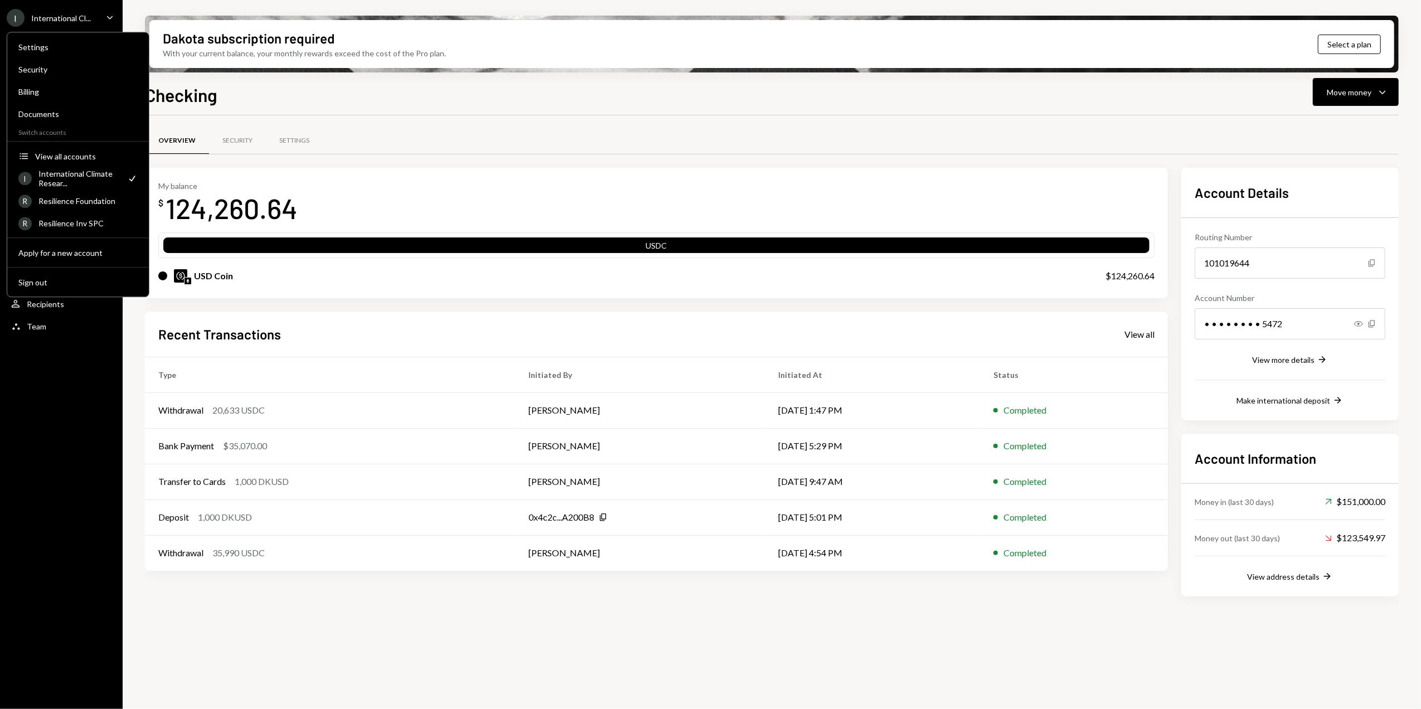
click at [464, 124] on div "Overview Security Settings My balance $ 124,260.64 USDC USD Coin $124,260.64 Re…" at bounding box center [772, 367] width 1254 height 504
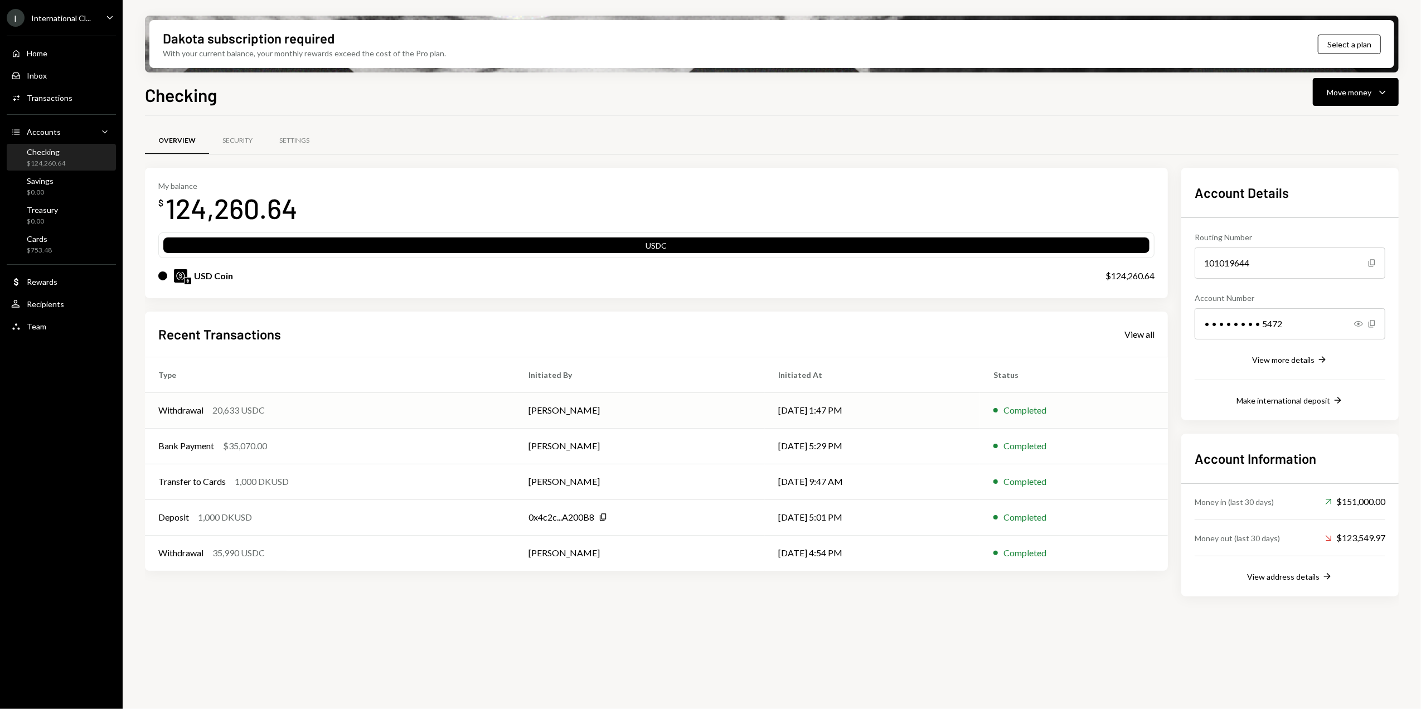
click at [926, 415] on td "[DATE] 1:47 PM" at bounding box center [872, 411] width 215 height 36
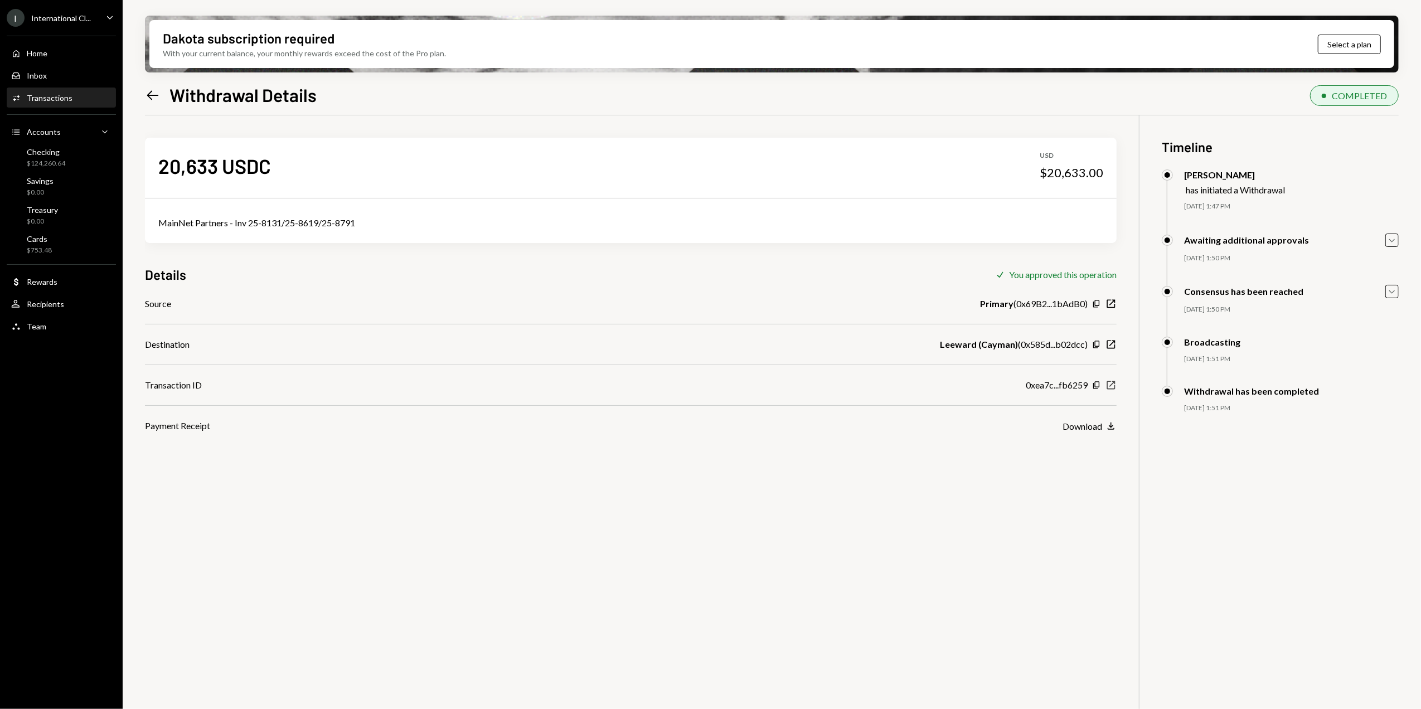
click at [1114, 385] on icon "New Window" at bounding box center [1111, 385] width 11 height 11
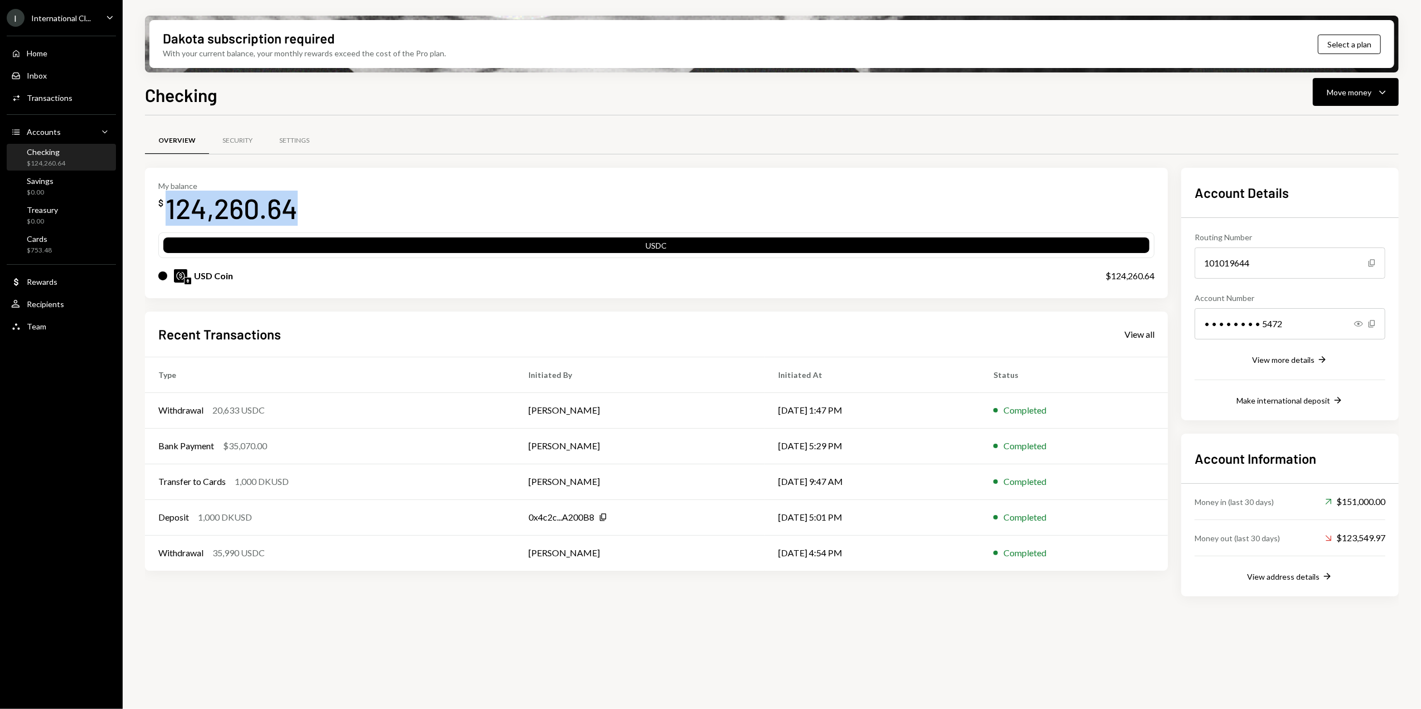
drag, startPoint x: 299, startPoint y: 215, endPoint x: 167, endPoint y: 216, distance: 132.2
click at [167, 216] on div "My balance $ 124,260.64" at bounding box center [656, 203] width 996 height 45
copy div "124,260.64"
click at [268, 211] on div "124,260.64" at bounding box center [232, 208] width 132 height 35
click at [292, 209] on div "124,260.64" at bounding box center [232, 208] width 132 height 35
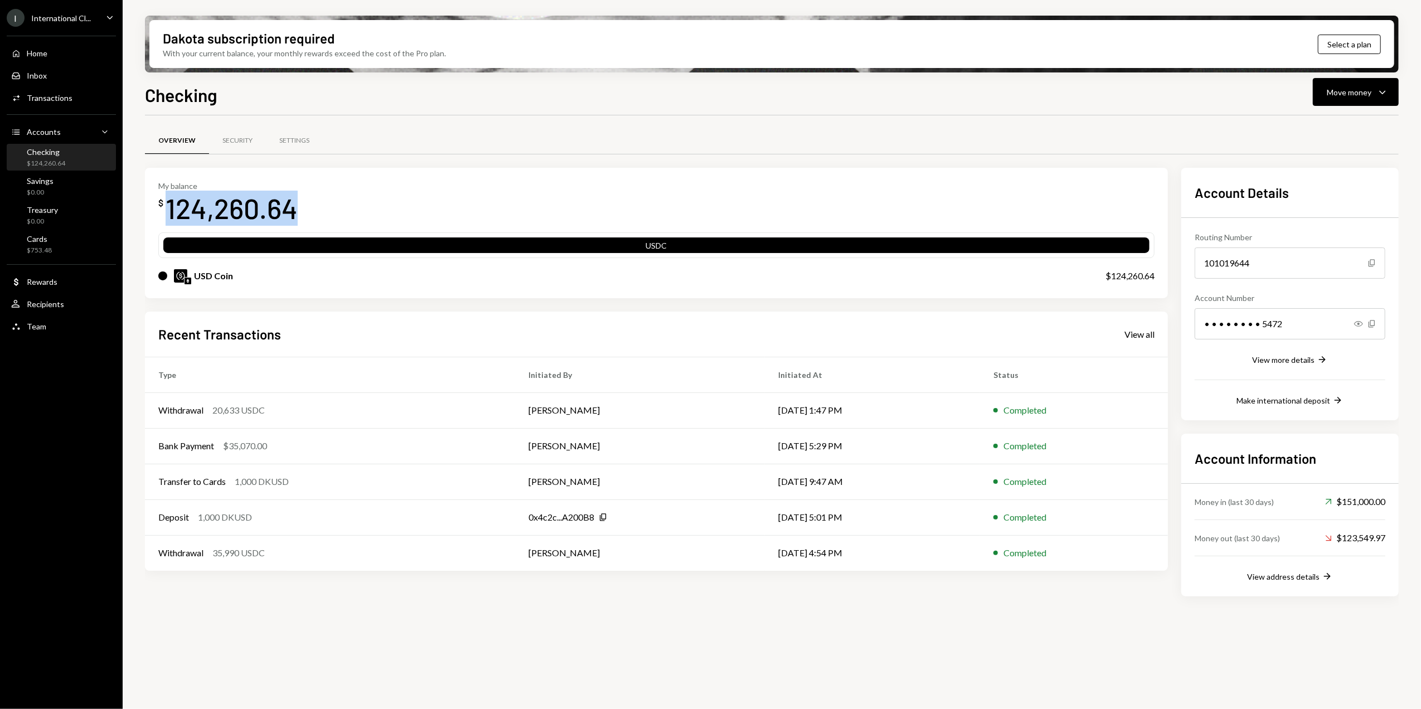
click at [299, 209] on div "My balance $ 124,260.64" at bounding box center [656, 203] width 996 height 45
drag, startPoint x: 304, startPoint y: 213, endPoint x: 172, endPoint y: 221, distance: 133.0
click at [172, 221] on div "My balance $ 124,260.64" at bounding box center [656, 203] width 996 height 45
drag, startPoint x: 172, startPoint y: 221, endPoint x: 268, endPoint y: 217, distance: 96.6
click at [230, 216] on div "124,260.64" at bounding box center [232, 208] width 132 height 35
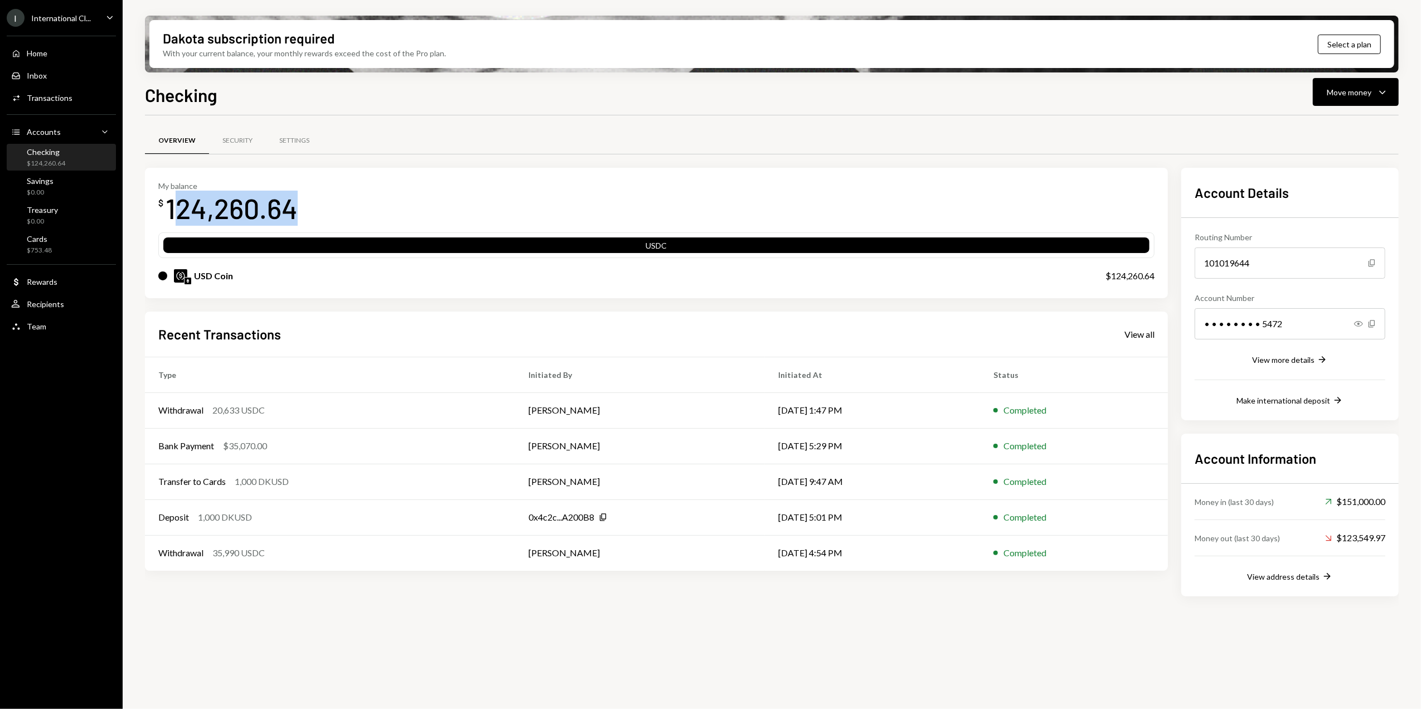
click at [297, 216] on div "My balance $ 124,260.64" at bounding box center [656, 203] width 996 height 45
click at [295, 212] on div "124,260.64" at bounding box center [232, 208] width 132 height 35
drag, startPoint x: 299, startPoint y: 210, endPoint x: 154, endPoint y: 221, distance: 145.4
click at [154, 221] on div "My balance $ 124,260.64 USDC USD Coin $124,260.64" at bounding box center [656, 233] width 1023 height 130
copy div "124,260.64"
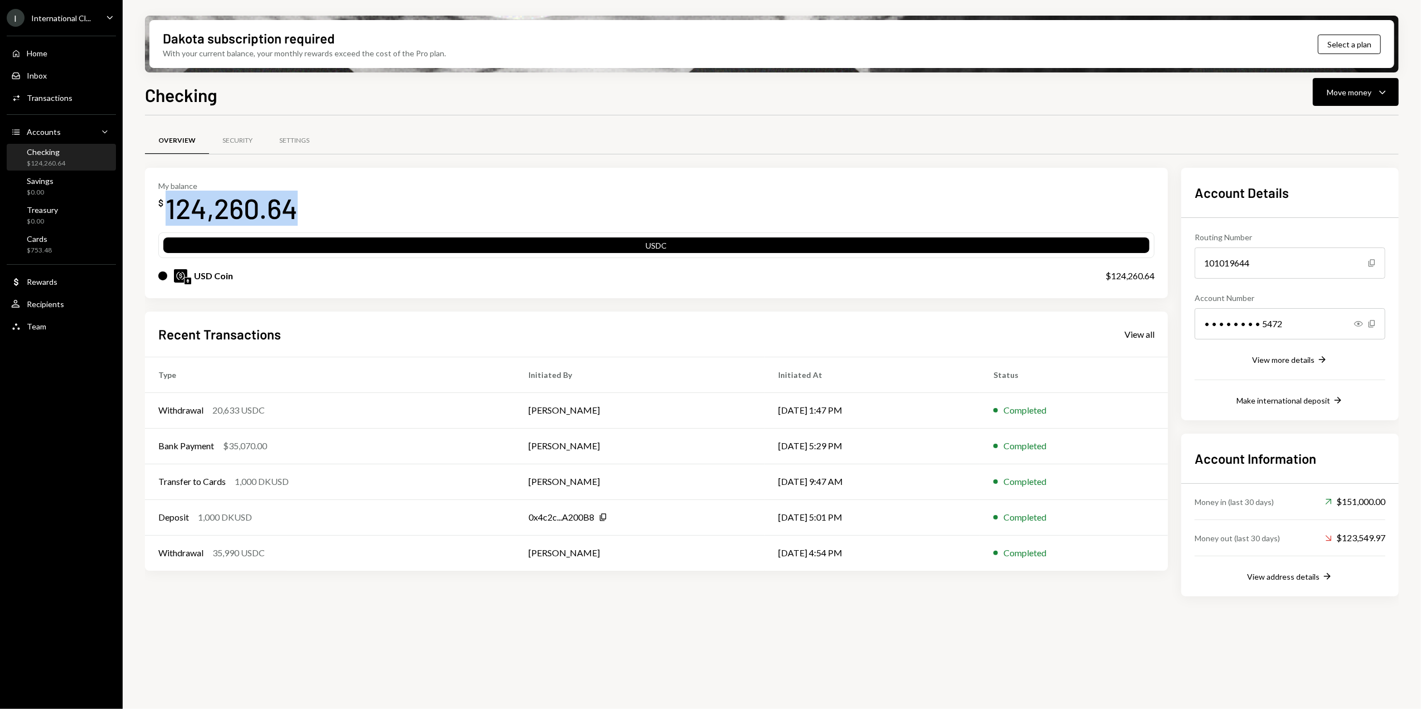
click at [423, 192] on div "My balance $ 124,260.64" at bounding box center [656, 203] width 996 height 45
drag, startPoint x: 57, startPoint y: 96, endPoint x: 99, endPoint y: 108, distance: 44.0
click at [57, 96] on div "Transactions" at bounding box center [50, 97] width 46 height 9
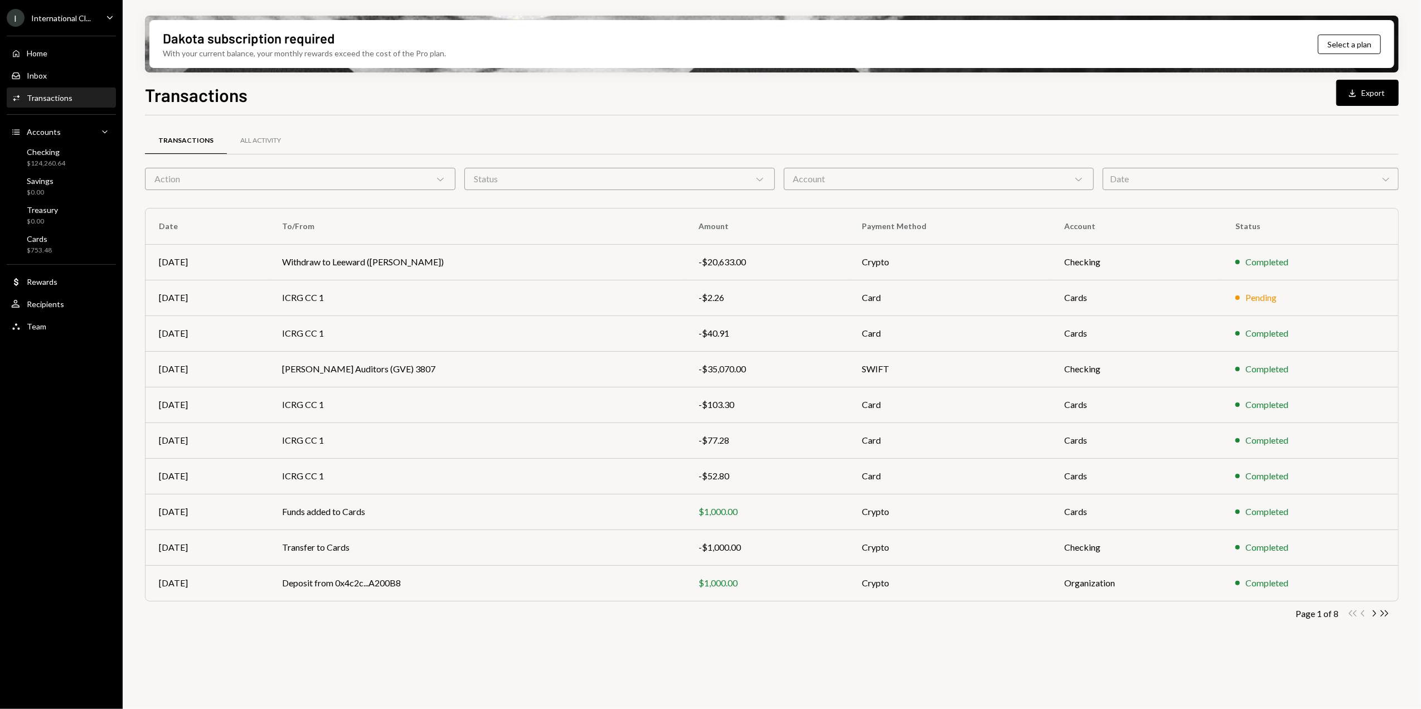
click at [192, 143] on div "Transactions" at bounding box center [185, 140] width 55 height 9
drag, startPoint x: 1353, startPoint y: 94, endPoint x: 1344, endPoint y: 103, distance: 13.0
click at [1353, 94] on icon "button" at bounding box center [1352, 92] width 7 height 7
drag, startPoint x: 832, startPoint y: 103, endPoint x: 704, endPoint y: 106, distance: 128.3
click at [832, 103] on div "Transactions Download Export" at bounding box center [772, 93] width 1254 height 25
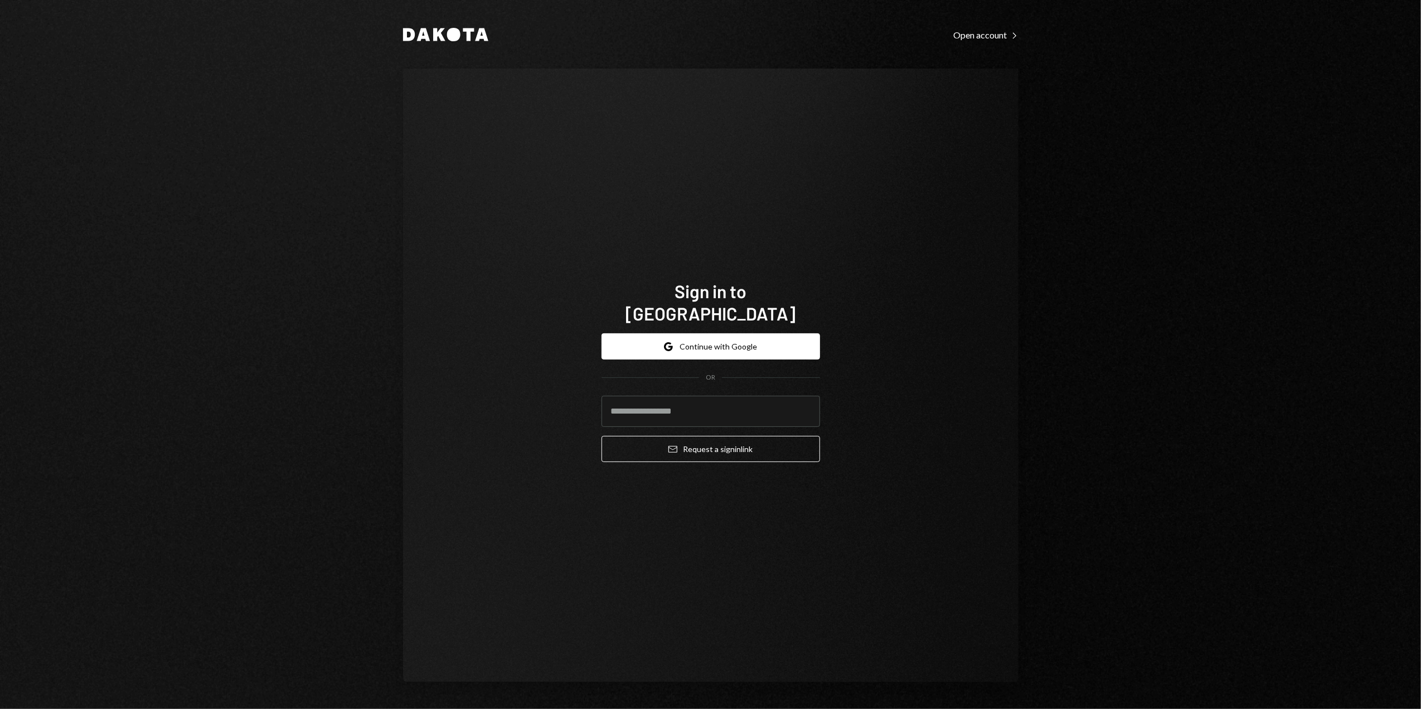
type input "**********"
